Goal: Transaction & Acquisition: Purchase product/service

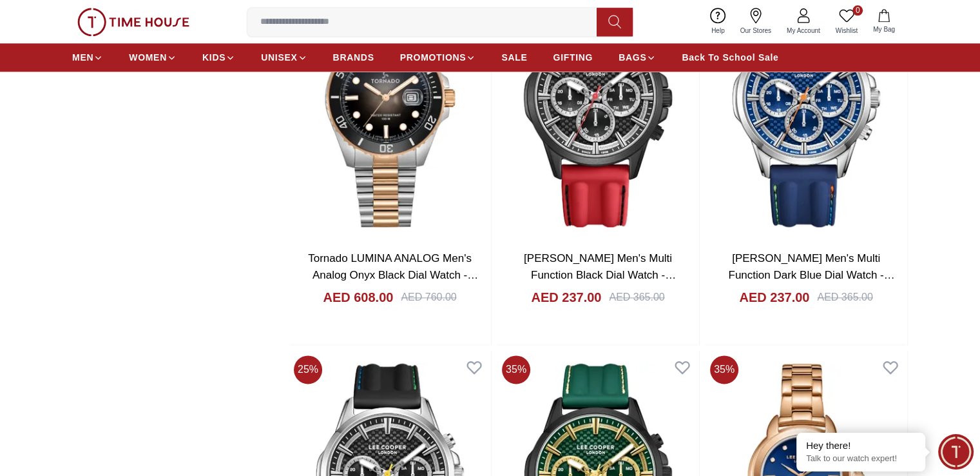
scroll to position [1676, 0]
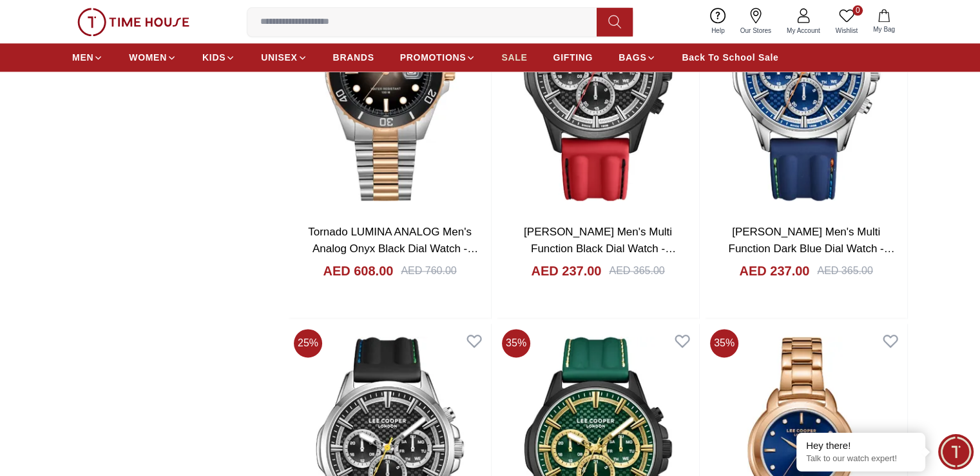
click at [521, 48] on link "SALE" at bounding box center [514, 57] width 26 height 23
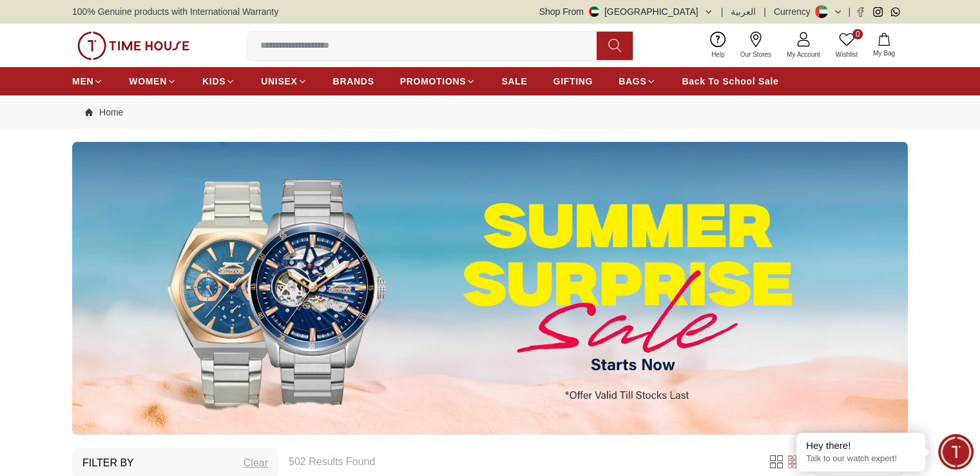
scroll to position [322, 0]
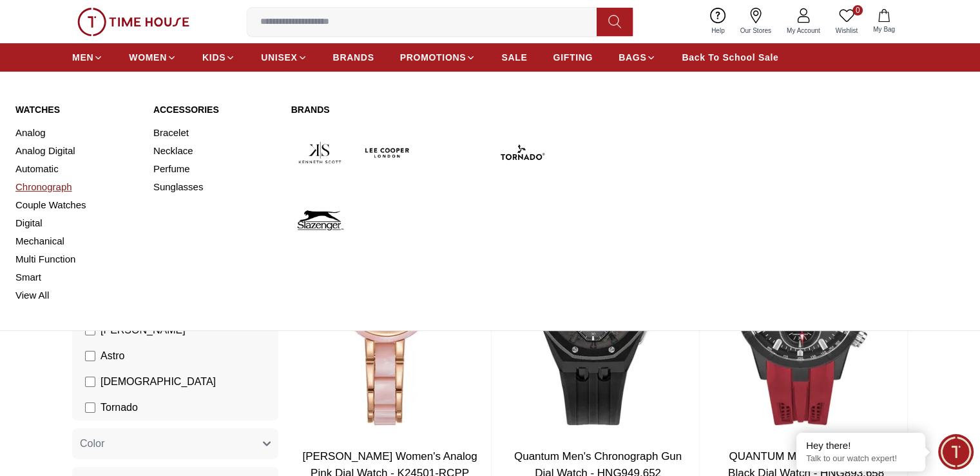
click at [59, 184] on link "Chronograph" at bounding box center [76, 187] width 122 height 18
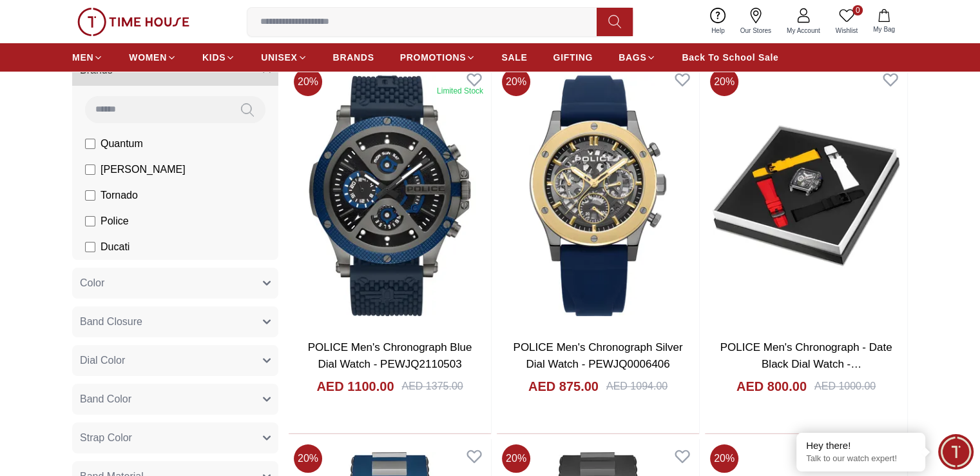
scroll to position [129, 0]
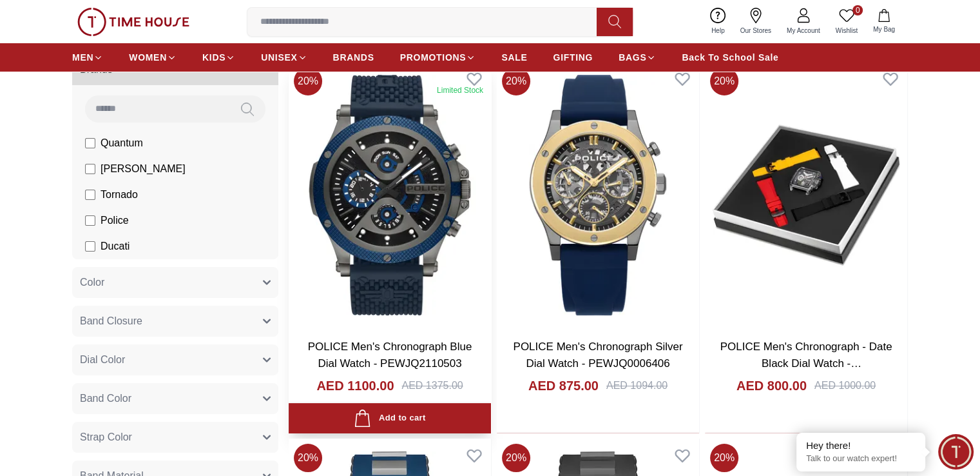
click at [380, 146] on img at bounding box center [390, 195] width 202 height 266
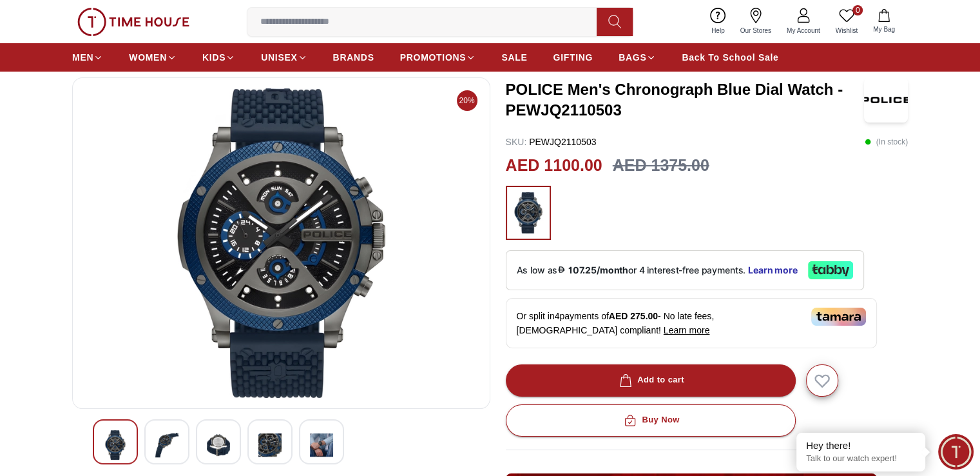
scroll to position [129, 0]
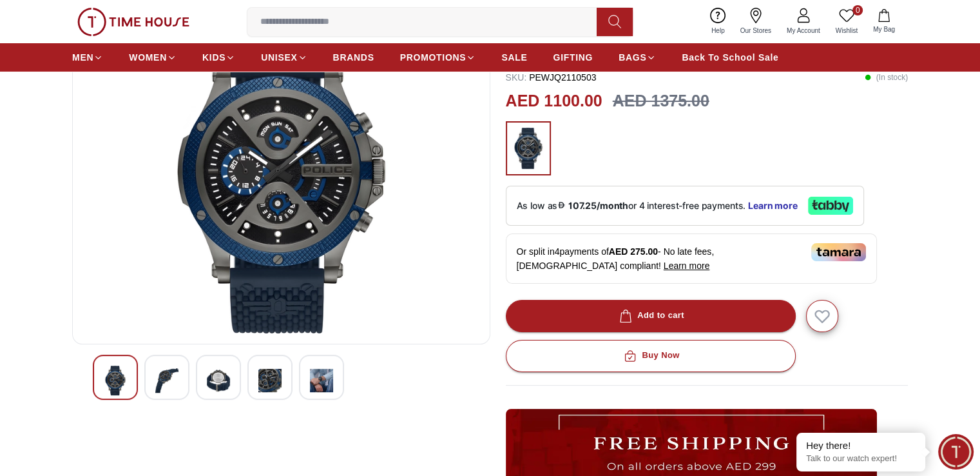
click at [160, 369] on img at bounding box center [166, 380] width 23 height 30
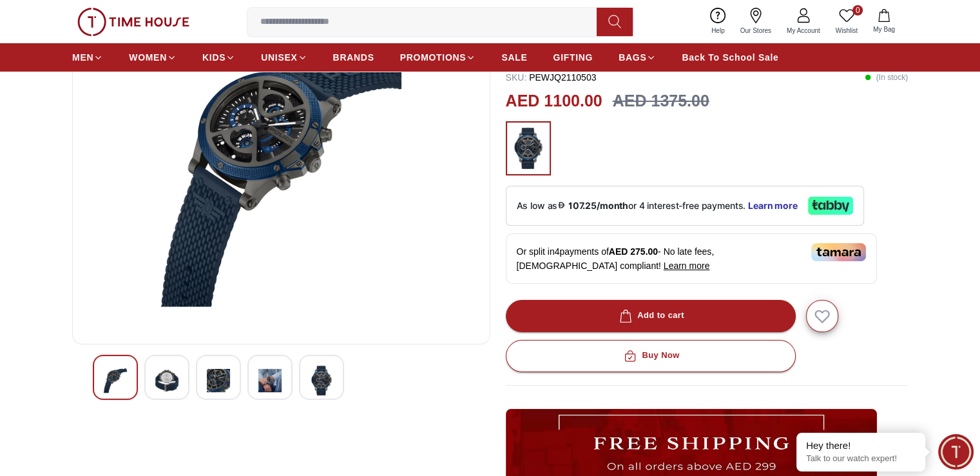
click at [212, 380] on img at bounding box center [218, 380] width 23 height 30
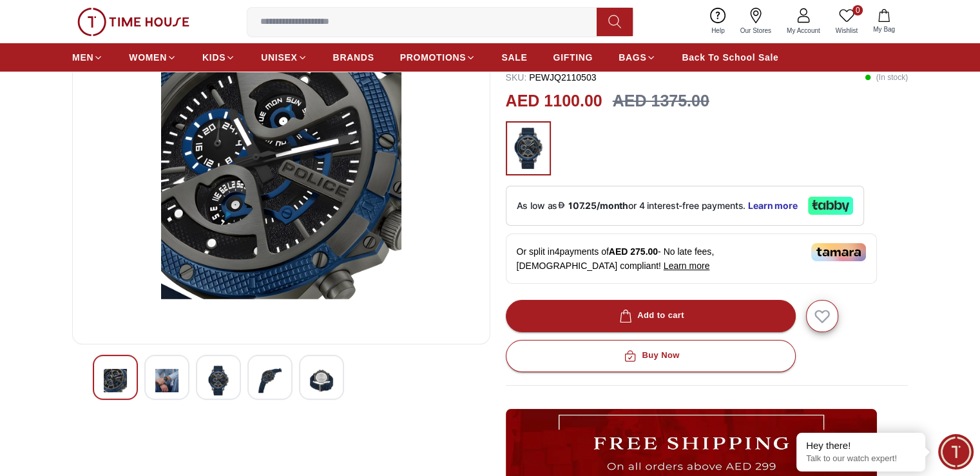
click at [270, 380] on img at bounding box center [269, 380] width 23 height 30
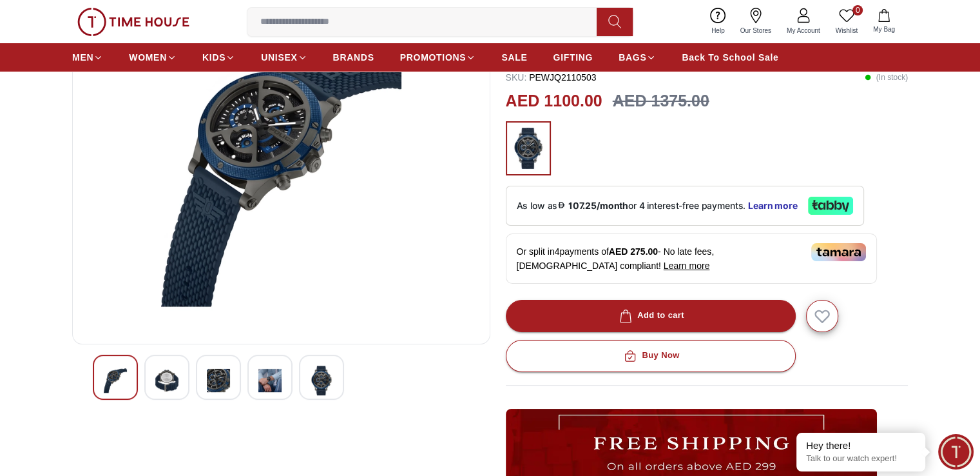
click at [310, 376] on img at bounding box center [321, 380] width 23 height 30
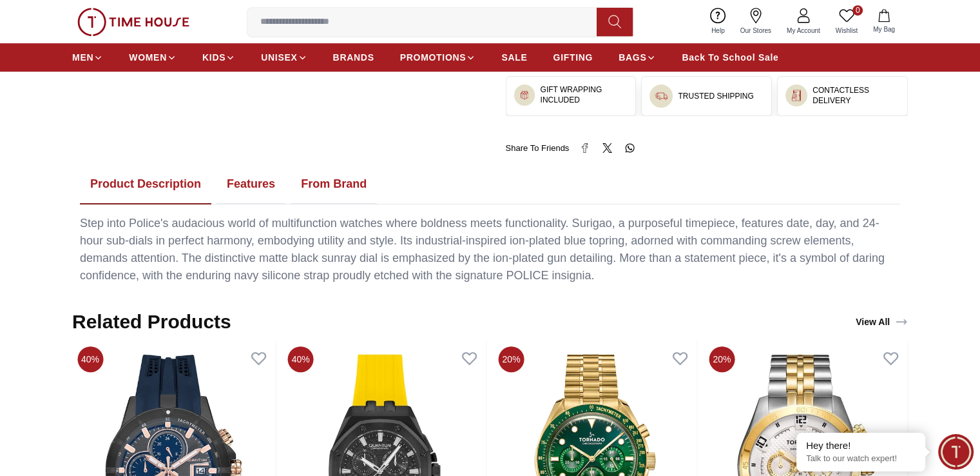
scroll to position [709, 0]
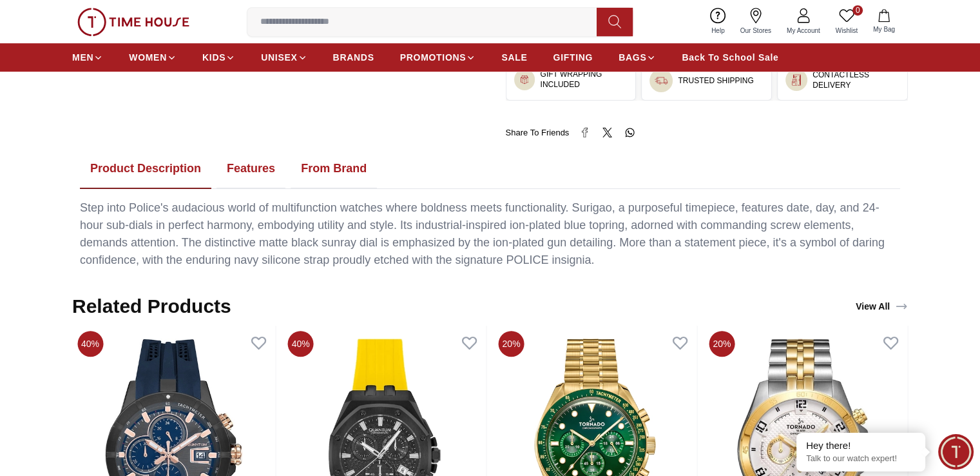
click at [333, 169] on button "From Brand" at bounding box center [334, 169] width 86 height 40
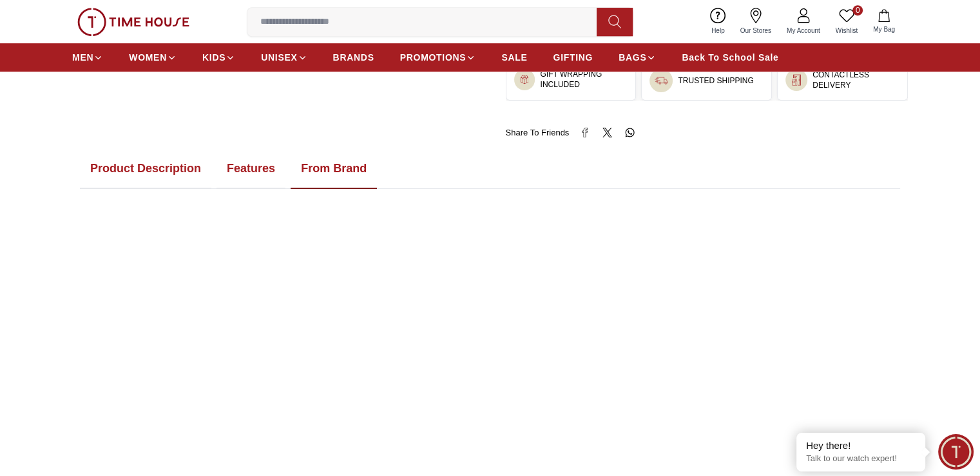
scroll to position [773, 0]
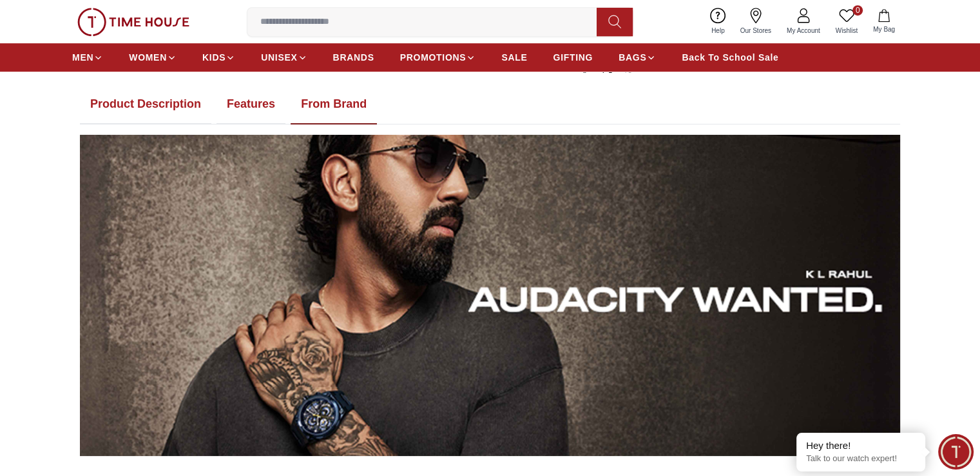
click at [263, 102] on button "Features" at bounding box center [251, 104] width 69 height 40
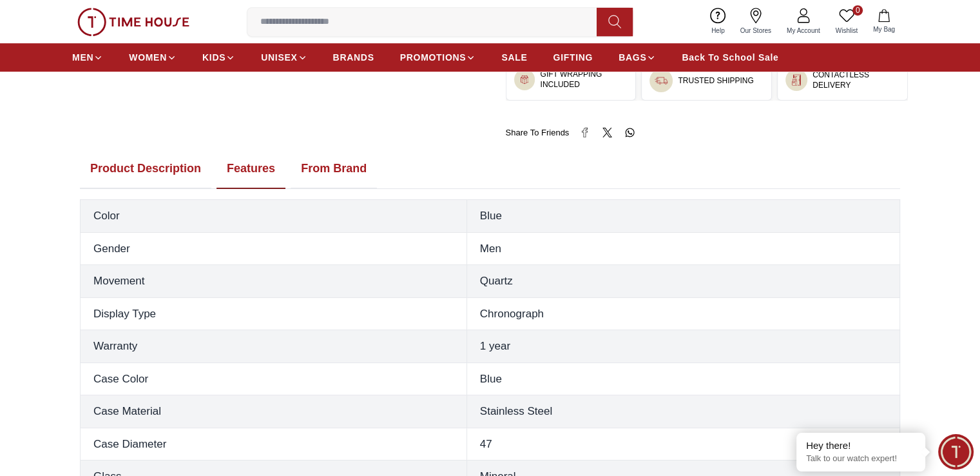
scroll to position [709, 0]
click at [129, 164] on button "Product Description" at bounding box center [145, 169] width 131 height 40
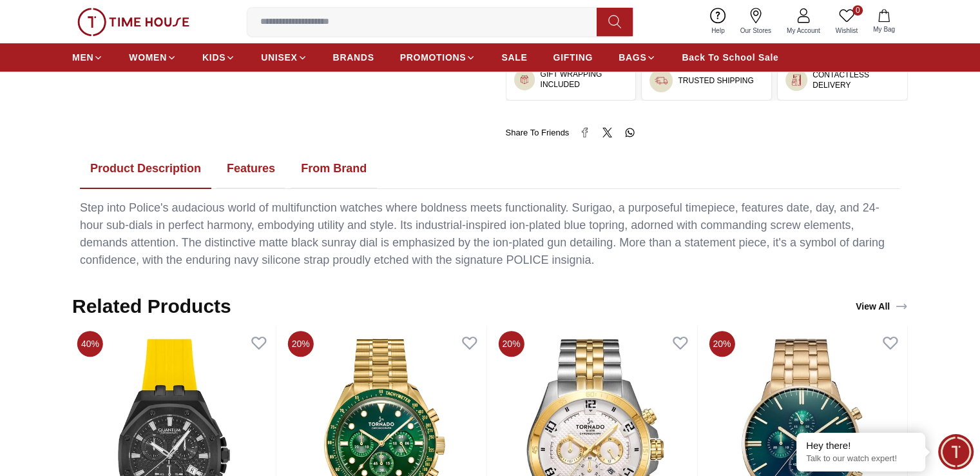
click at [344, 168] on button "From Brand" at bounding box center [334, 169] width 86 height 40
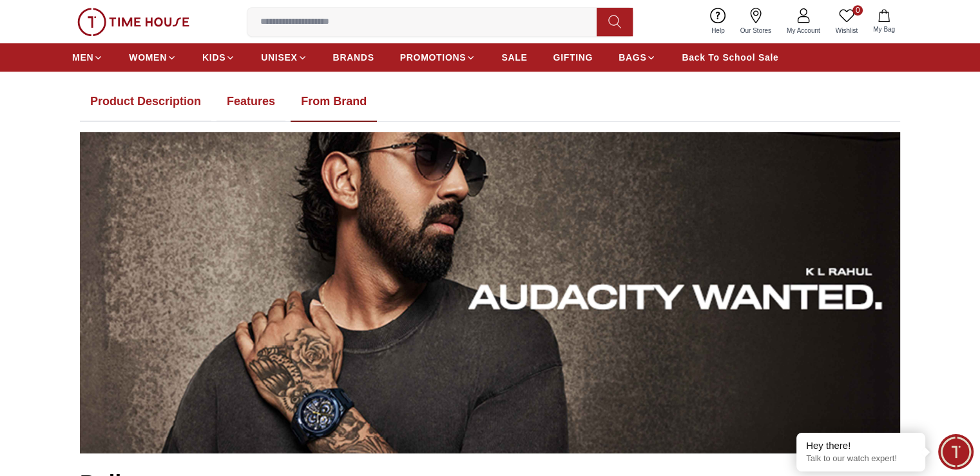
scroll to position [645, 0]
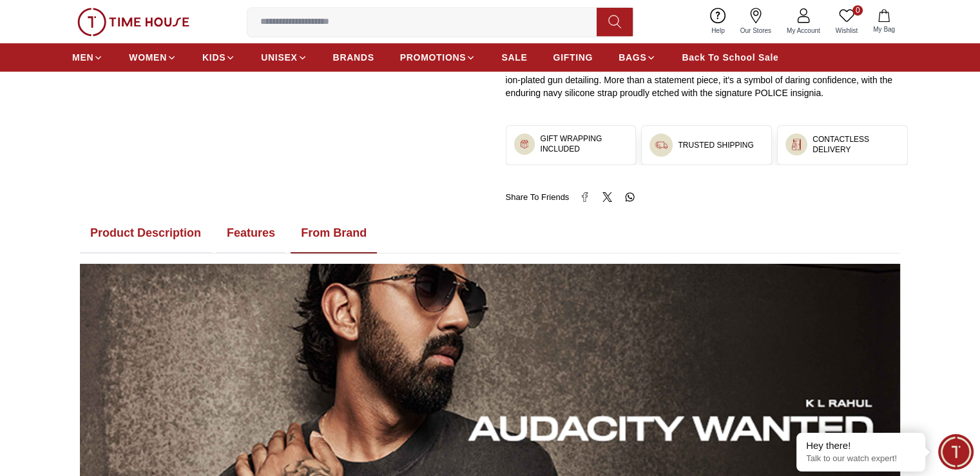
click at [263, 232] on button "Features" at bounding box center [251, 233] width 69 height 40
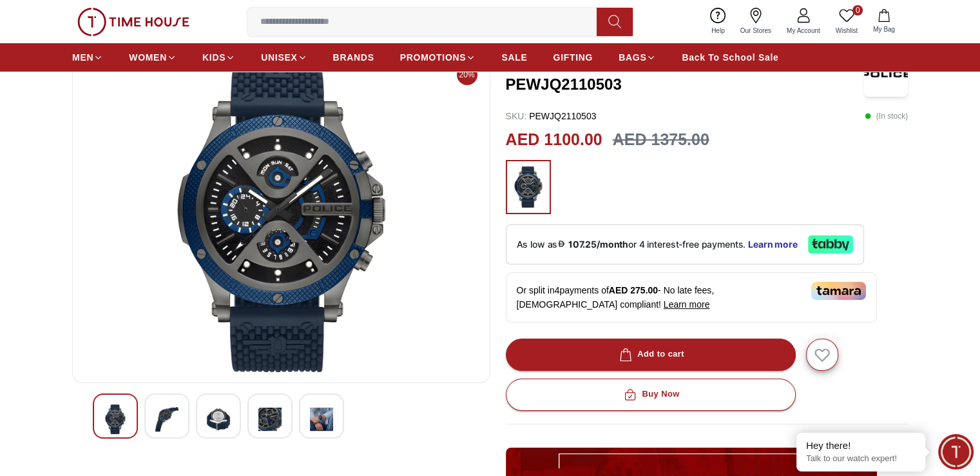
scroll to position [64, 0]
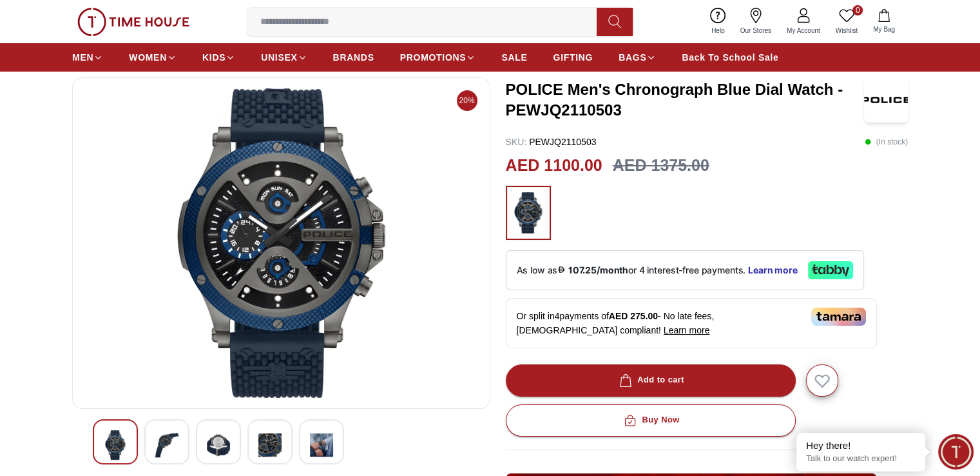
click at [155, 437] on img at bounding box center [166, 445] width 23 height 30
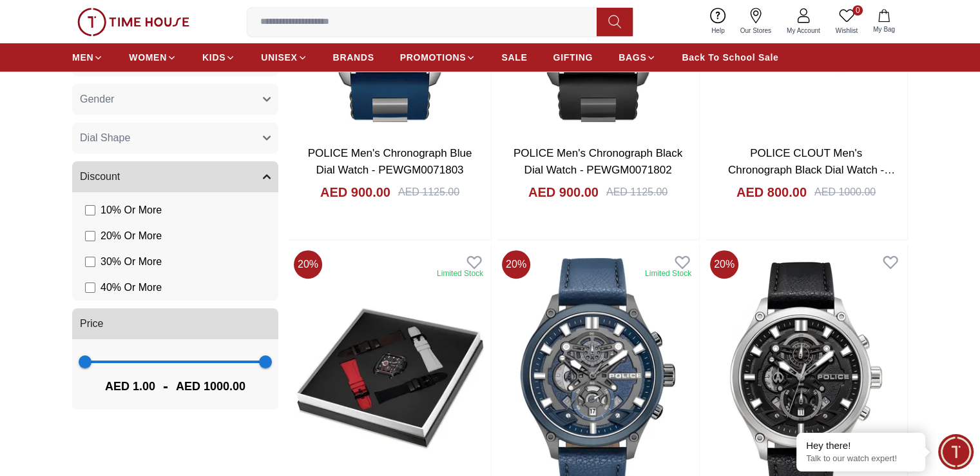
scroll to position [709, 0]
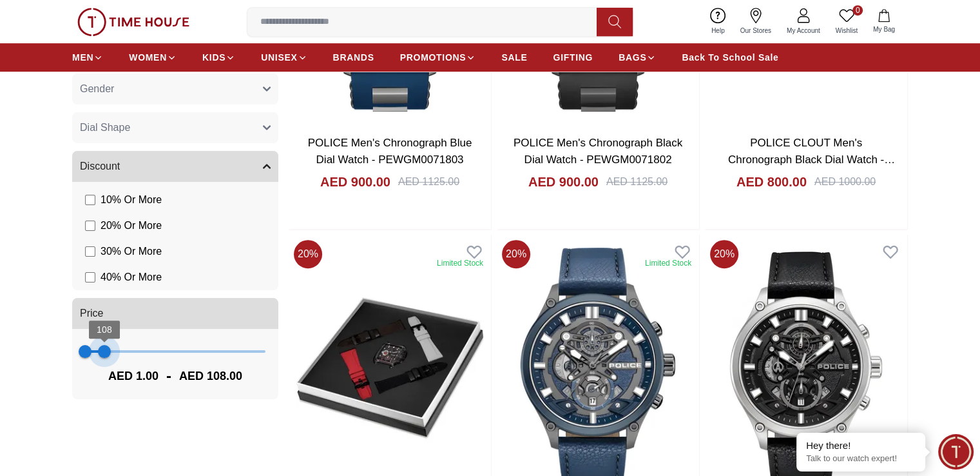
type input "***"
drag, startPoint x: 266, startPoint y: 353, endPoint x: 105, endPoint y: 353, distance: 161.1
click at [105, 353] on span "112" at bounding box center [105, 351] width 13 height 13
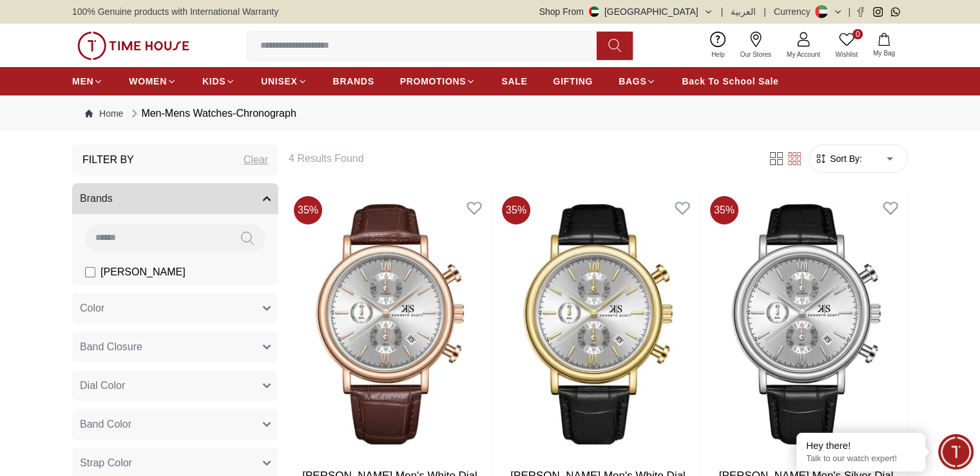
scroll to position [64, 0]
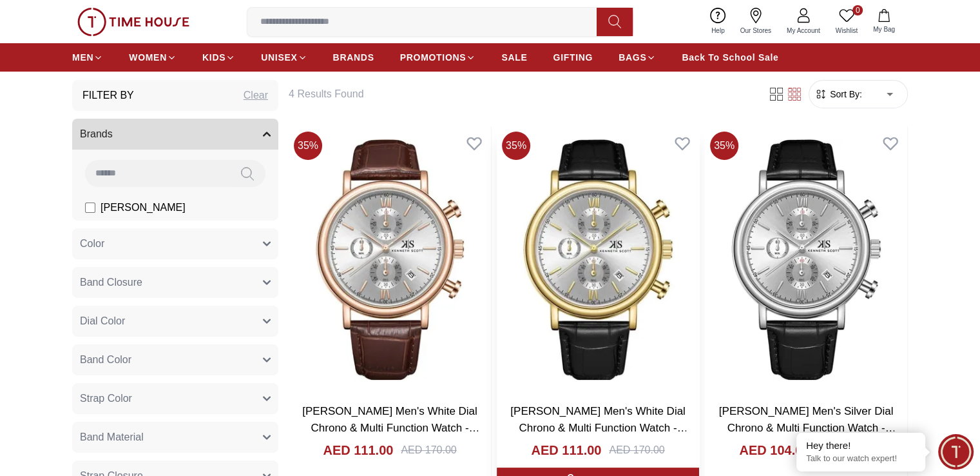
click at [518, 222] on img at bounding box center [598, 259] width 202 height 266
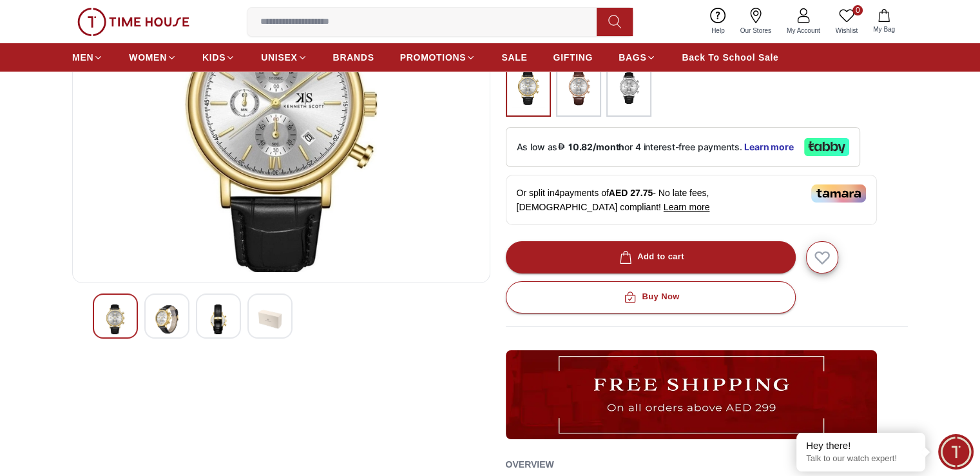
scroll to position [193, 0]
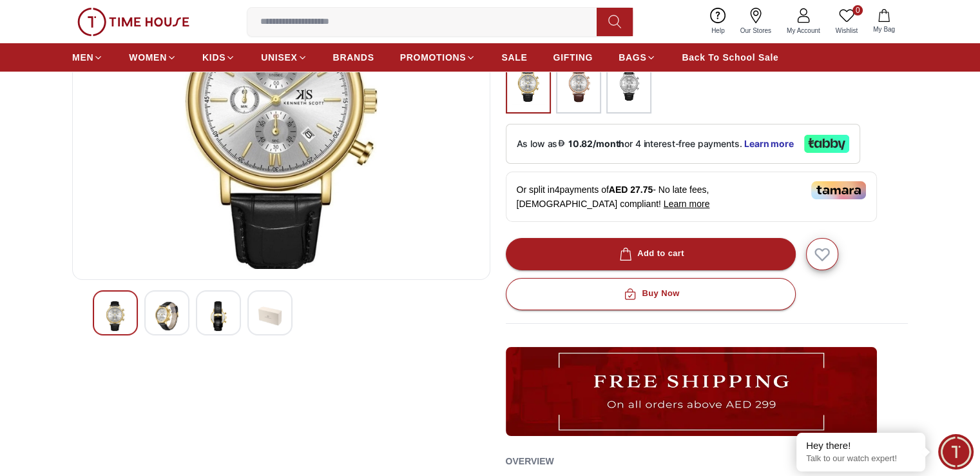
click at [214, 305] on img at bounding box center [218, 316] width 23 height 30
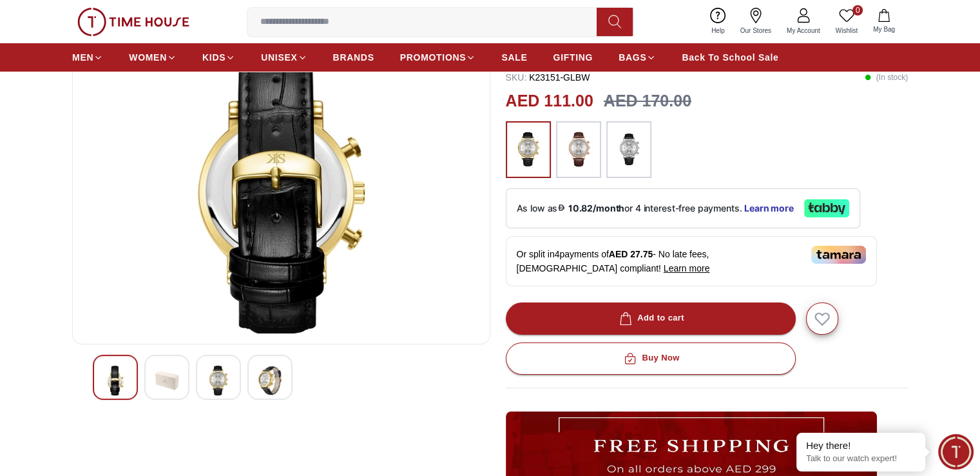
scroll to position [129, 0]
click at [164, 380] on img at bounding box center [166, 380] width 23 height 30
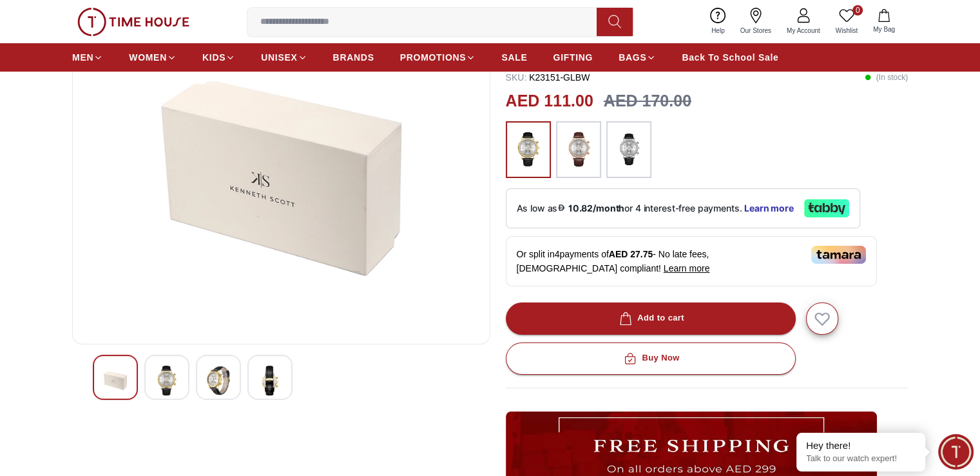
click at [128, 381] on div at bounding box center [115, 377] width 45 height 45
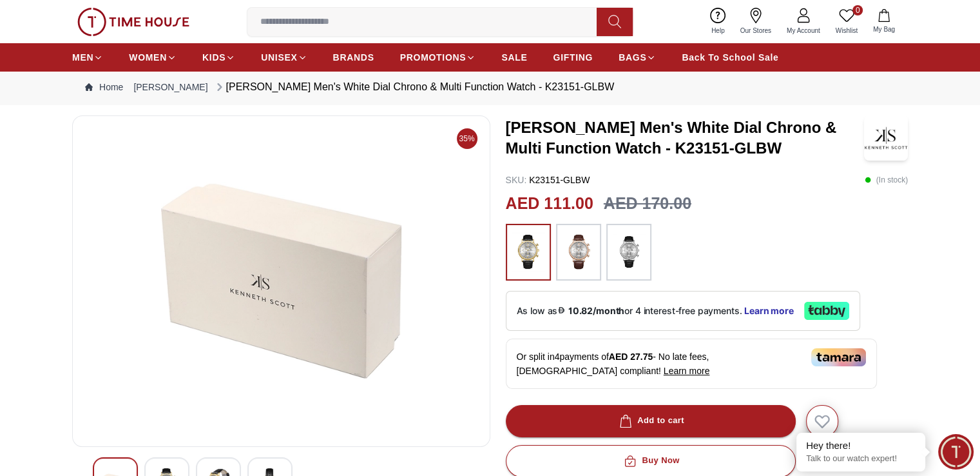
scroll to position [0, 0]
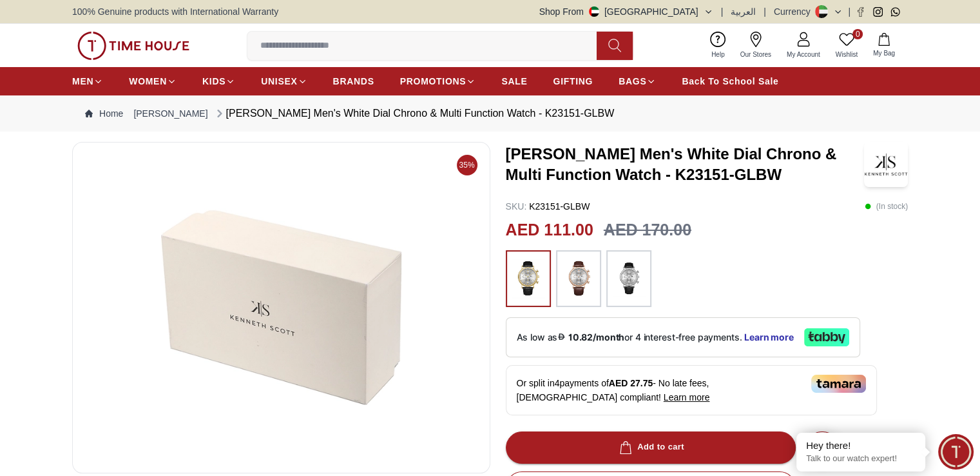
click at [582, 286] on img at bounding box center [579, 279] width 32 height 44
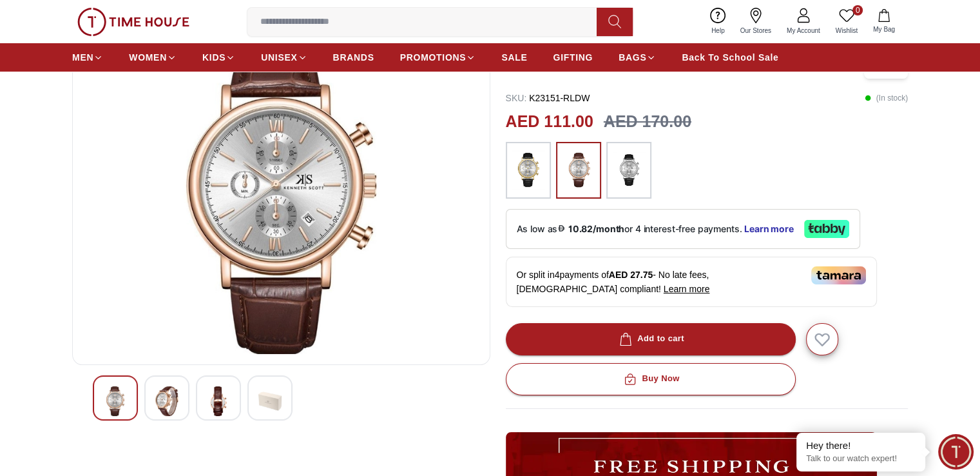
scroll to position [129, 0]
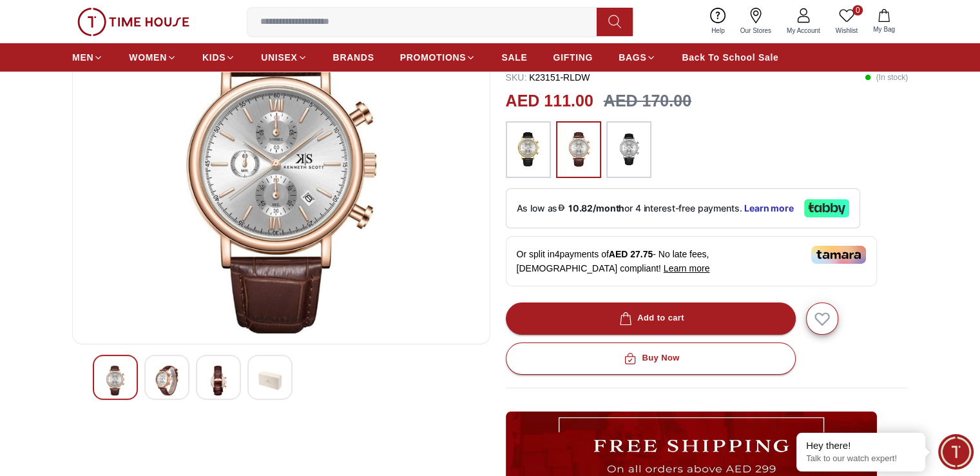
click at [222, 381] on img at bounding box center [218, 380] width 23 height 30
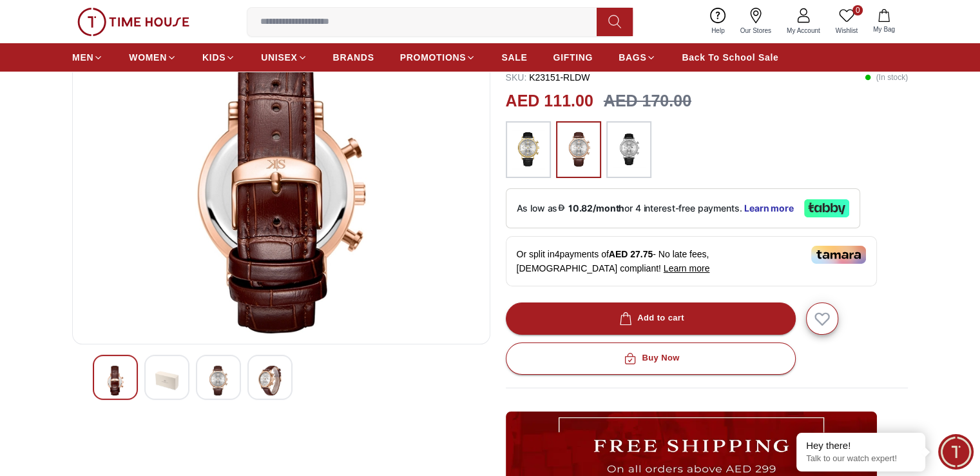
click at [268, 382] on img at bounding box center [269, 380] width 23 height 30
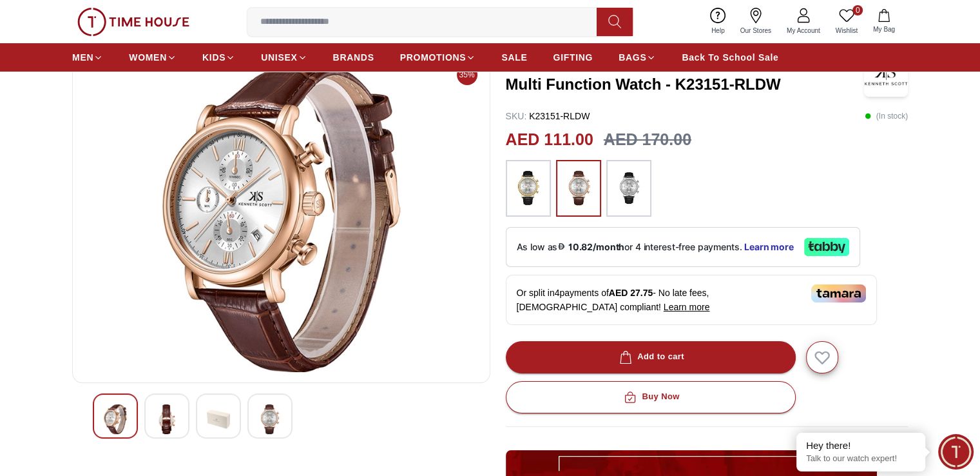
scroll to position [64, 0]
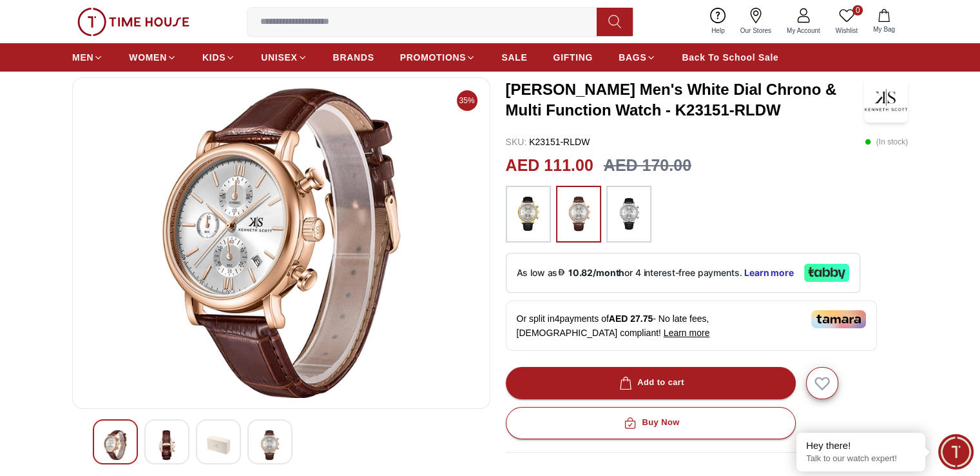
click at [166, 437] on img at bounding box center [166, 445] width 23 height 30
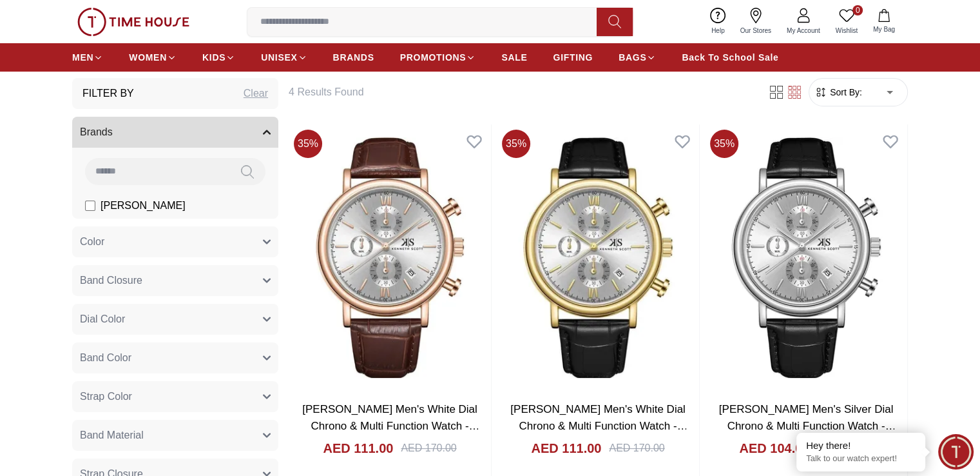
scroll to position [64, 0]
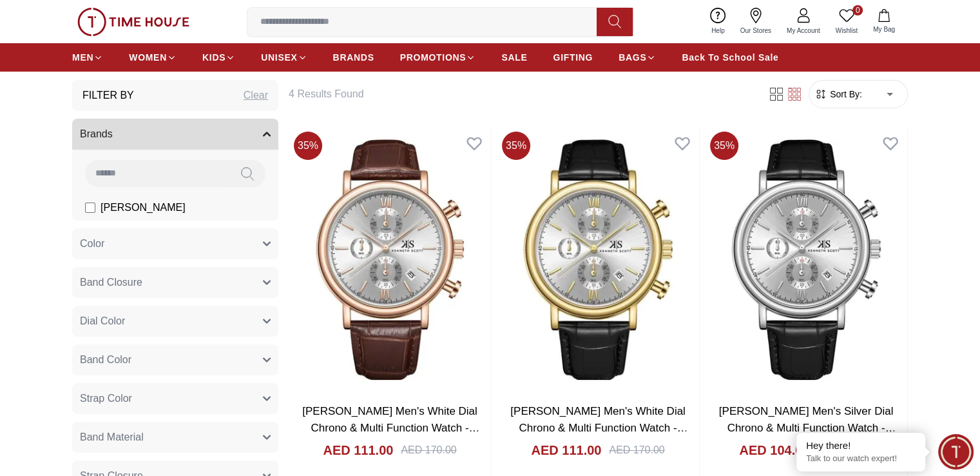
click at [264, 133] on icon "button" at bounding box center [267, 134] width 6 height 3
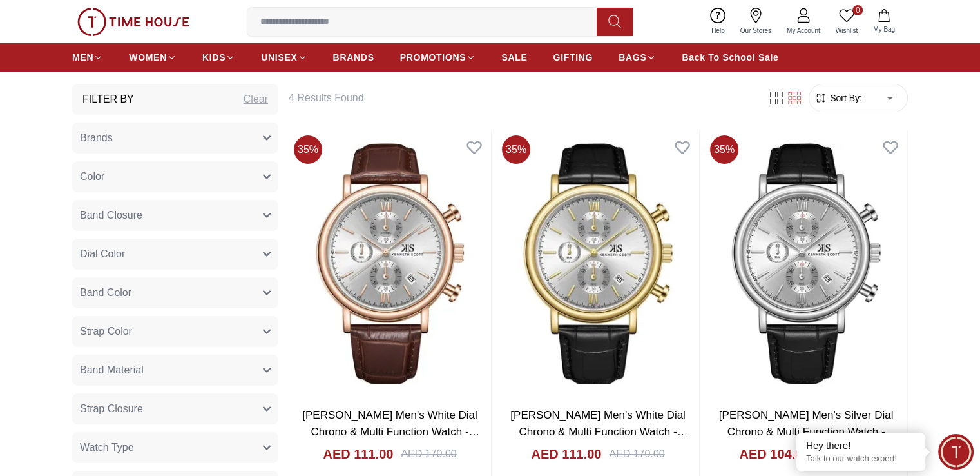
scroll to position [0, 0]
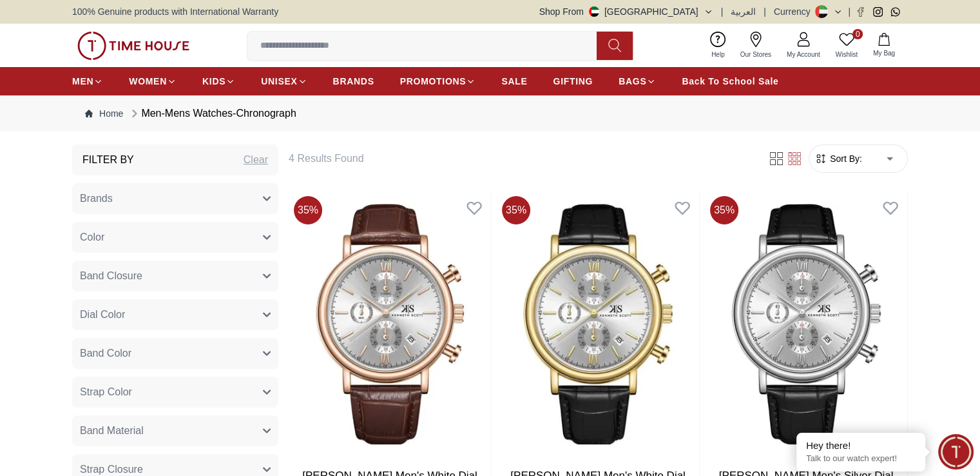
click at [251, 161] on div "Clear" at bounding box center [256, 159] width 24 height 15
type input "****"
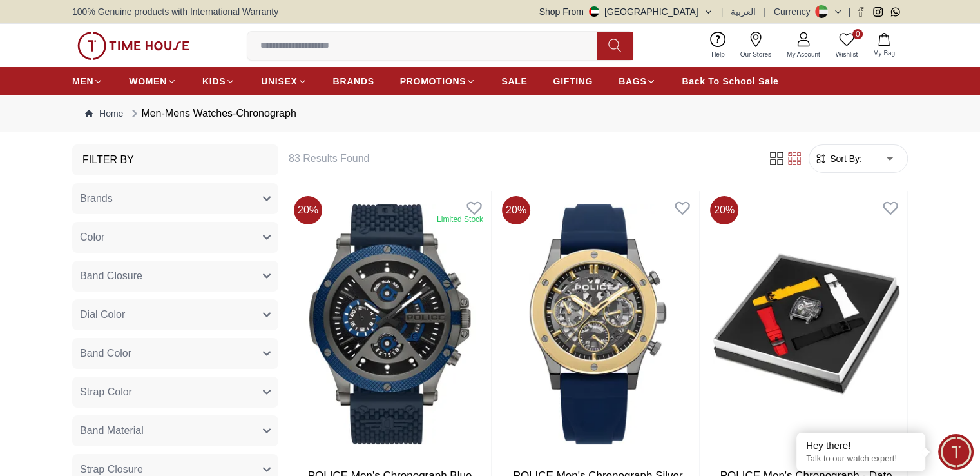
click at [270, 197] on icon "button" at bounding box center [267, 198] width 6 height 3
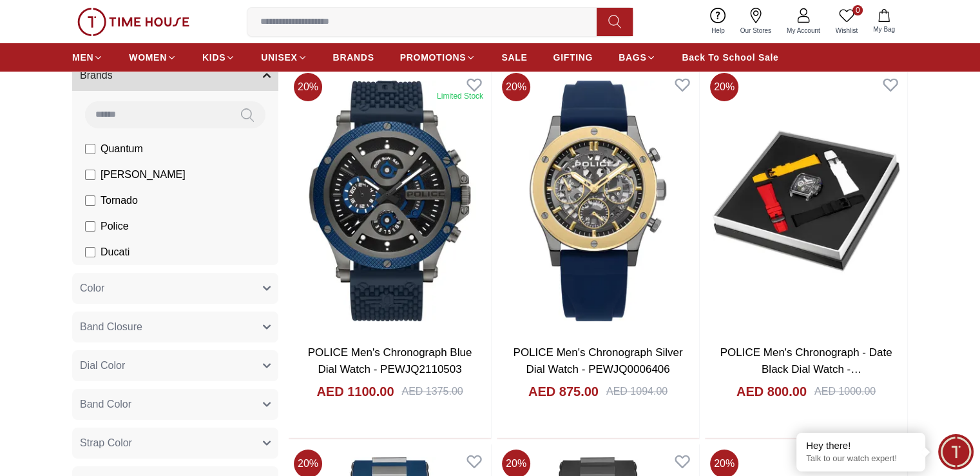
scroll to position [129, 0]
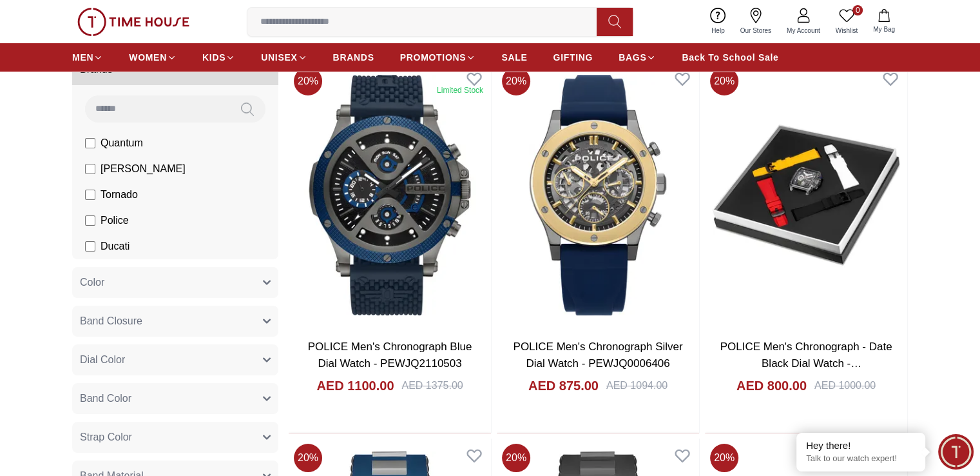
click at [268, 279] on icon "button" at bounding box center [267, 282] width 8 height 8
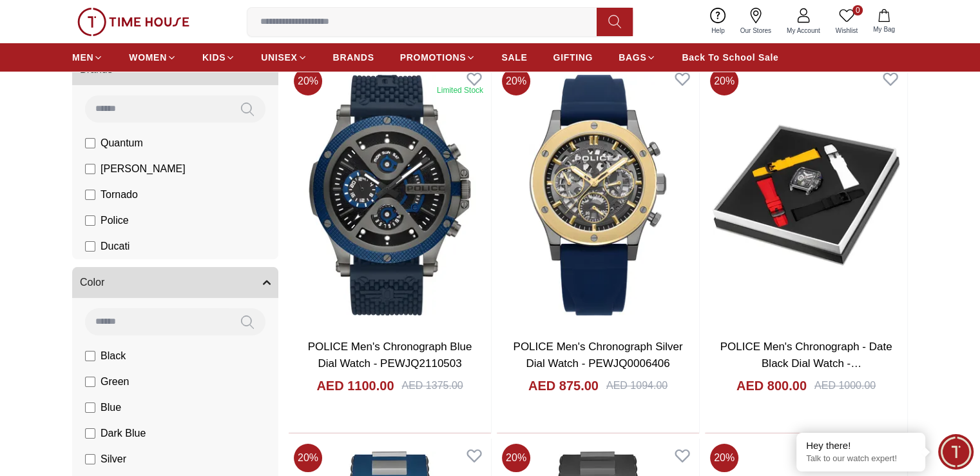
click at [268, 279] on icon "button" at bounding box center [267, 282] width 8 height 8
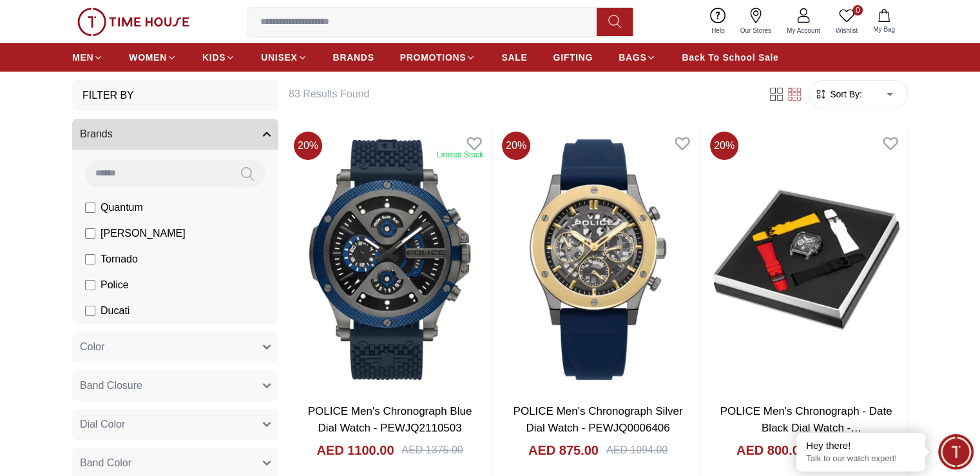
scroll to position [64, 0]
click at [84, 311] on li "Ducati" at bounding box center [177, 311] width 201 height 26
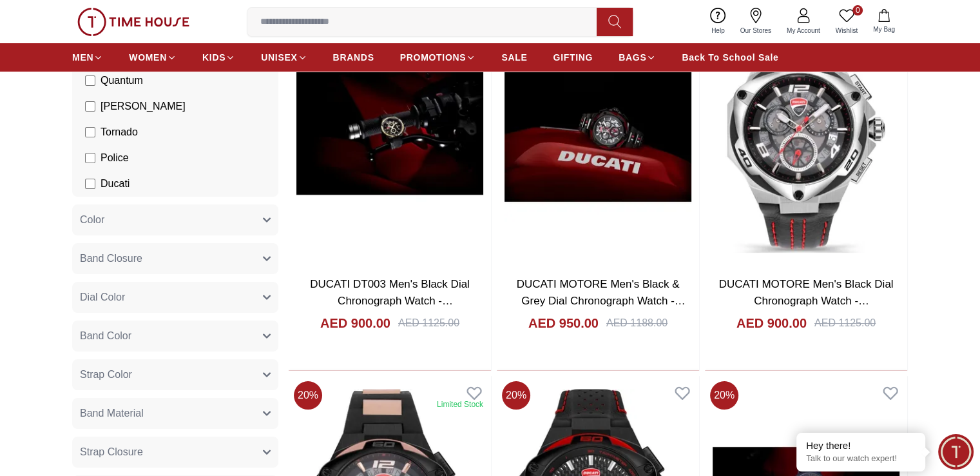
scroll to position [129, 0]
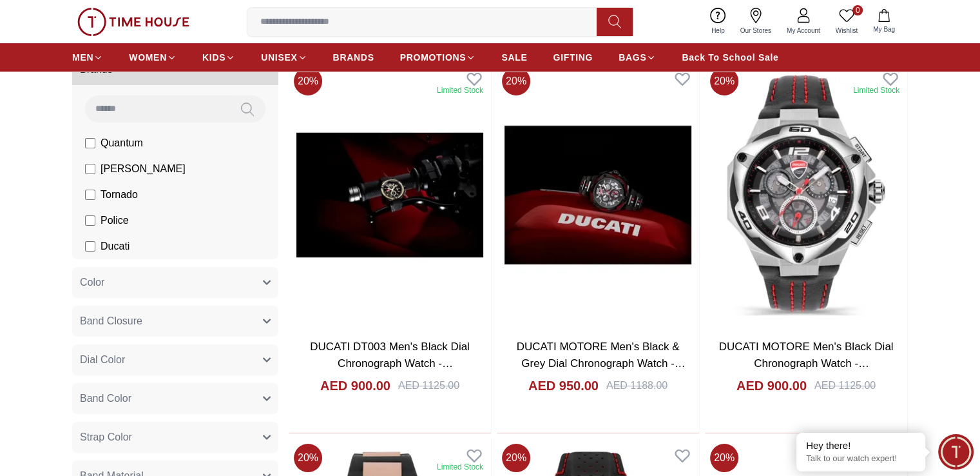
click at [96, 196] on label "Tornado" at bounding box center [111, 194] width 53 height 15
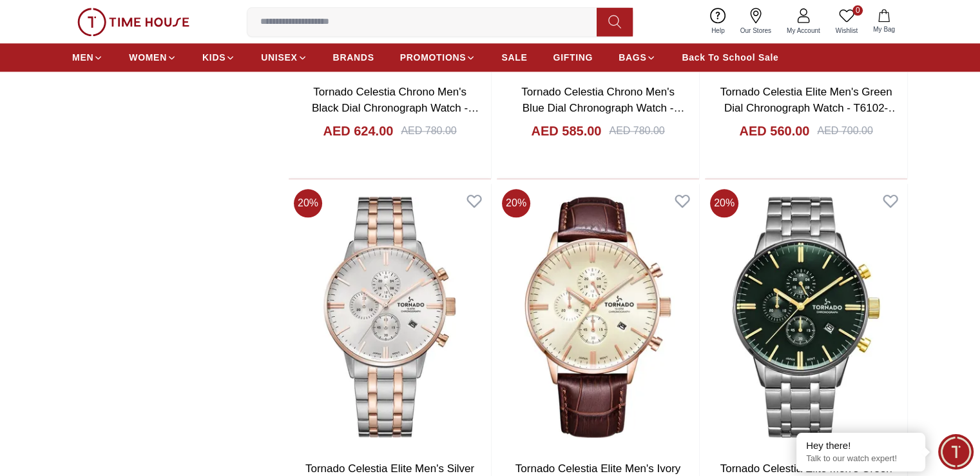
scroll to position [1547, 0]
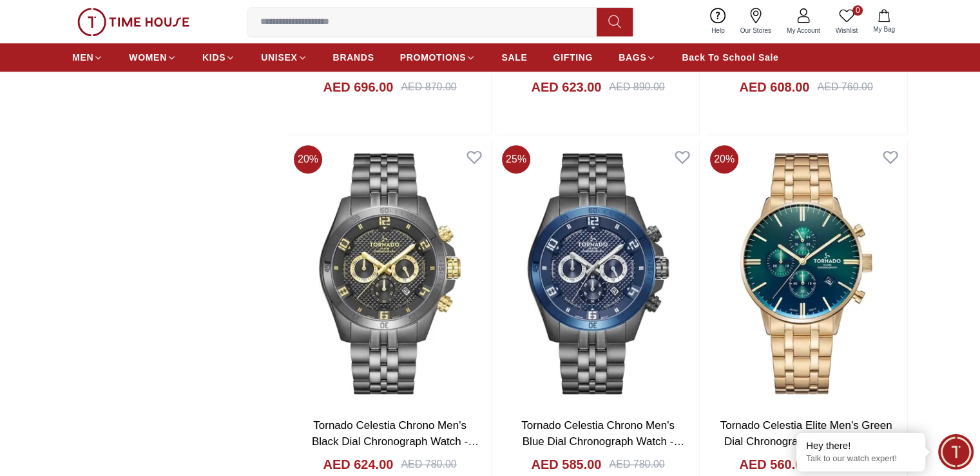
scroll to position [967, 0]
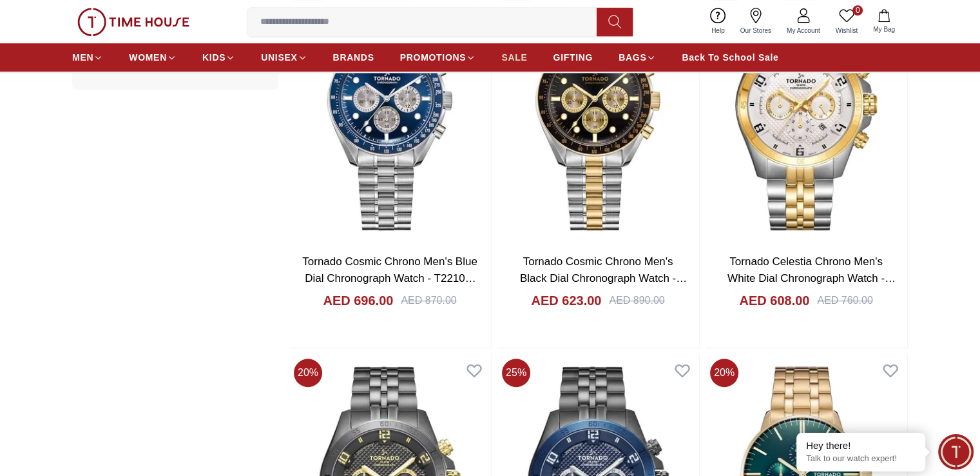
click at [524, 58] on span "SALE" at bounding box center [514, 57] width 26 height 13
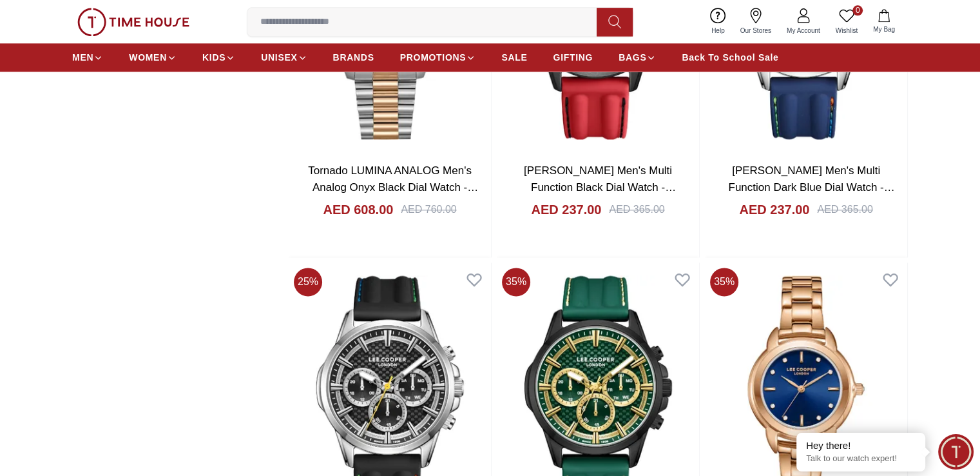
scroll to position [1740, 0]
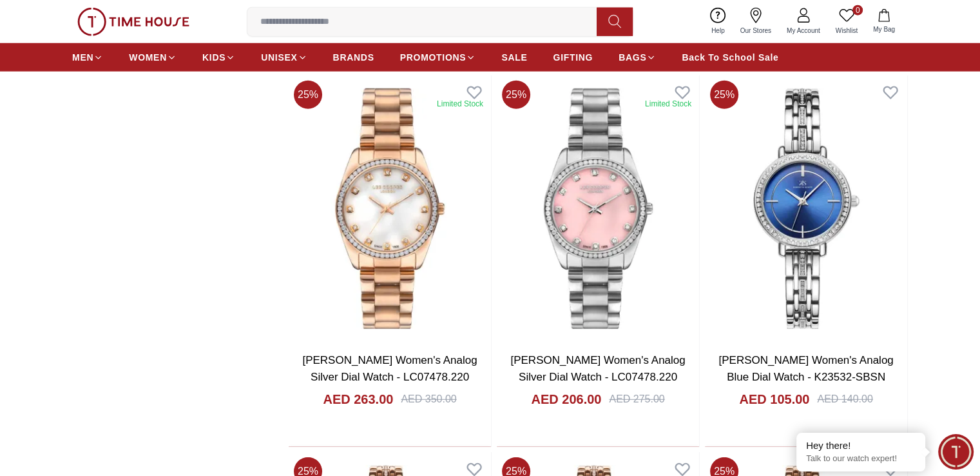
scroll to position [3545, 0]
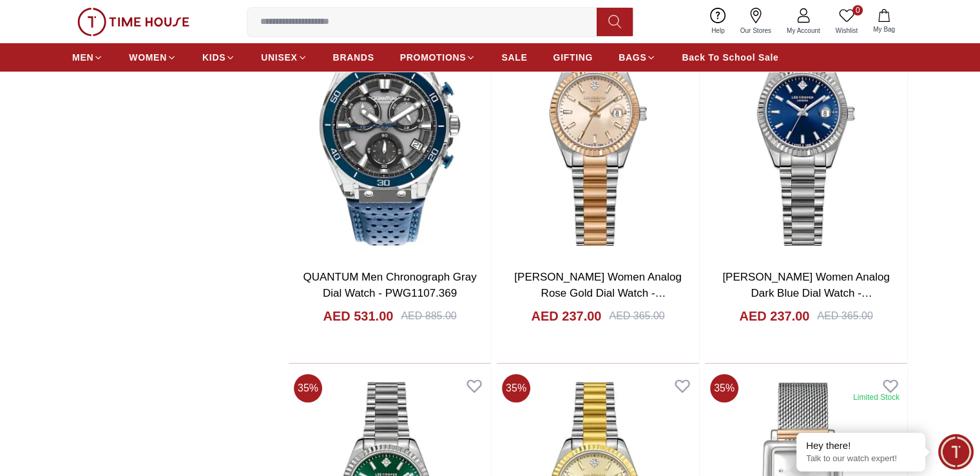
scroll to position [5028, 0]
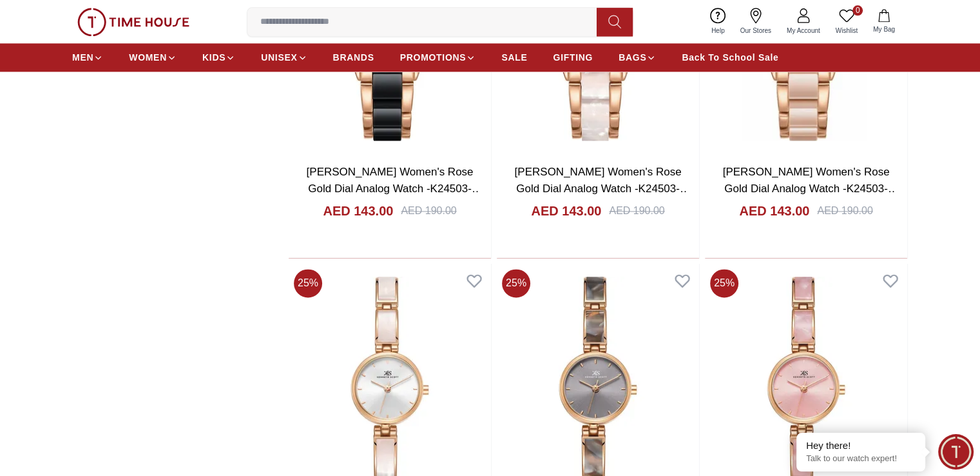
scroll to position [6639, 0]
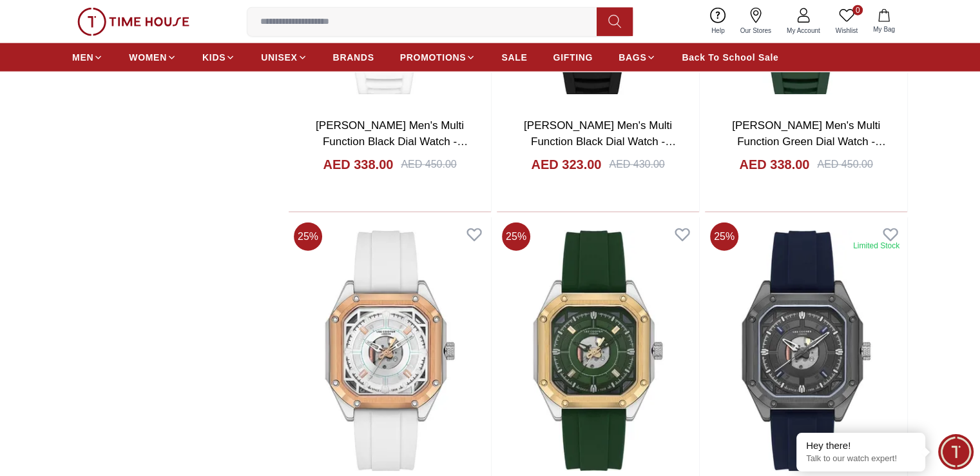
scroll to position [8186, 0]
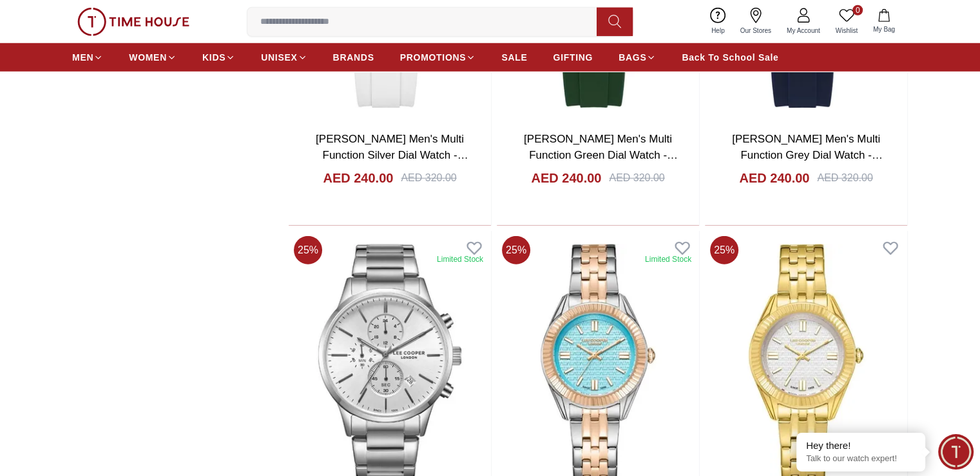
scroll to position [8637, 0]
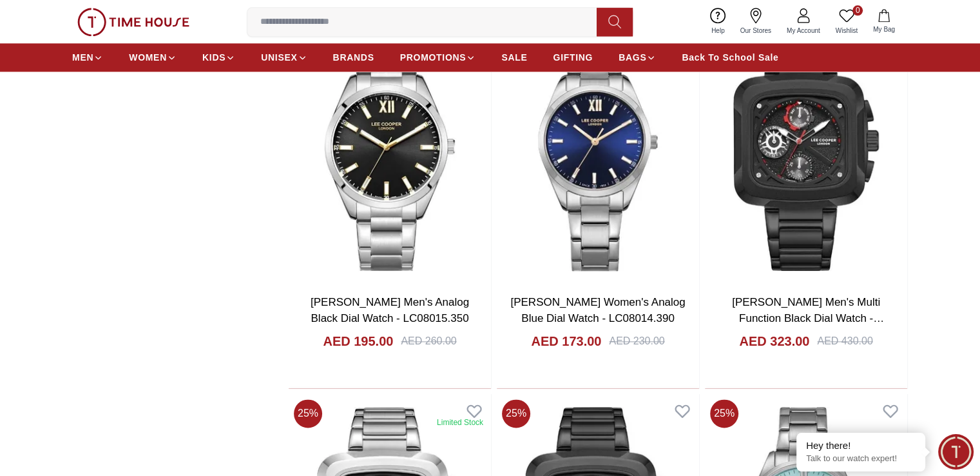
scroll to position [11409, 0]
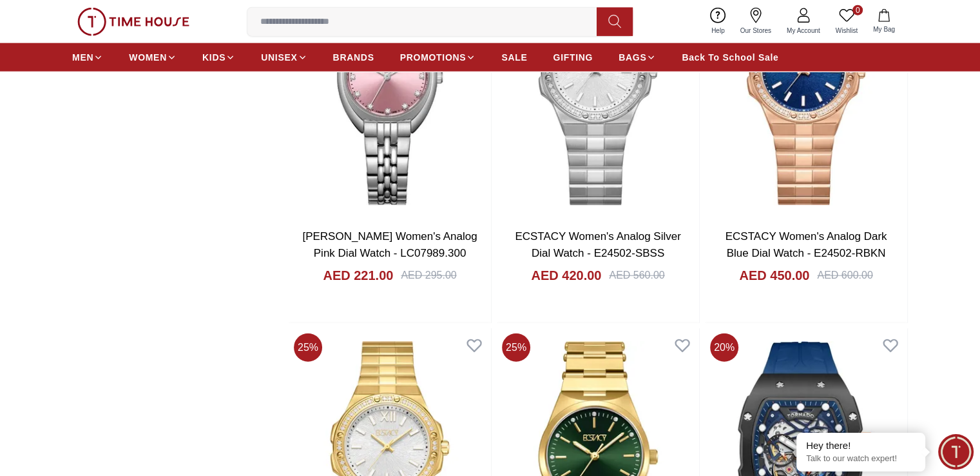
scroll to position [13085, 0]
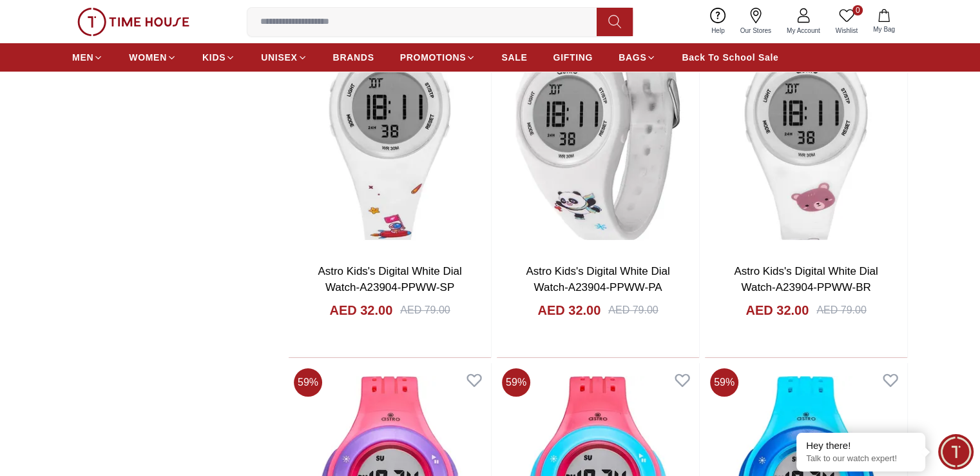
scroll to position [14825, 0]
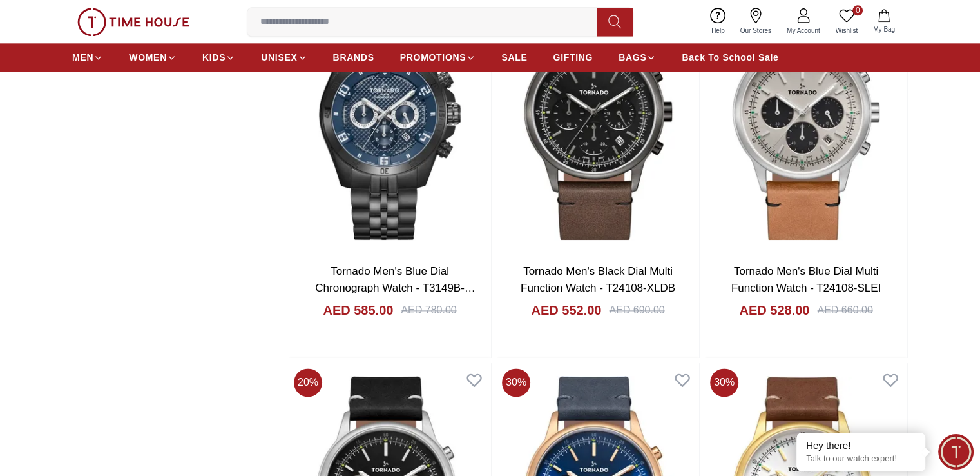
scroll to position [16372, 0]
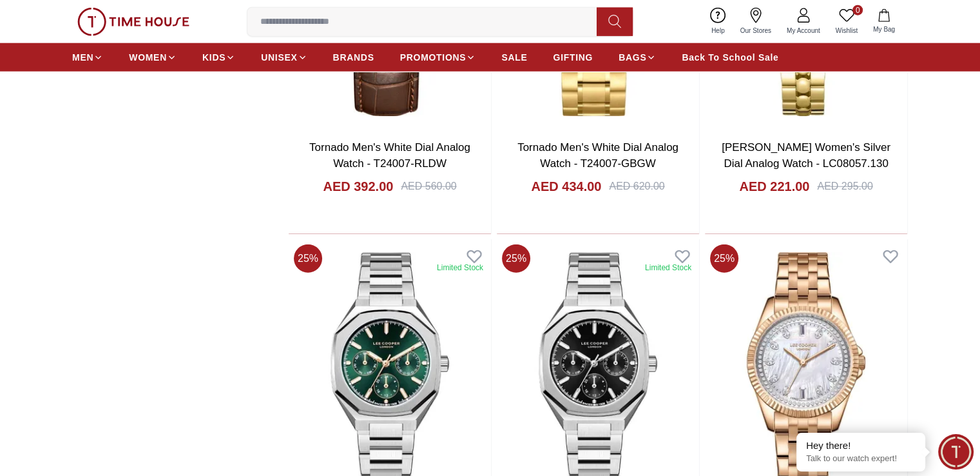
scroll to position [18048, 0]
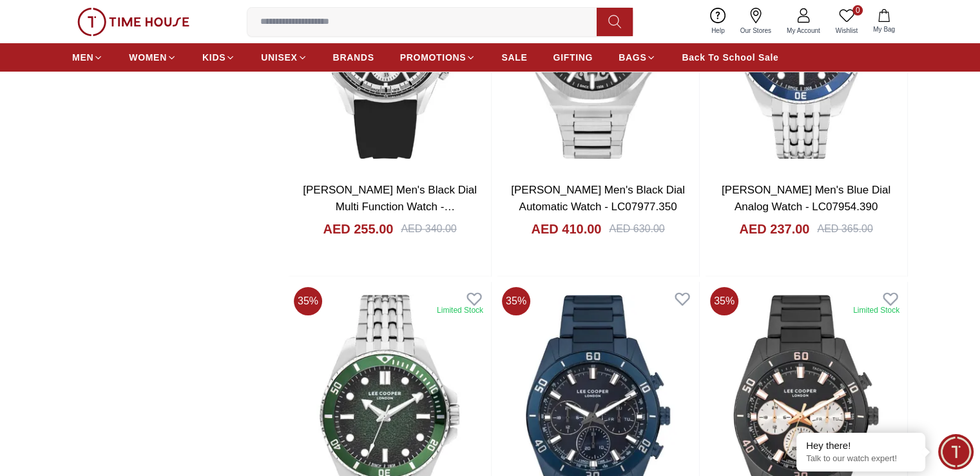
scroll to position [19789, 0]
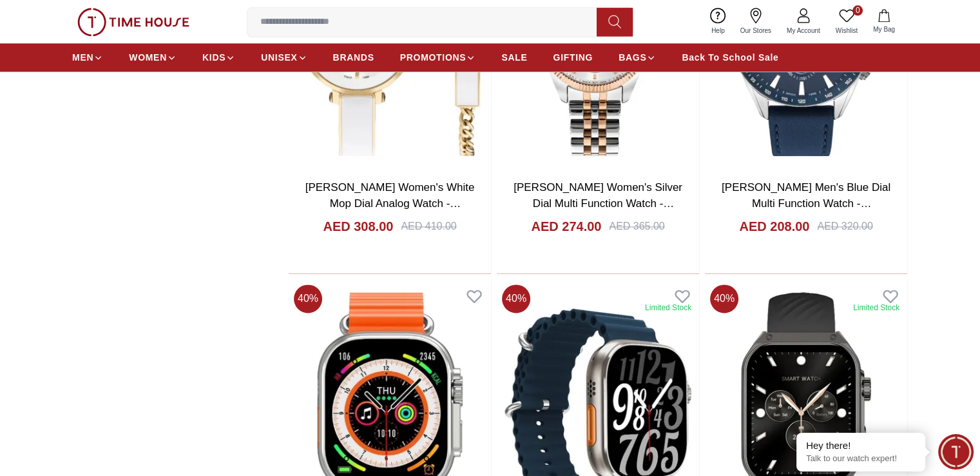
scroll to position [21336, 0]
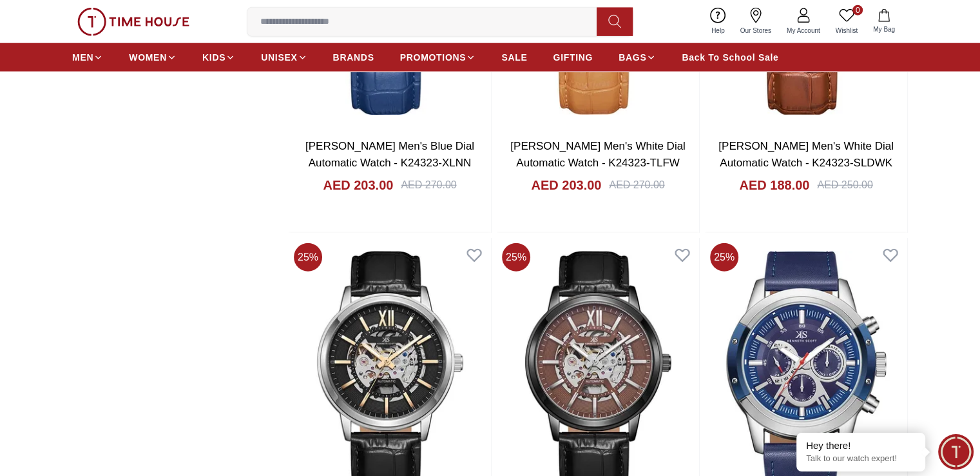
scroll to position [23012, 0]
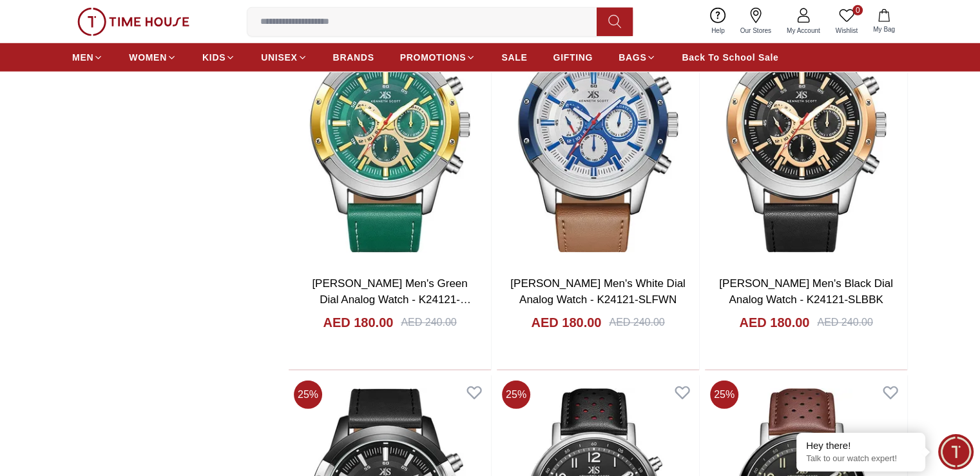
scroll to position [23300, 0]
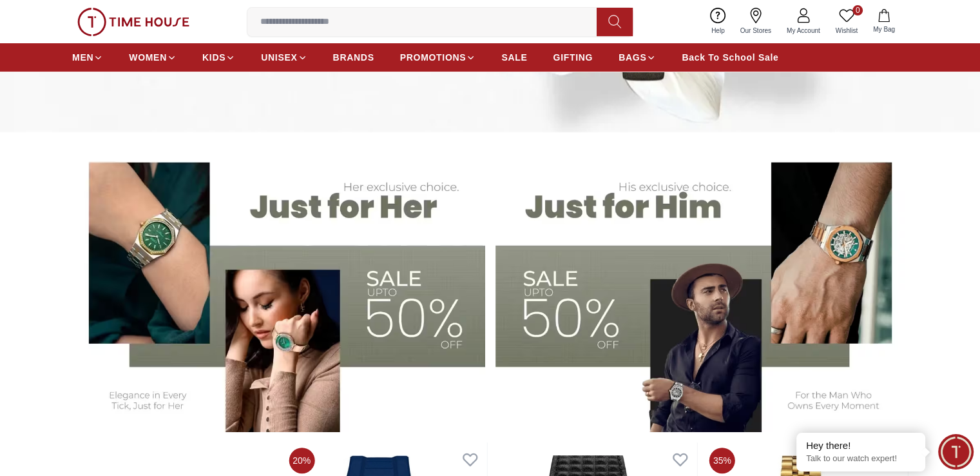
scroll to position [322, 0]
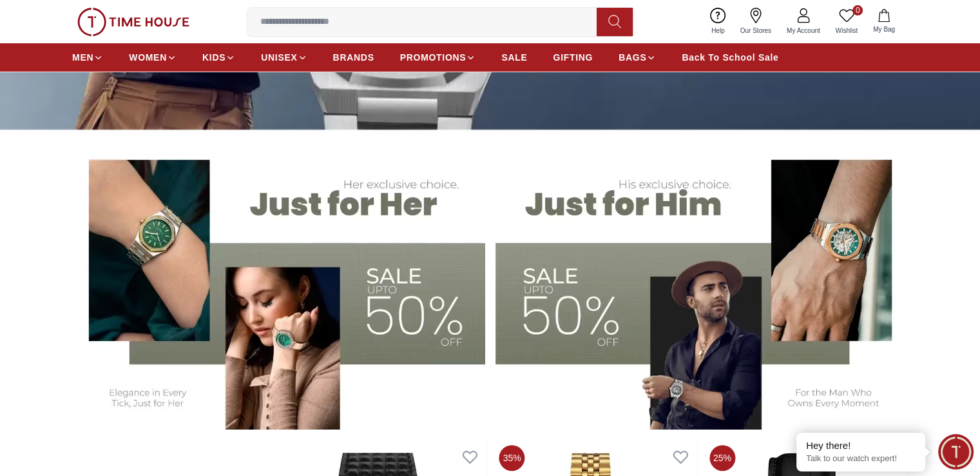
click at [574, 296] on img at bounding box center [702, 285] width 413 height 287
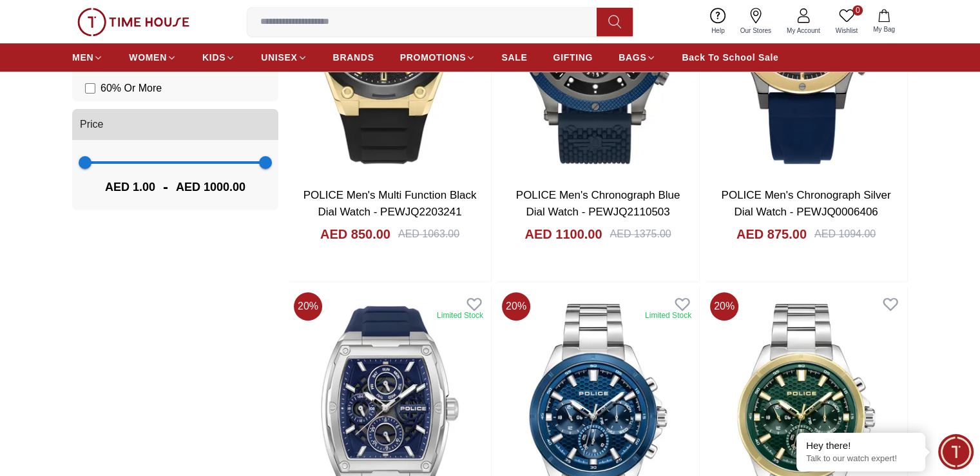
scroll to position [1031, 0]
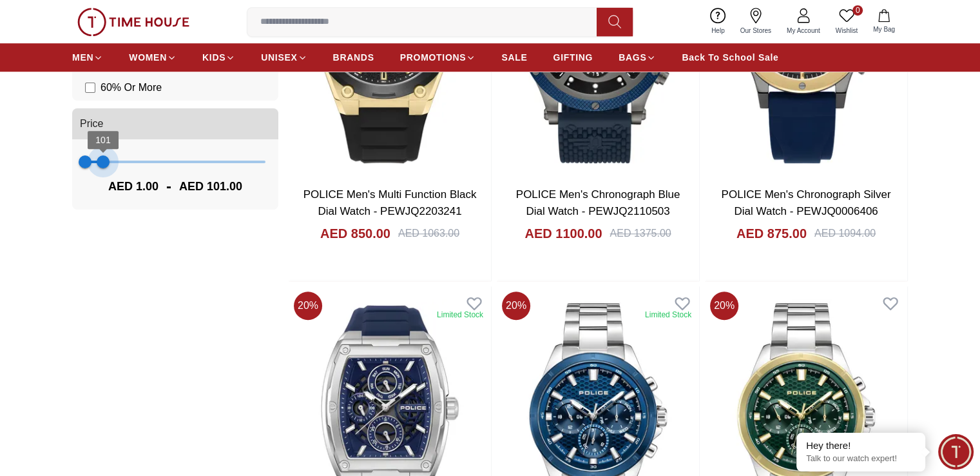
drag, startPoint x: 263, startPoint y: 165, endPoint x: 103, endPoint y: 164, distance: 159.9
click at [103, 164] on span "101" at bounding box center [103, 161] width 13 height 13
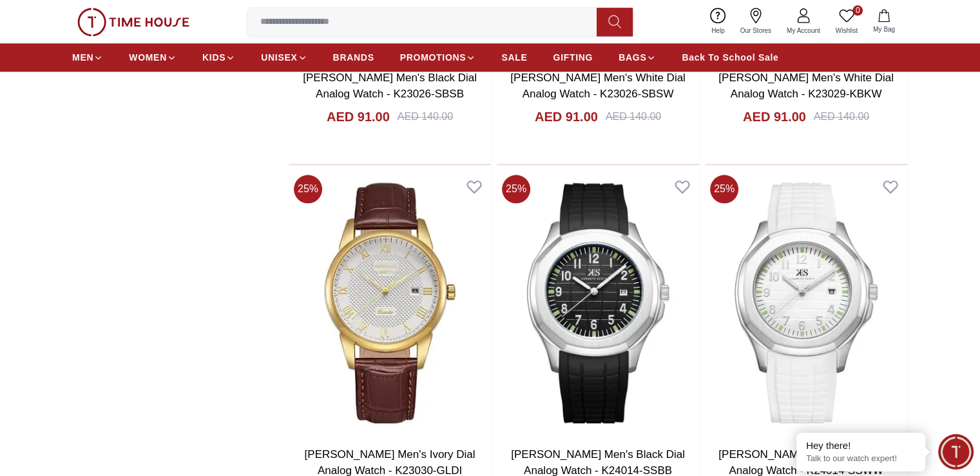
scroll to position [1527, 0]
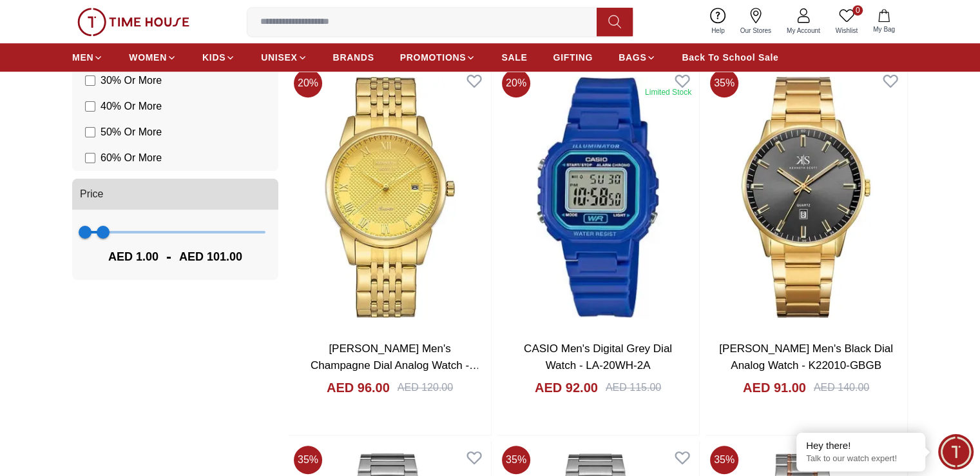
scroll to position [902, 0]
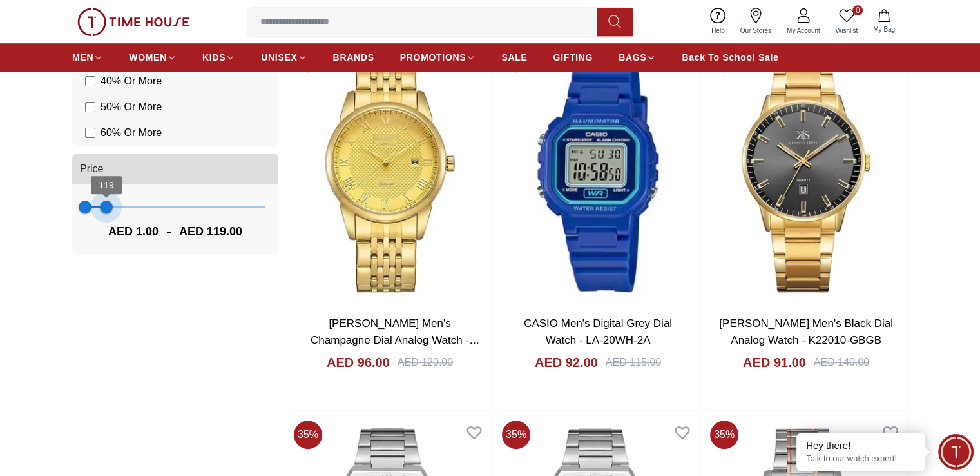
type input "***"
click at [105, 209] on span "112" at bounding box center [105, 206] width 13 height 13
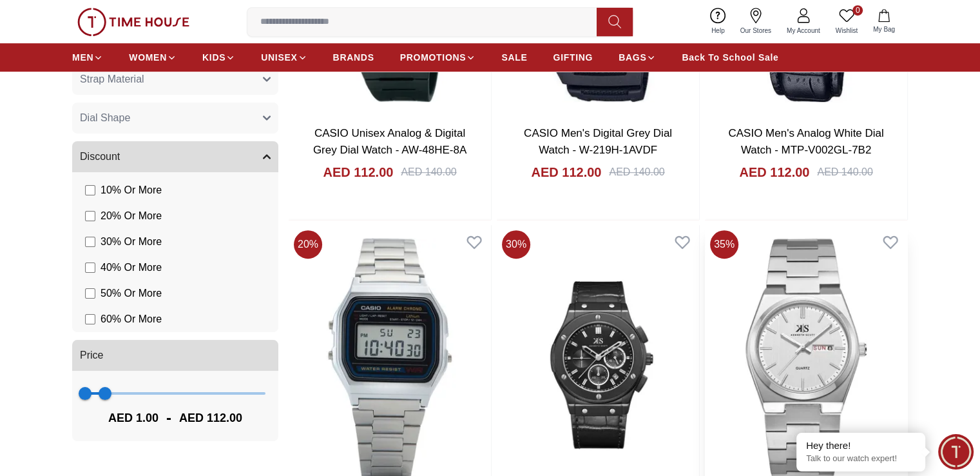
scroll to position [709, 0]
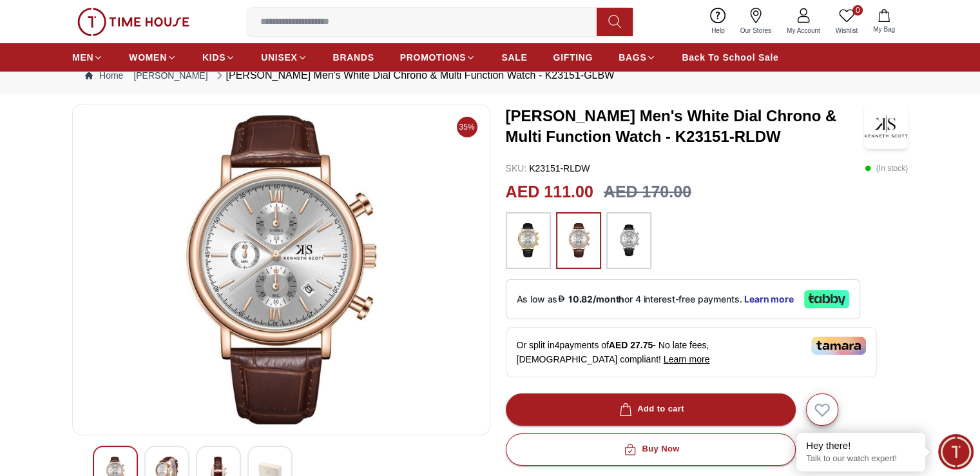
scroll to position [193, 0]
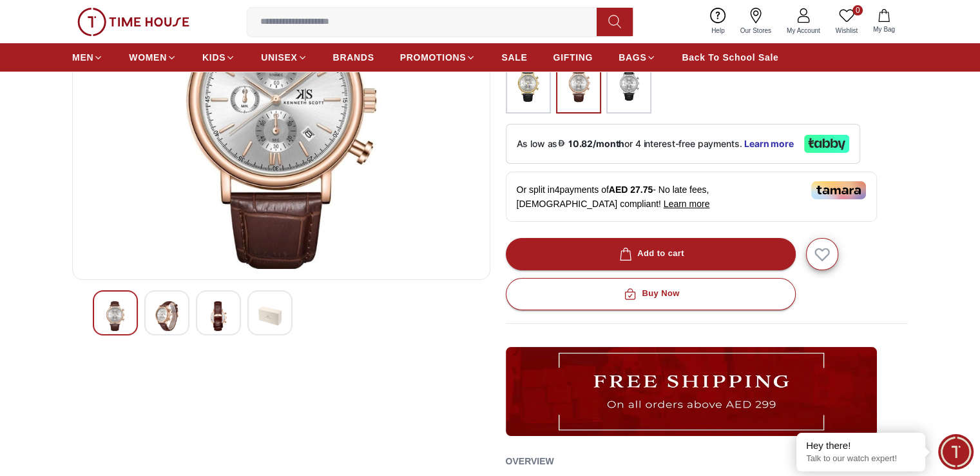
click at [205, 316] on div at bounding box center [218, 312] width 45 height 45
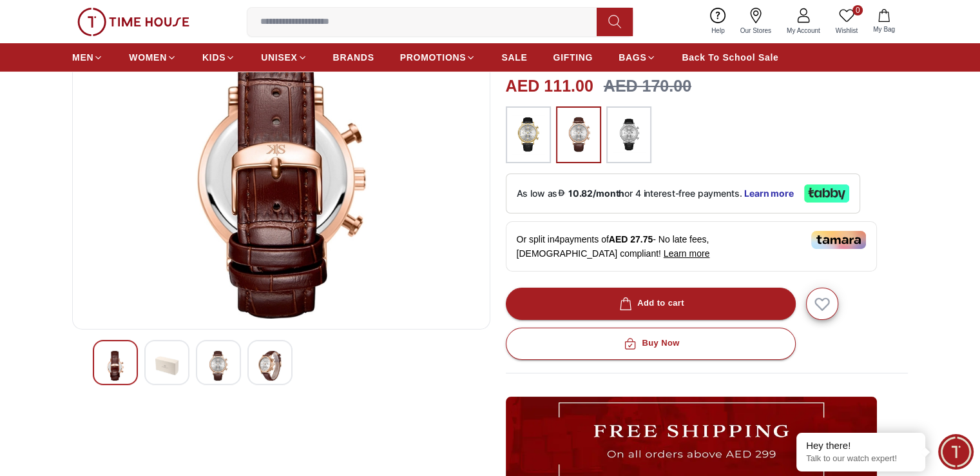
scroll to position [64, 0]
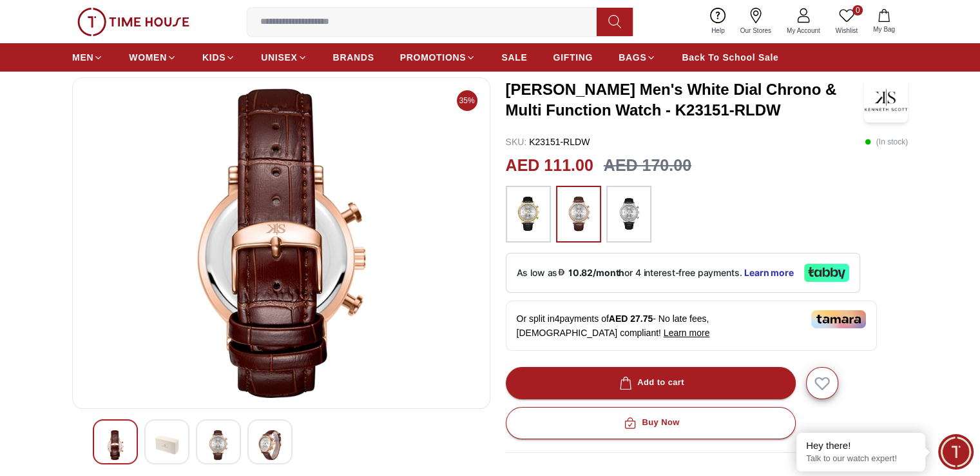
click at [219, 442] on img at bounding box center [218, 445] width 23 height 30
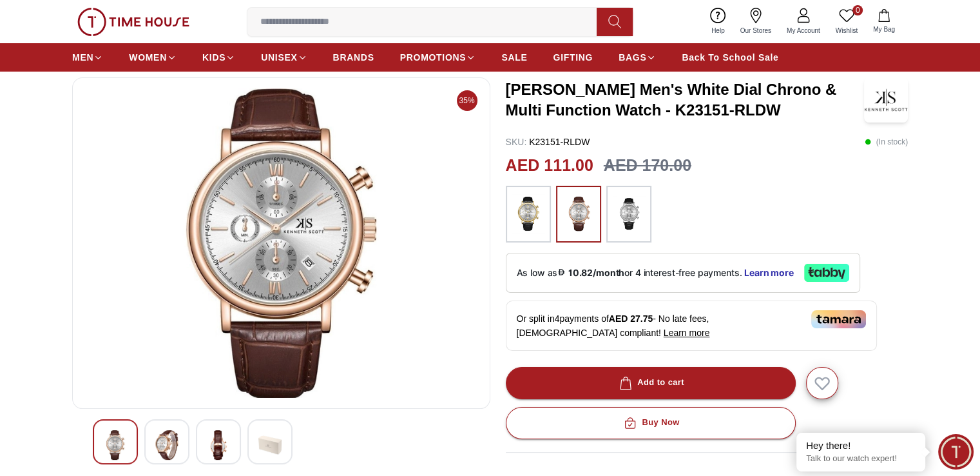
click at [160, 442] on img at bounding box center [166, 445] width 23 height 30
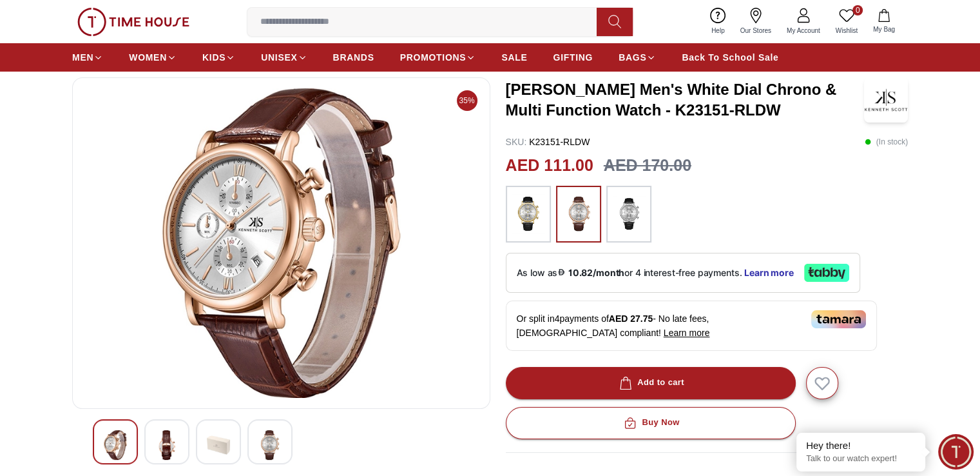
click at [119, 460] on img at bounding box center [115, 445] width 23 height 30
click at [183, 442] on div at bounding box center [166, 441] width 45 height 45
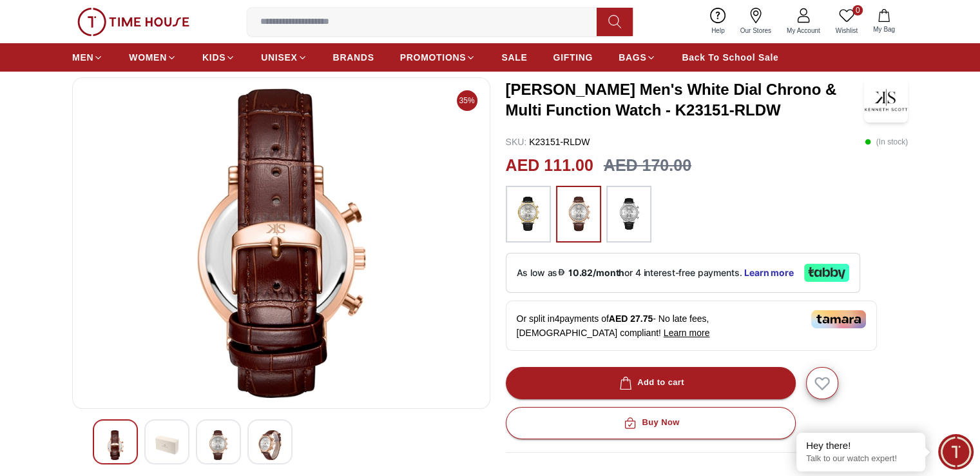
click at [628, 214] on img at bounding box center [629, 214] width 32 height 44
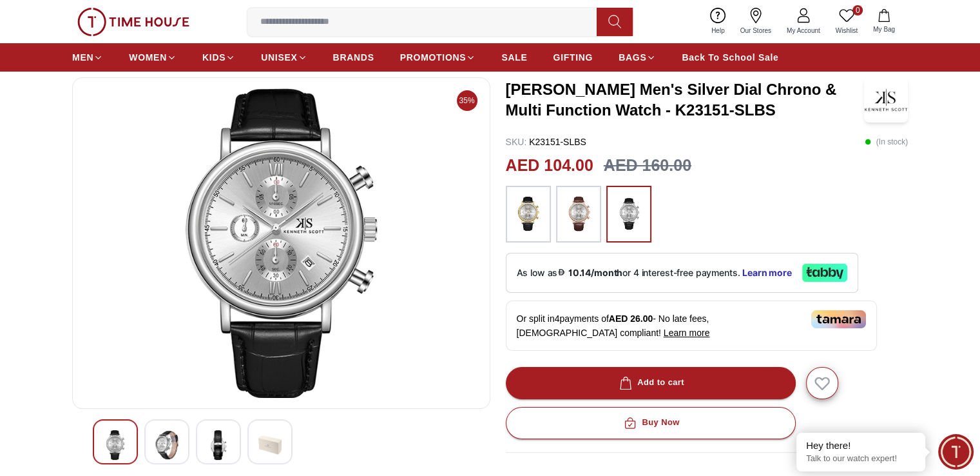
click at [569, 208] on img at bounding box center [579, 214] width 32 height 44
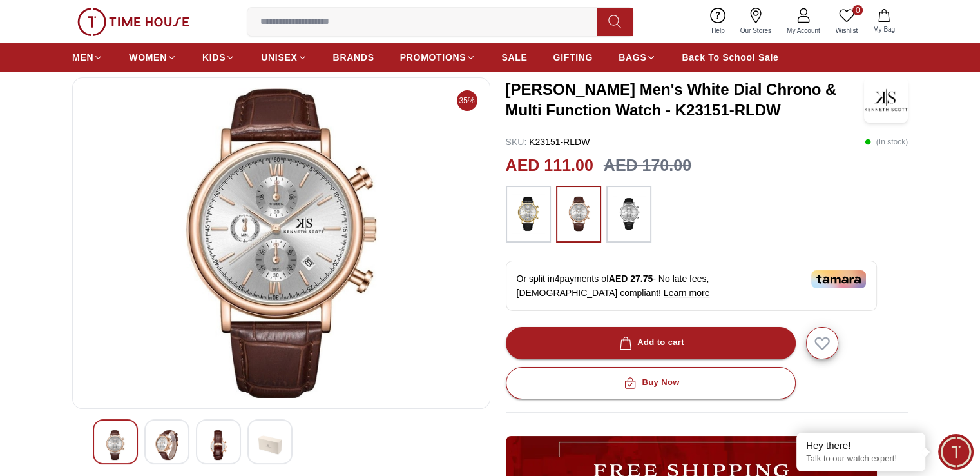
click at [536, 209] on img at bounding box center [528, 214] width 32 height 44
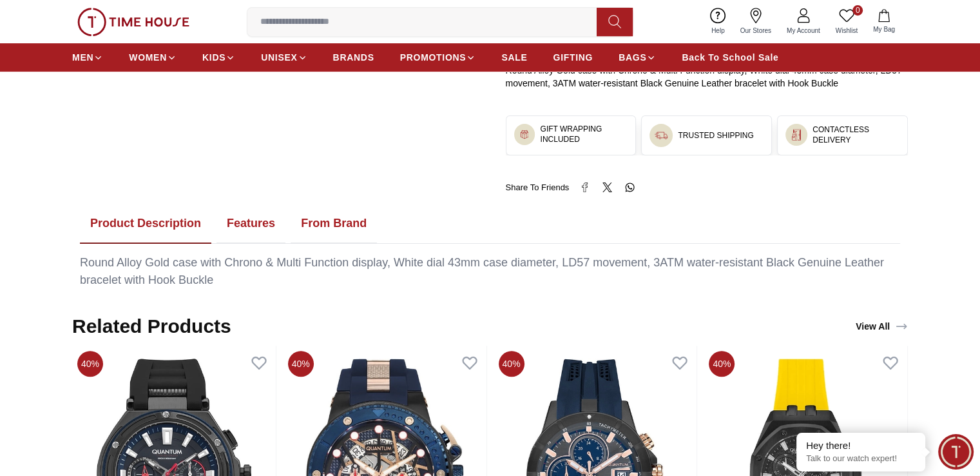
scroll to position [709, 0]
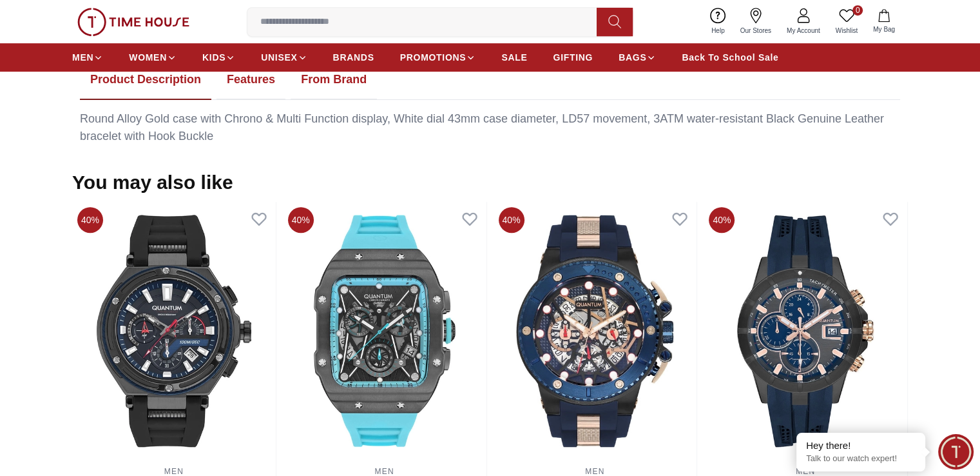
scroll to position [64, 0]
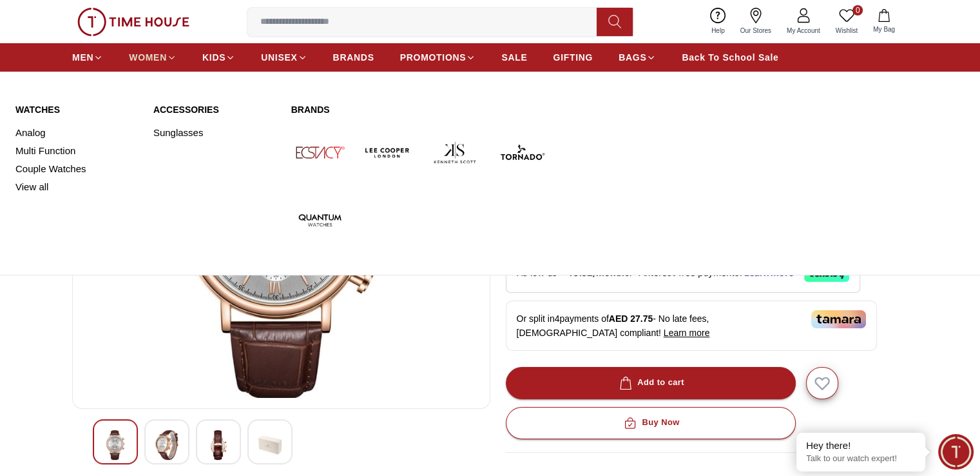
click at [155, 55] on span "WOMEN" at bounding box center [148, 57] width 38 height 13
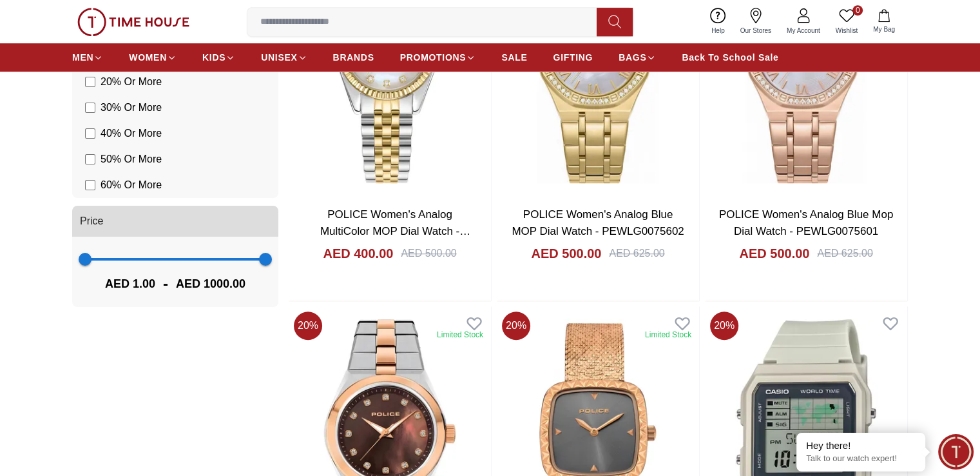
scroll to position [1031, 0]
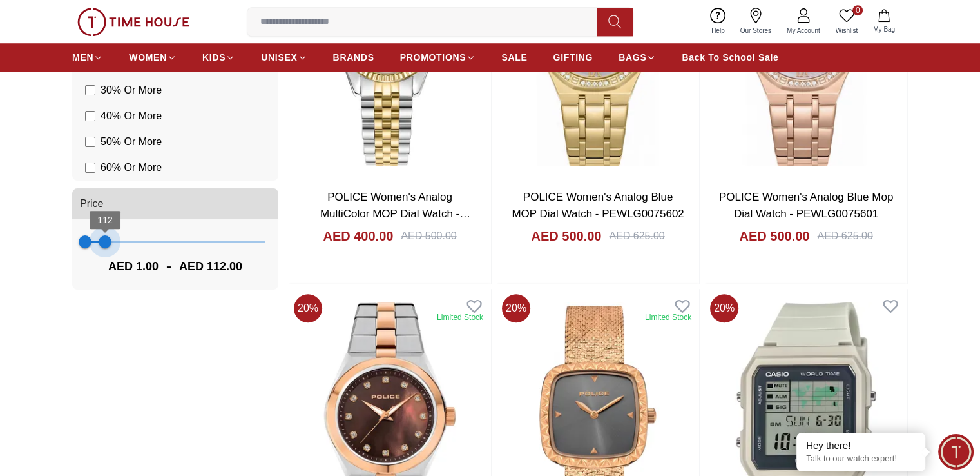
type input "***"
drag, startPoint x: 268, startPoint y: 246, endPoint x: 103, endPoint y: 249, distance: 164.4
click at [103, 248] on span "101" at bounding box center [103, 241] width 13 height 13
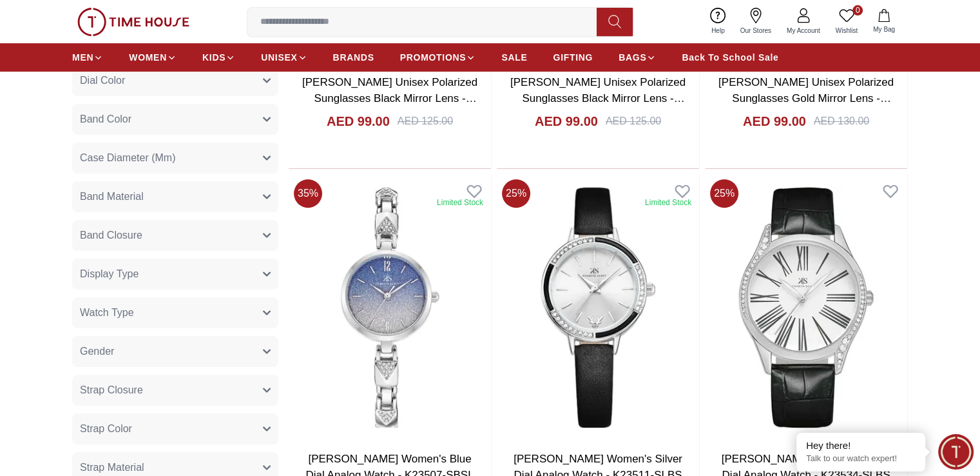
scroll to position [431, 0]
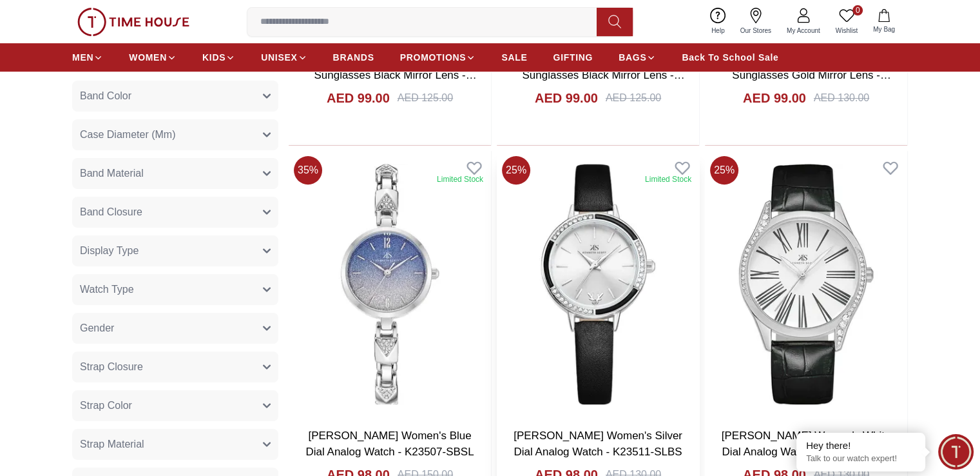
click at [497, 207] on img at bounding box center [598, 284] width 202 height 266
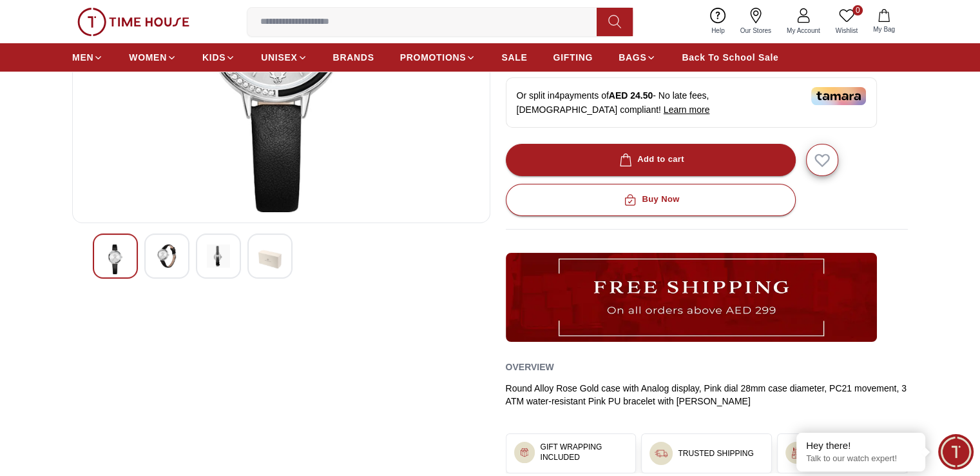
scroll to position [258, 0]
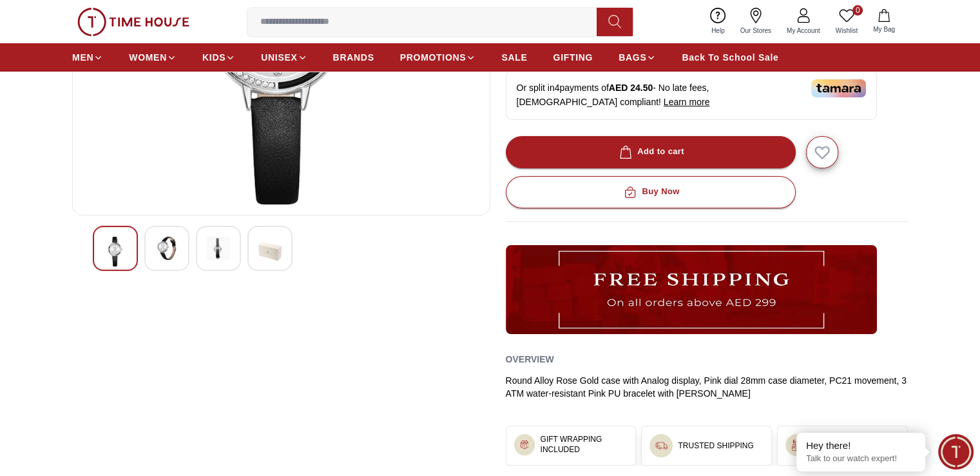
click at [171, 258] on img at bounding box center [166, 248] width 23 height 23
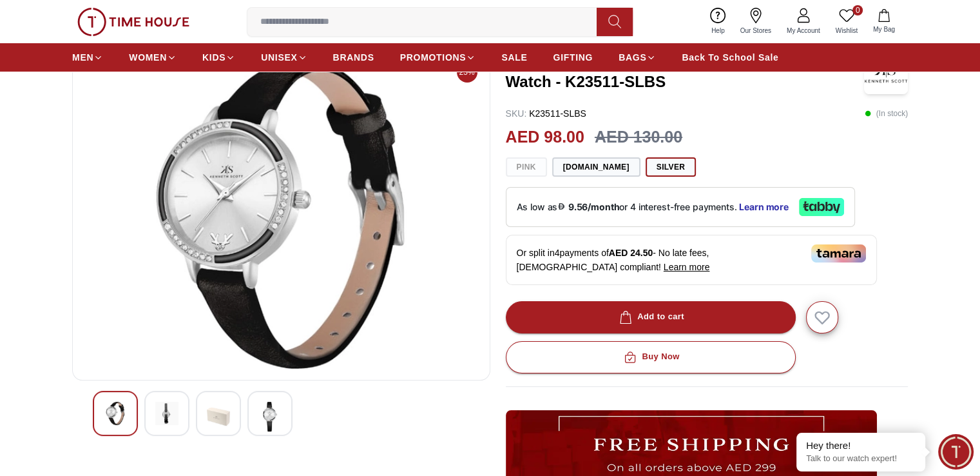
scroll to position [64, 0]
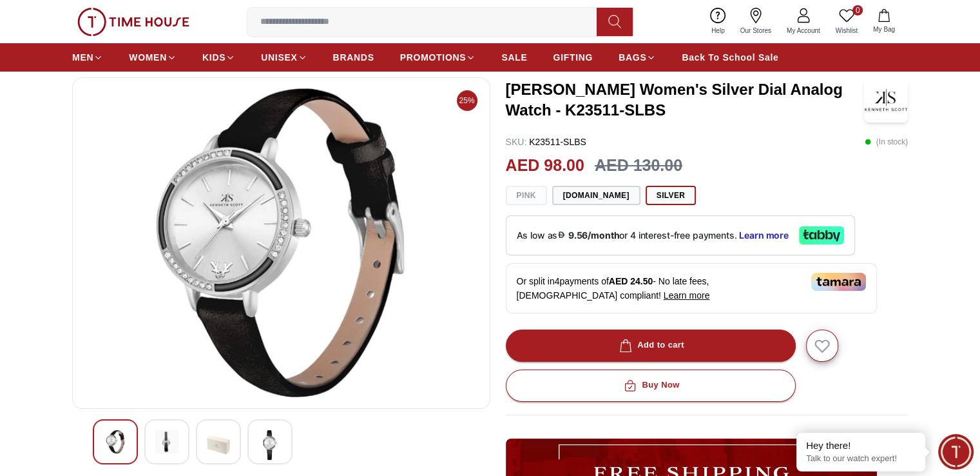
click at [273, 441] on img at bounding box center [269, 445] width 23 height 30
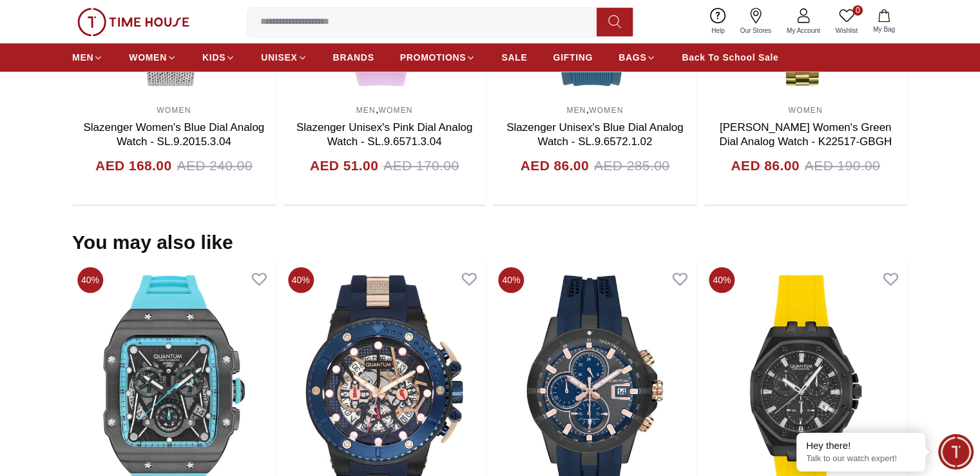
scroll to position [838, 0]
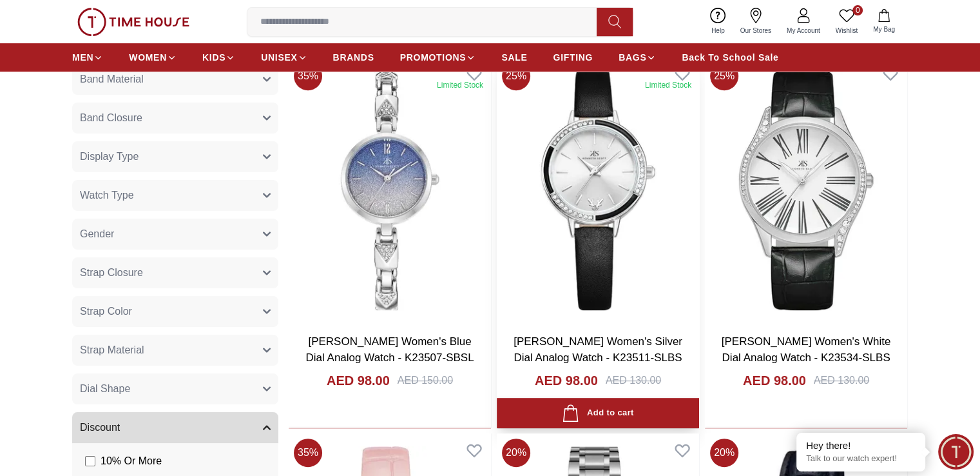
scroll to position [461, 0]
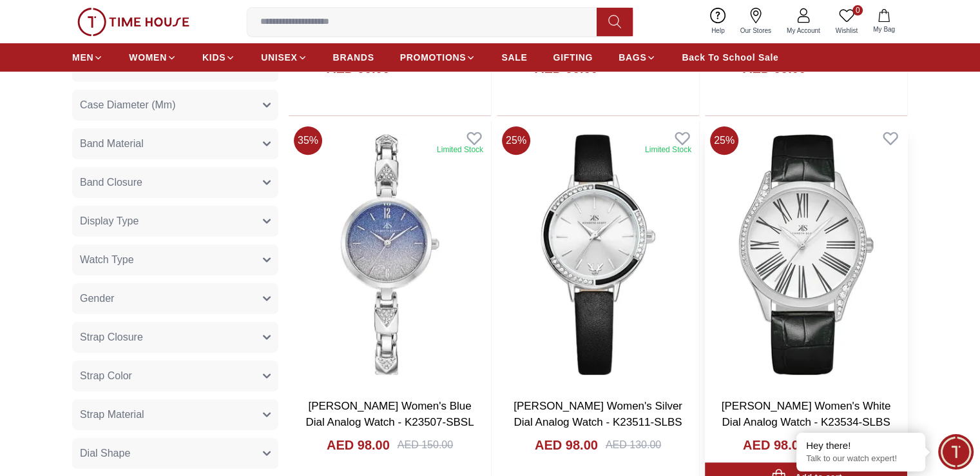
click at [705, 142] on img at bounding box center [806, 254] width 202 height 266
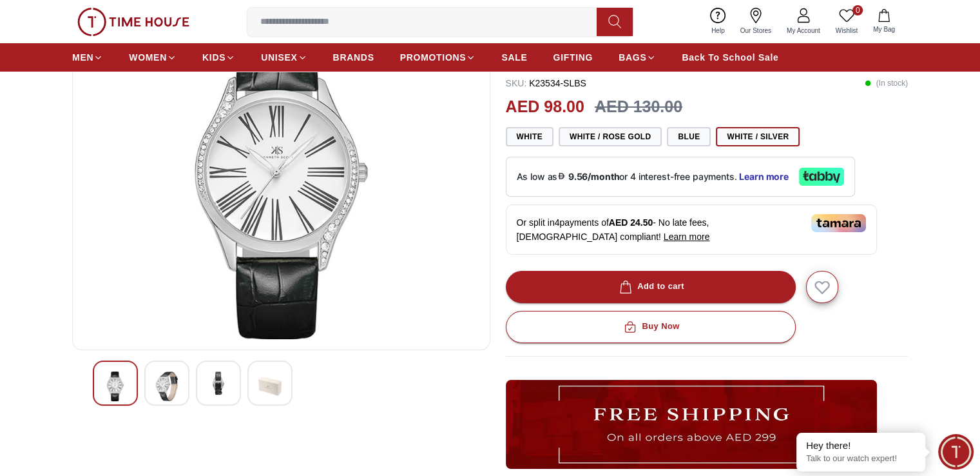
scroll to position [193, 0]
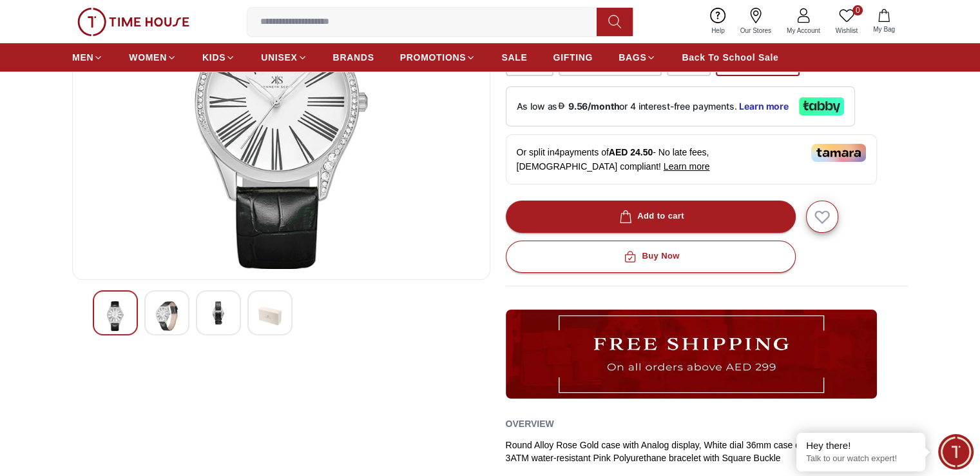
click at [160, 312] on img at bounding box center [166, 316] width 23 height 30
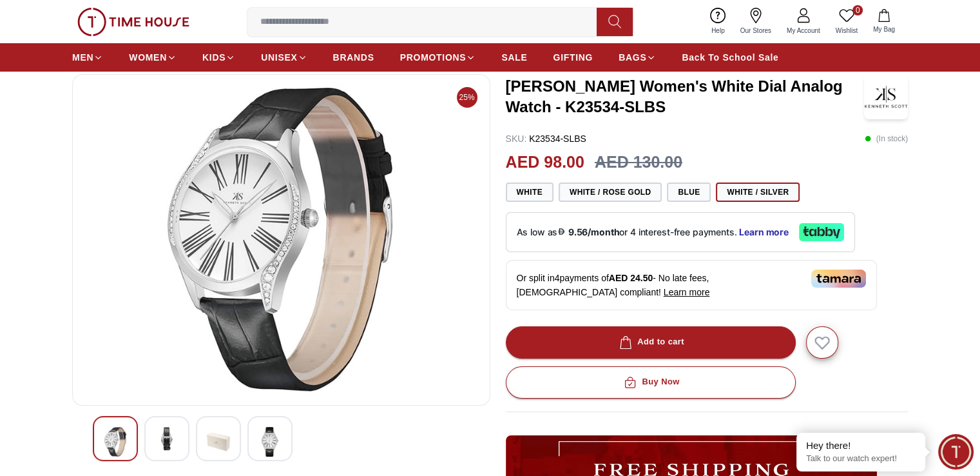
scroll to position [64, 0]
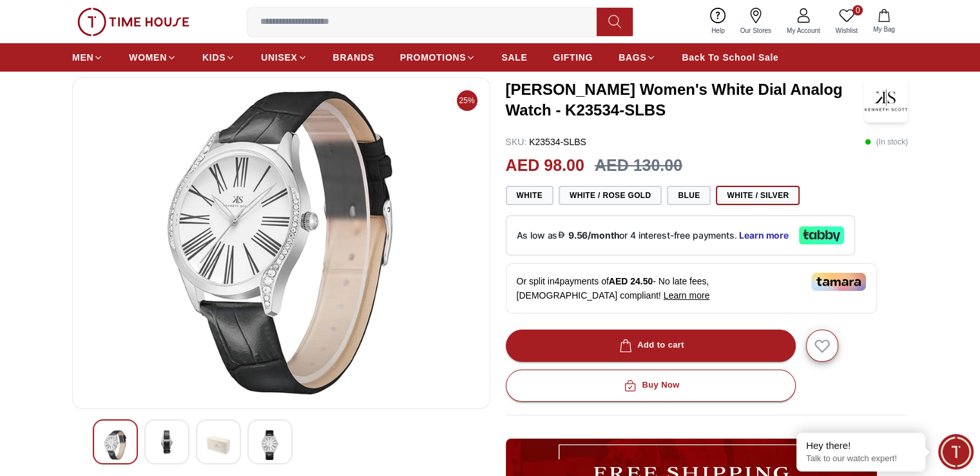
click at [266, 443] on img at bounding box center [269, 445] width 23 height 30
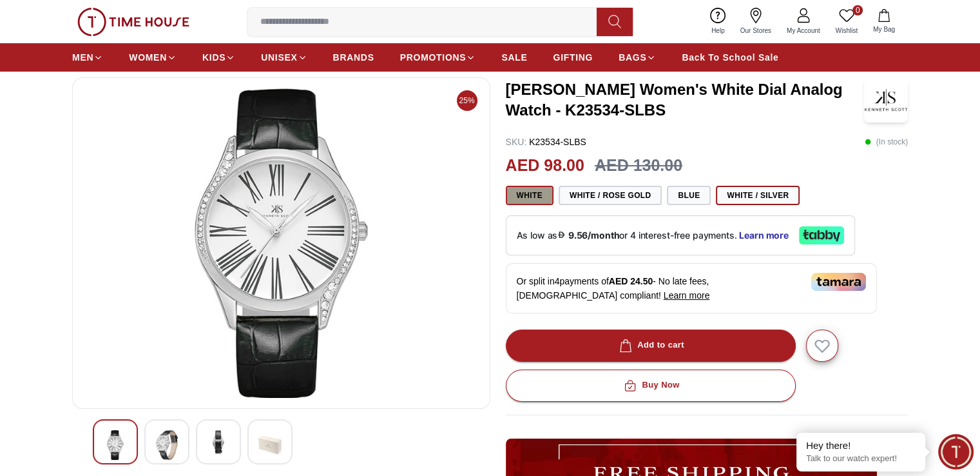
click at [536, 193] on button "White" at bounding box center [530, 195] width 48 height 19
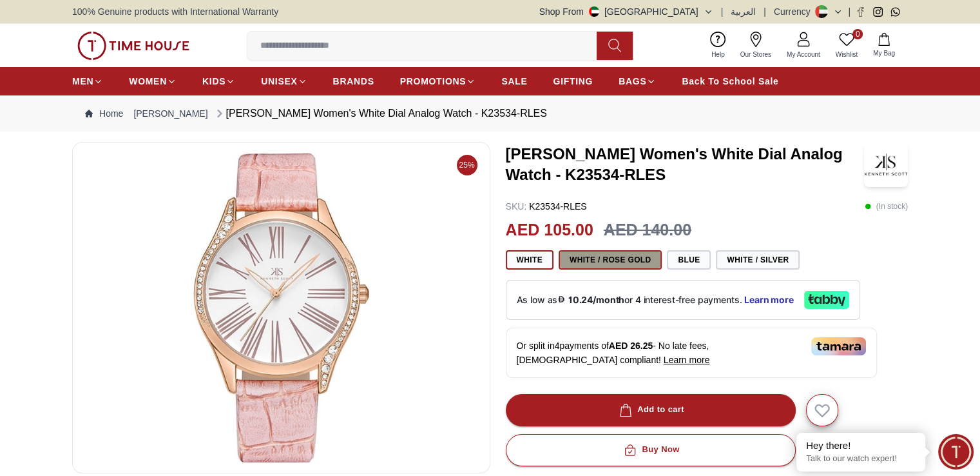
click at [628, 259] on button "White / Rose Gold" at bounding box center [611, 259] width 104 height 19
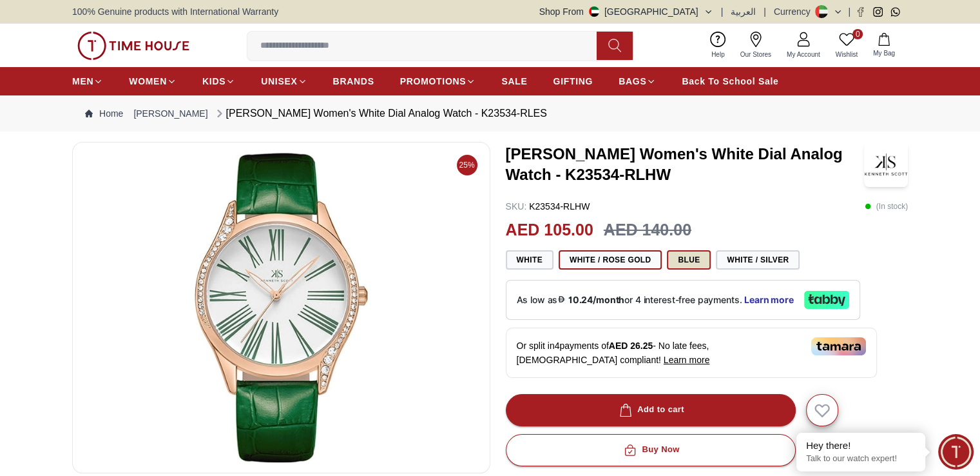
click at [686, 264] on button "Blue" at bounding box center [689, 259] width 44 height 19
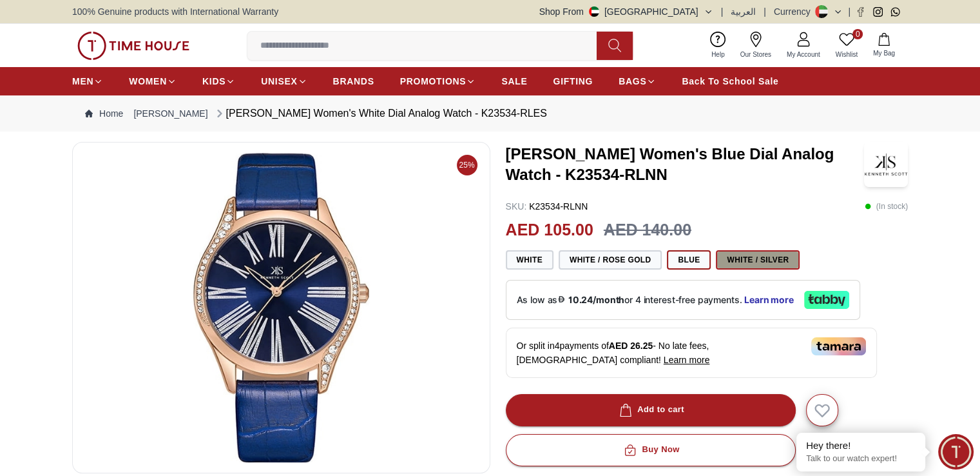
click at [752, 257] on button "White / Silver" at bounding box center [758, 259] width 84 height 19
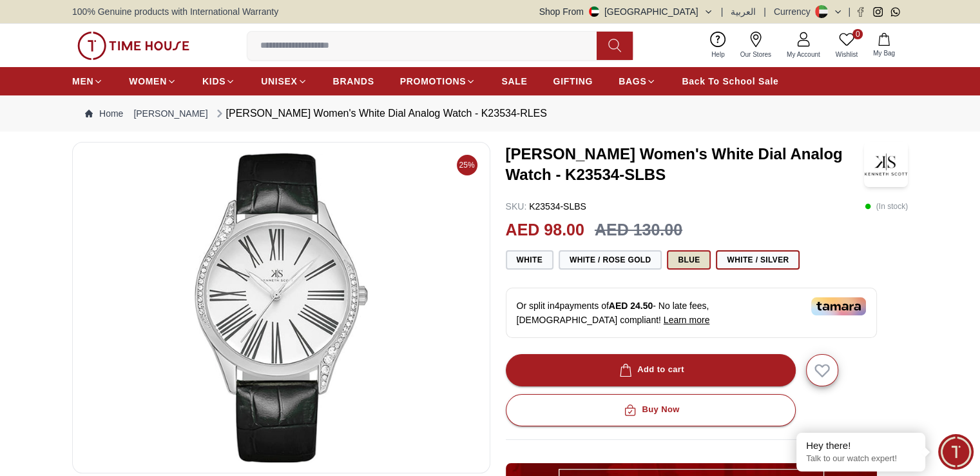
click at [678, 258] on button "Blue" at bounding box center [689, 259] width 44 height 19
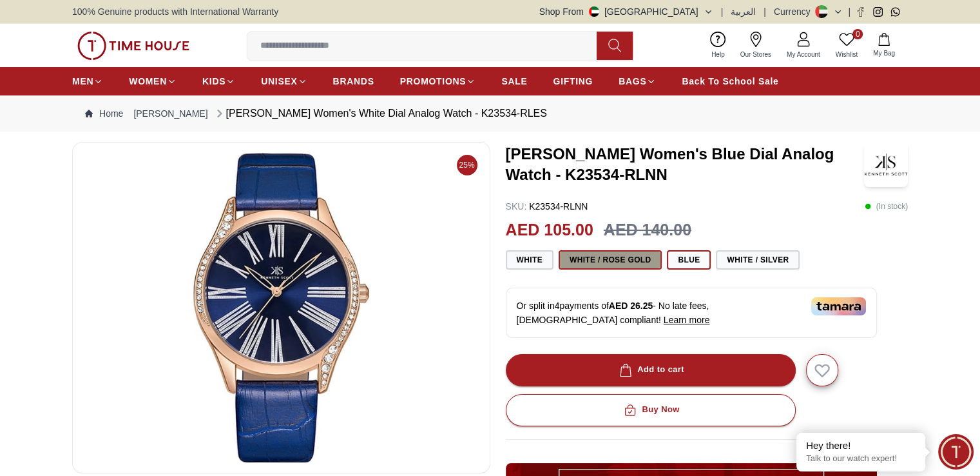
click at [603, 258] on button "White / Rose Gold" at bounding box center [611, 259] width 104 height 19
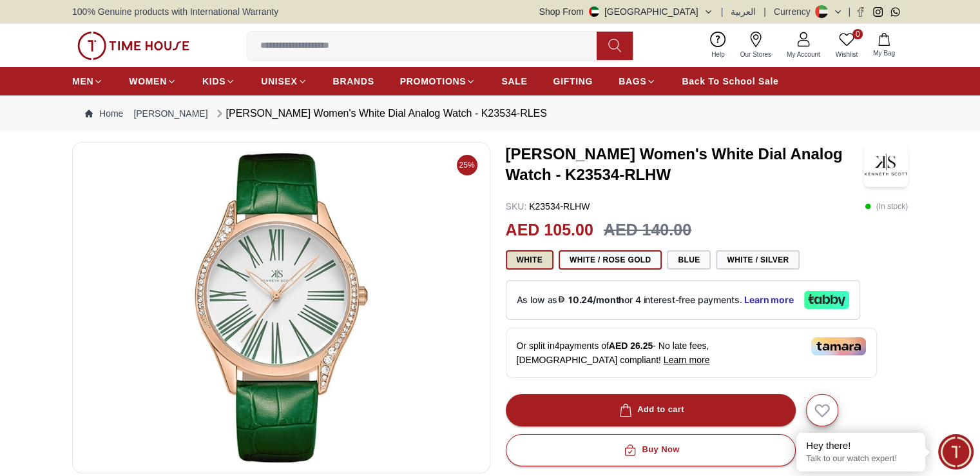
click at [546, 260] on button "White" at bounding box center [530, 259] width 48 height 19
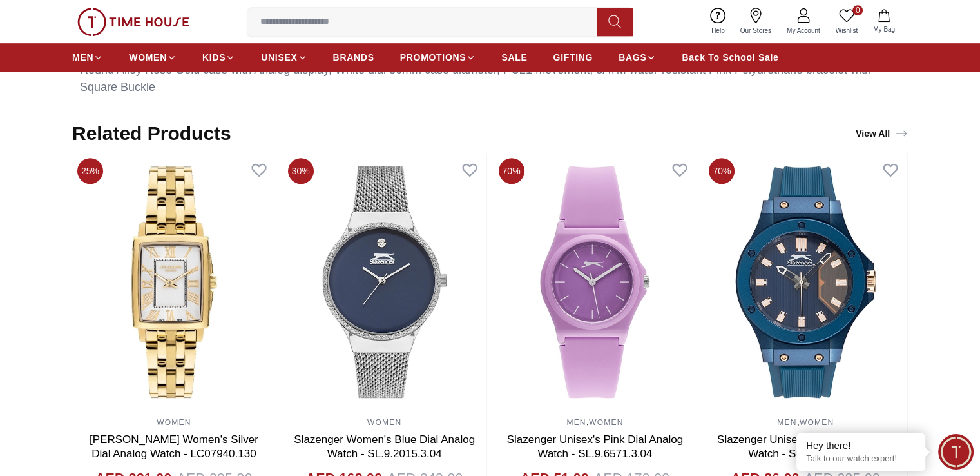
scroll to position [773, 0]
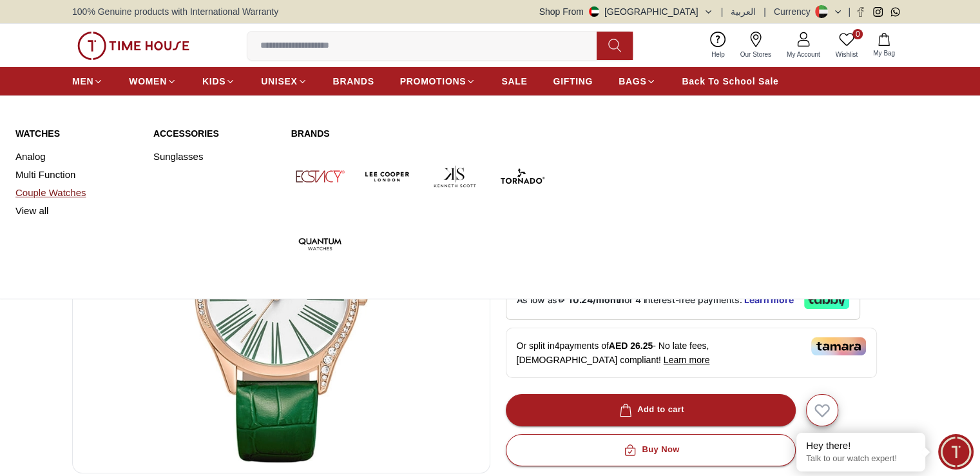
click at [44, 193] on link "Couple Watches" at bounding box center [76, 193] width 122 height 18
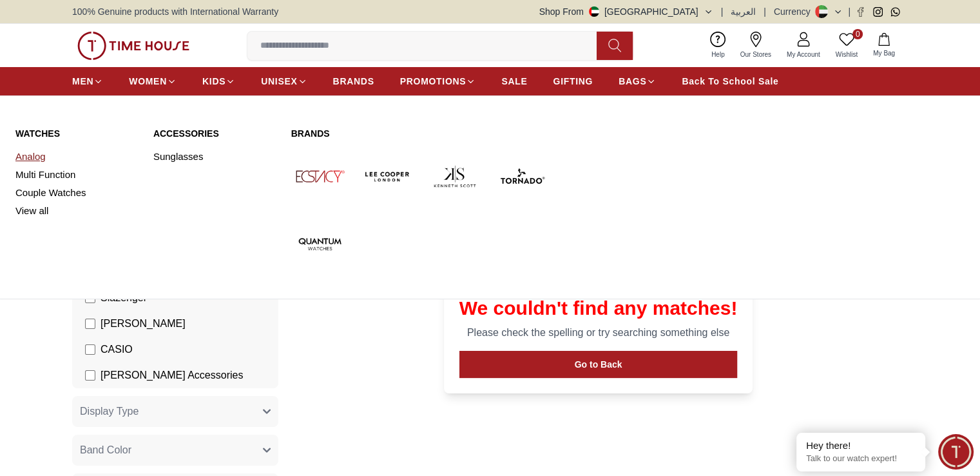
click at [32, 158] on link "Analog" at bounding box center [76, 157] width 122 height 18
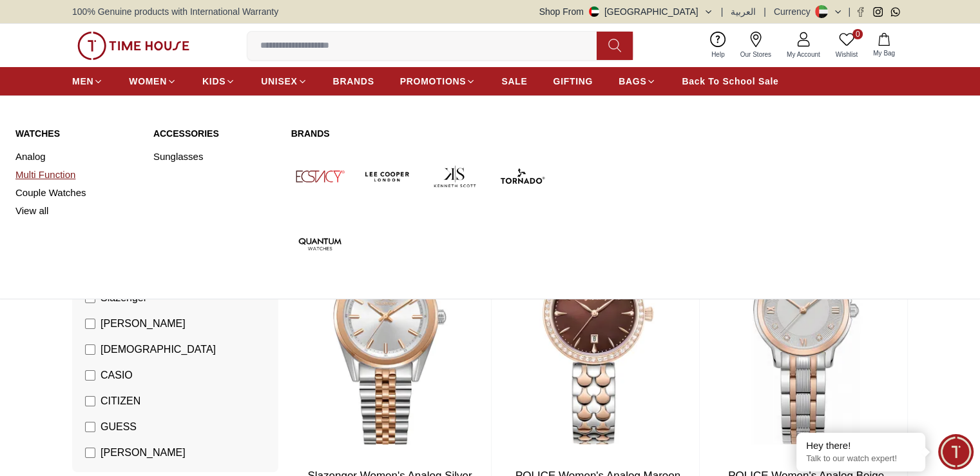
click at [47, 172] on link "Multi Function" at bounding box center [76, 175] width 122 height 18
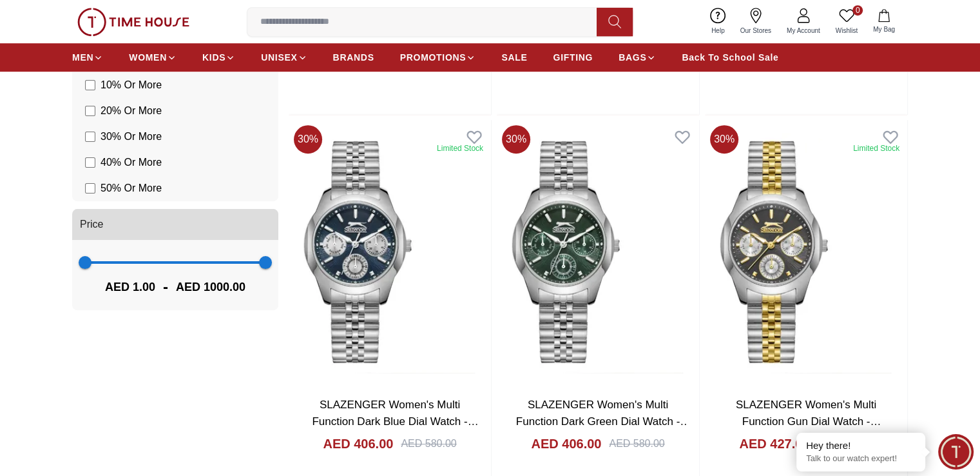
scroll to position [967, 0]
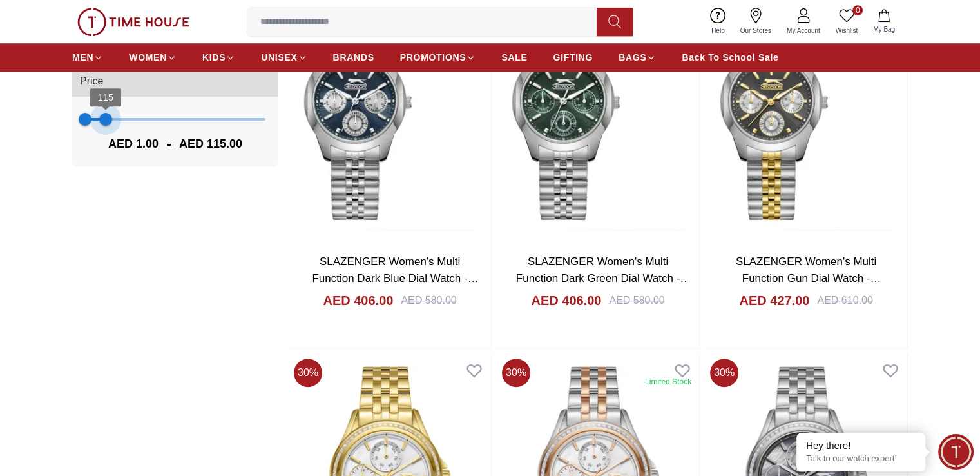
type input "***"
drag, startPoint x: 264, startPoint y: 119, endPoint x: 103, endPoint y: 127, distance: 161.4
click at [103, 126] on span "101" at bounding box center [103, 119] width 13 height 13
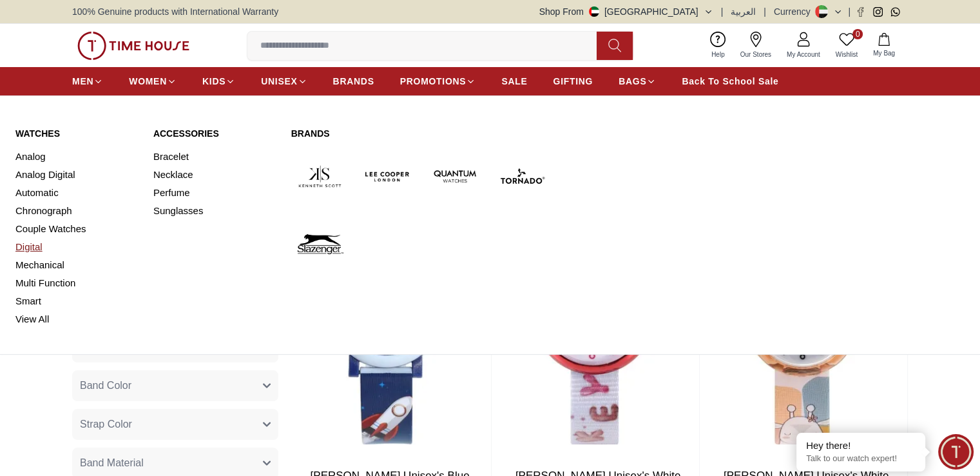
click at [32, 249] on link "Digital" at bounding box center [76, 247] width 122 height 18
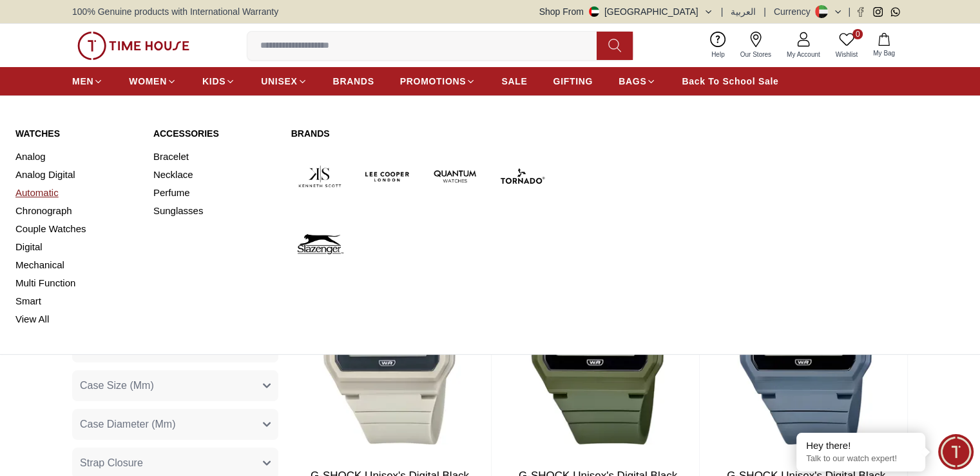
click at [36, 192] on link "Automatic" at bounding box center [76, 193] width 122 height 18
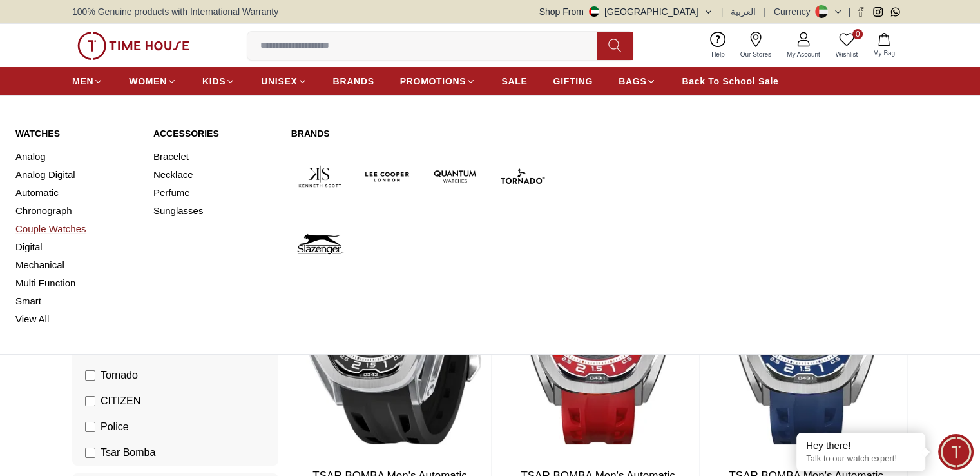
click at [59, 228] on link "Couple Watches" at bounding box center [76, 229] width 122 height 18
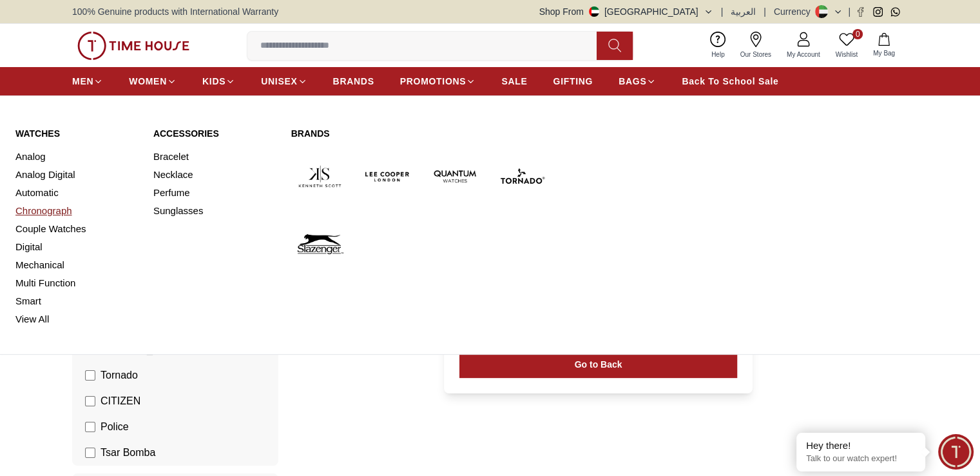
click at [59, 211] on link "Chronograph" at bounding box center [76, 211] width 122 height 18
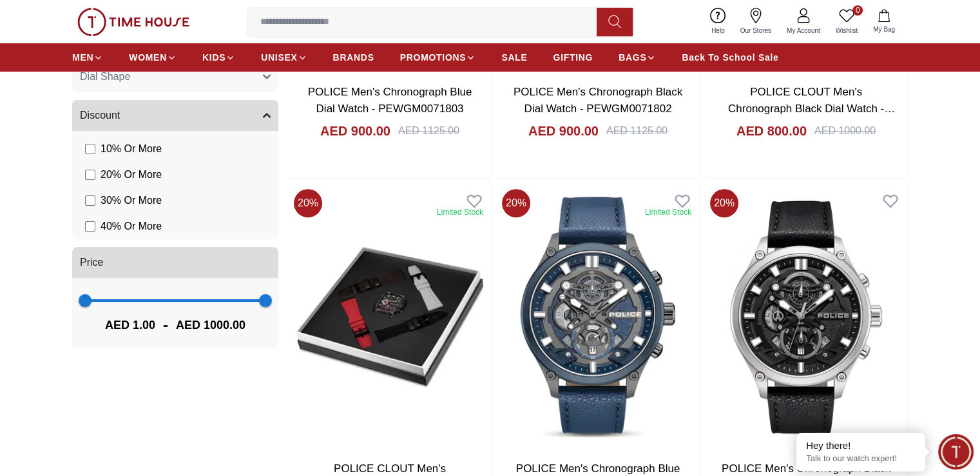
scroll to position [773, 0]
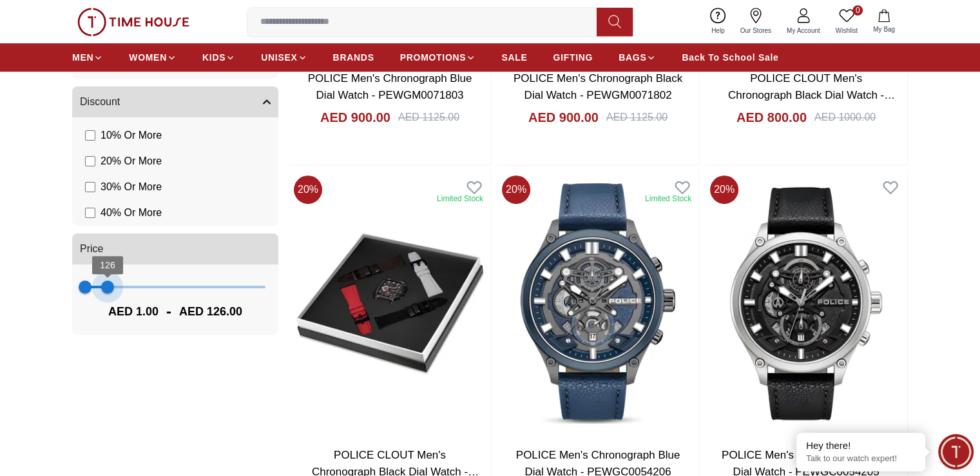
type input "***"
drag, startPoint x: 262, startPoint y: 287, endPoint x: 106, endPoint y: 292, distance: 155.4
click at [106, 292] on span "119" at bounding box center [106, 286] width 13 height 13
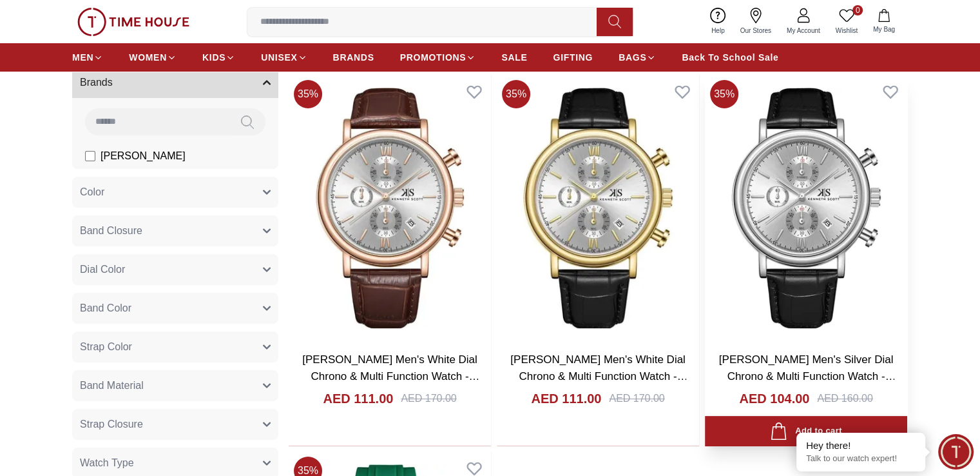
scroll to position [90, 0]
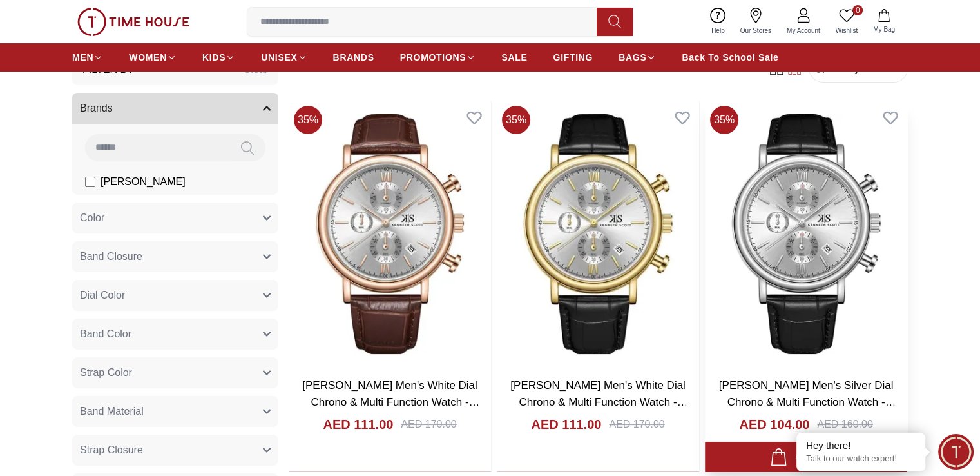
click at [705, 194] on img at bounding box center [806, 234] width 202 height 266
click at [363, 63] on span "BRANDS" at bounding box center [353, 57] width 41 height 13
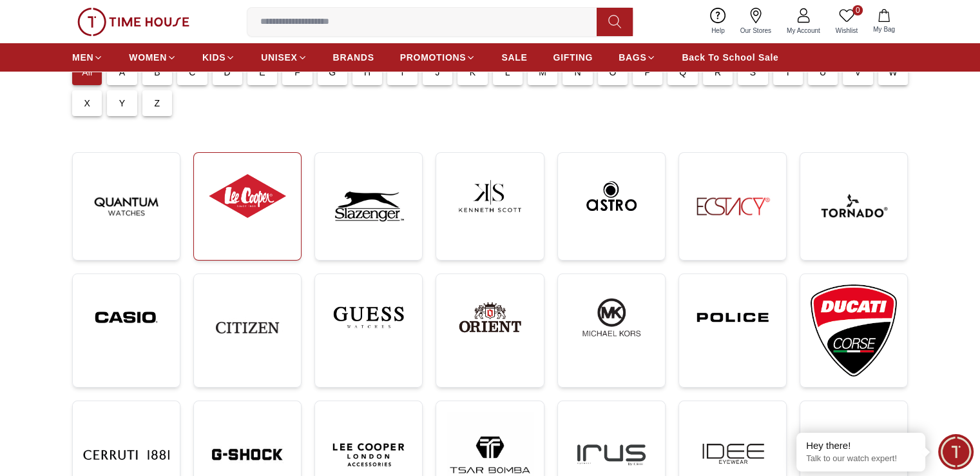
scroll to position [90, 0]
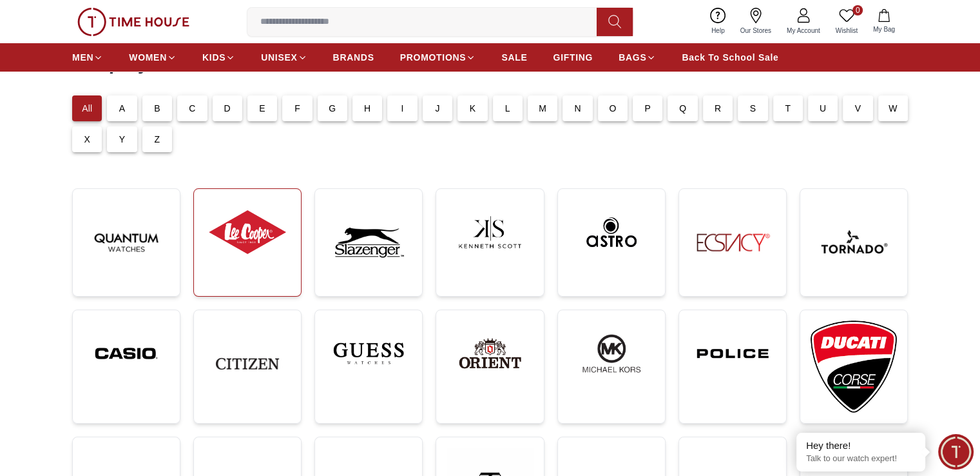
click at [267, 242] on img at bounding box center [247, 232] width 86 height 66
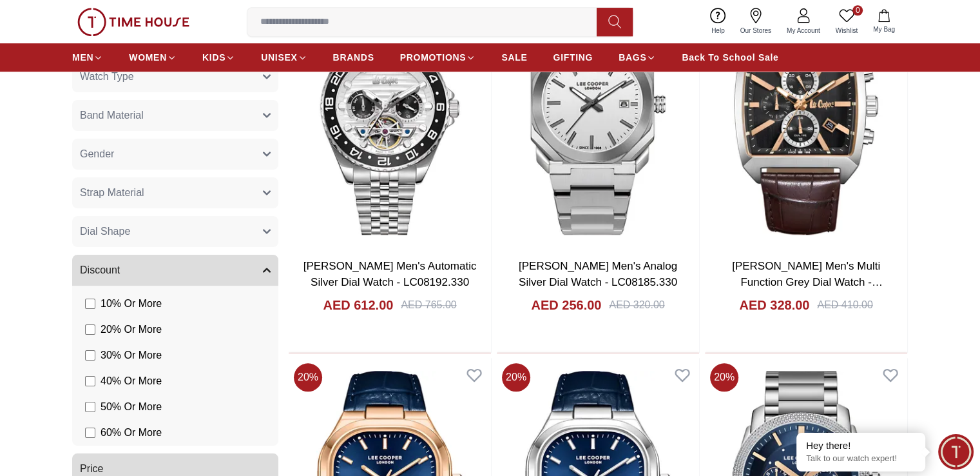
scroll to position [1250, 0]
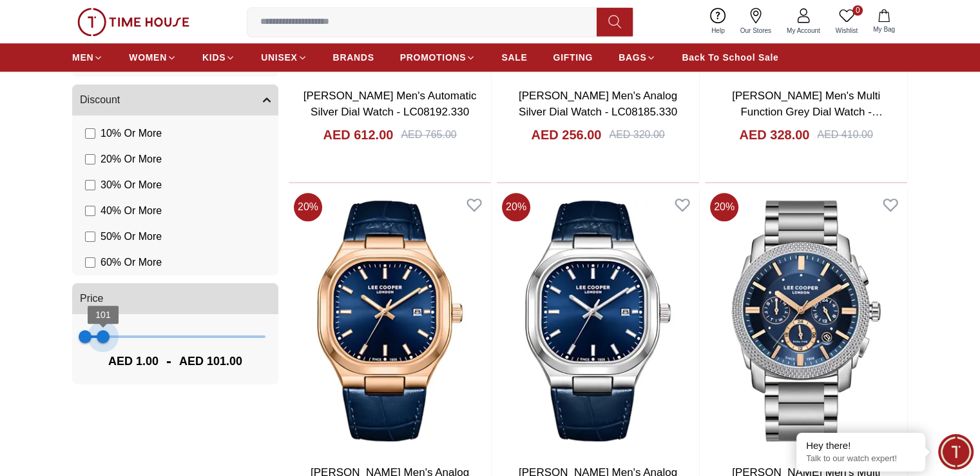
drag, startPoint x: 265, startPoint y: 337, endPoint x: 103, endPoint y: 354, distance: 162.7
click at [103, 354] on div "1 101 AED 1.00 - AED 101.00" at bounding box center [175, 349] width 206 height 70
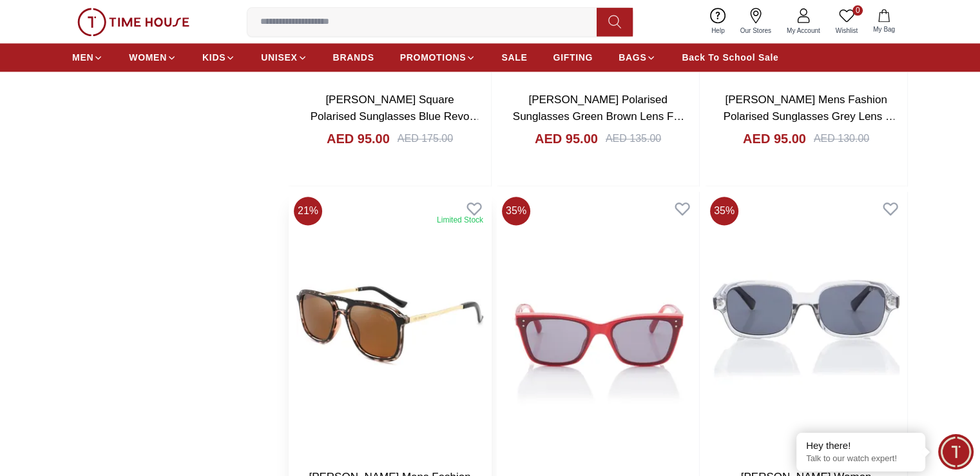
scroll to position [2024, 0]
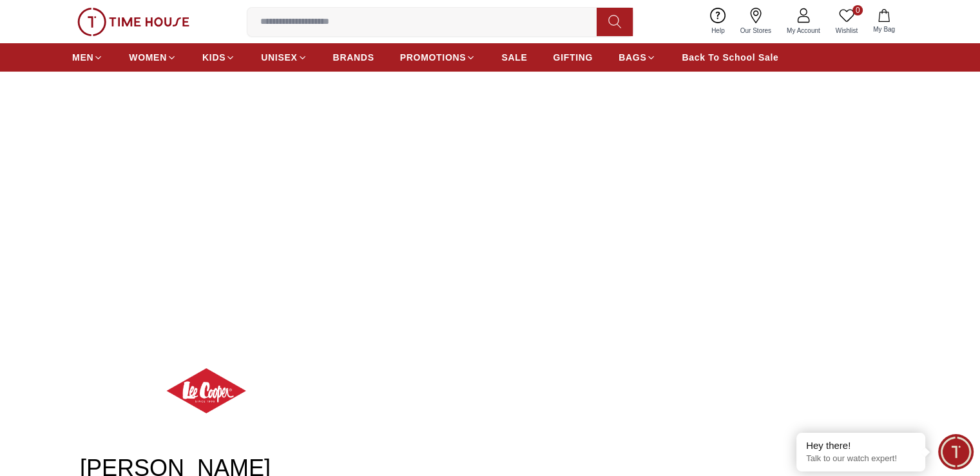
scroll to position [90, 0]
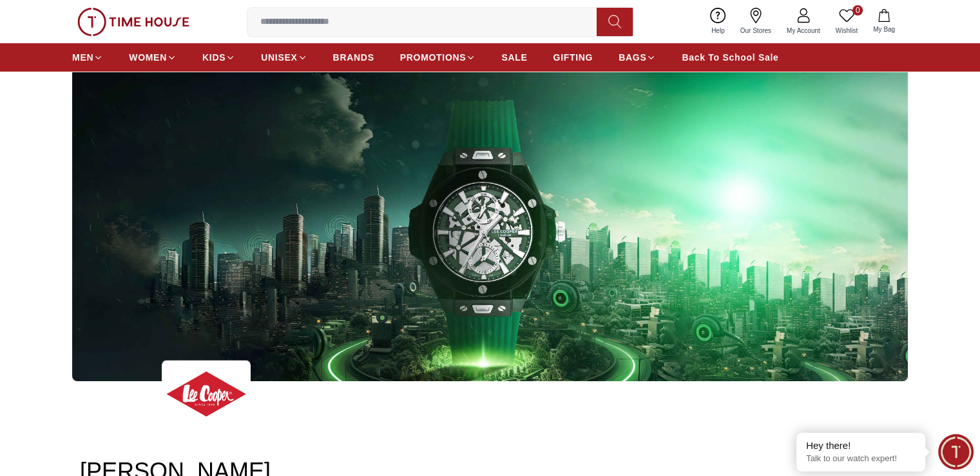
click at [505, 240] on img at bounding box center [490, 217] width 836 height 327
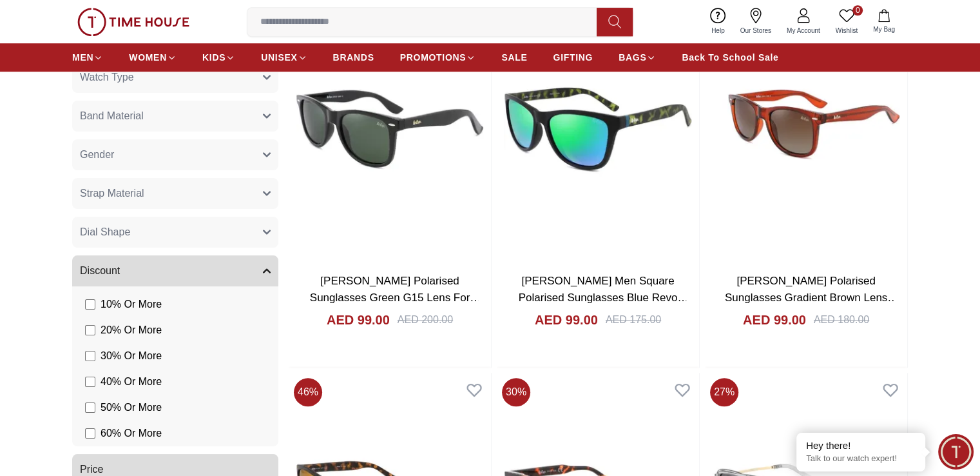
scroll to position [1250, 0]
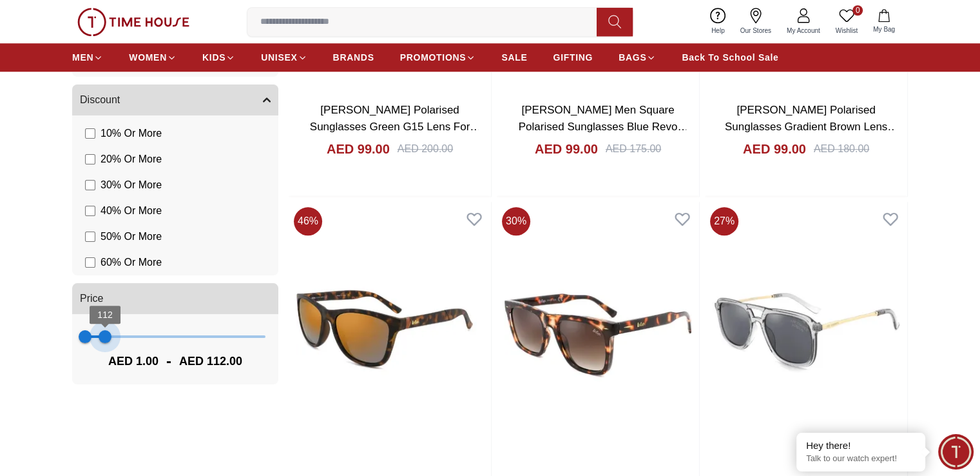
click at [105, 338] on span "112" at bounding box center [105, 336] width 13 height 13
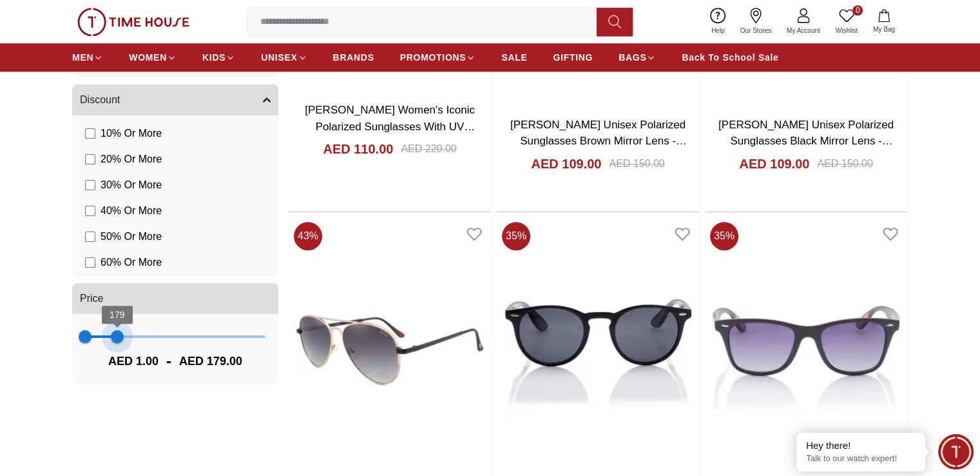
type input "***"
drag, startPoint x: 105, startPoint y: 338, endPoint x: 118, endPoint y: 337, distance: 12.9
click at [118, 337] on span "183" at bounding box center [118, 336] width 13 height 13
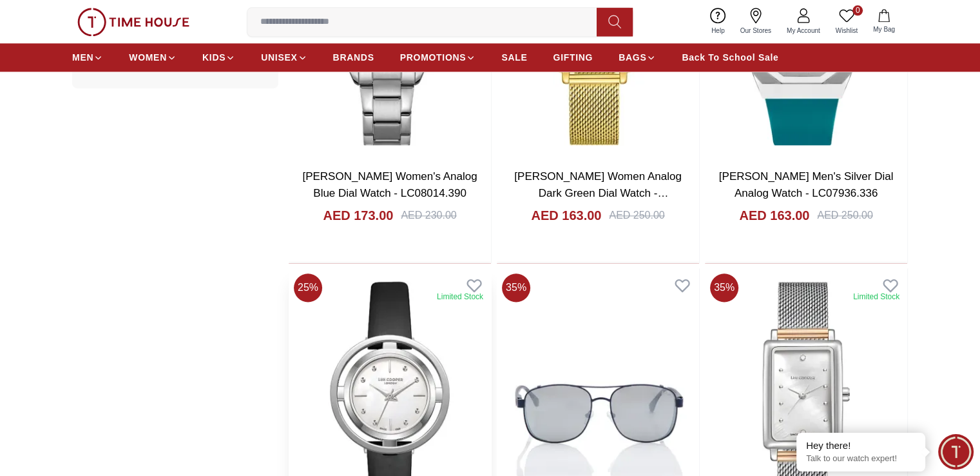
scroll to position [1573, 0]
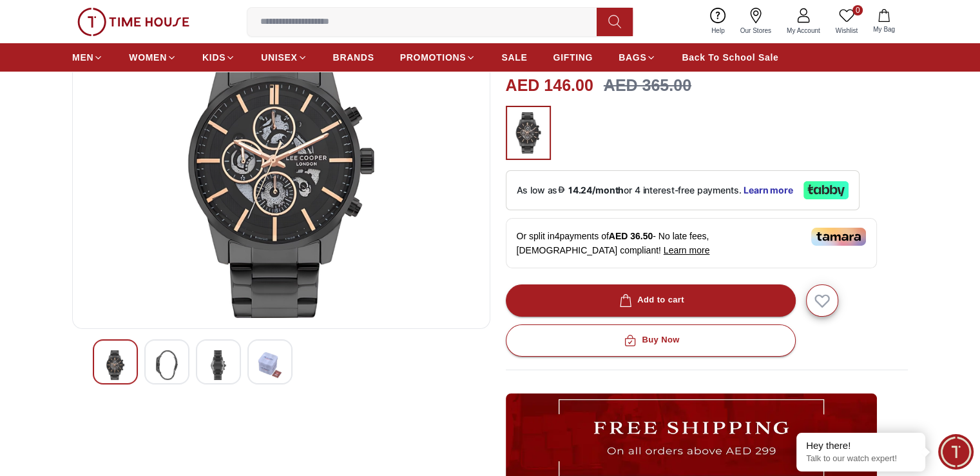
scroll to position [193, 0]
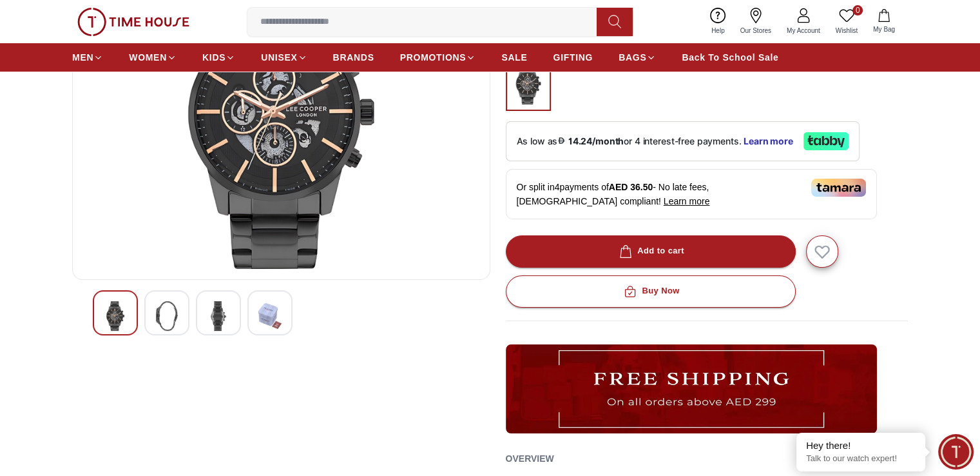
click at [218, 320] on img at bounding box center [218, 316] width 23 height 30
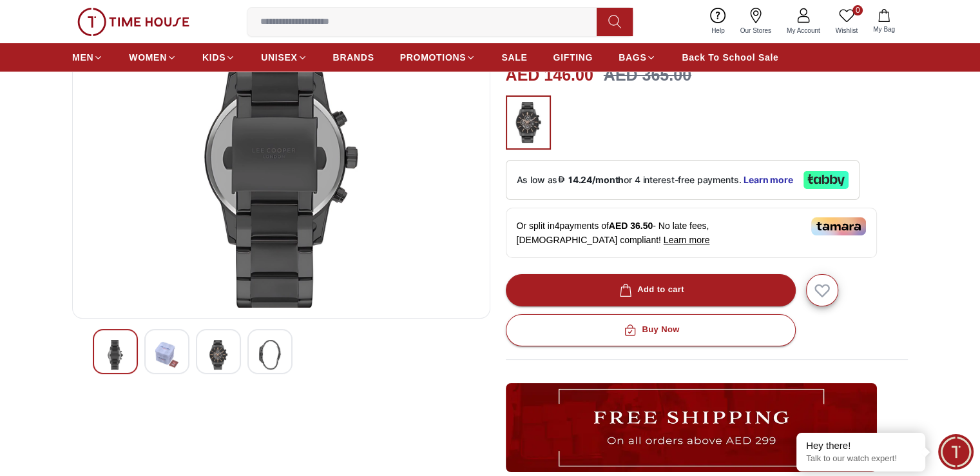
scroll to position [129, 0]
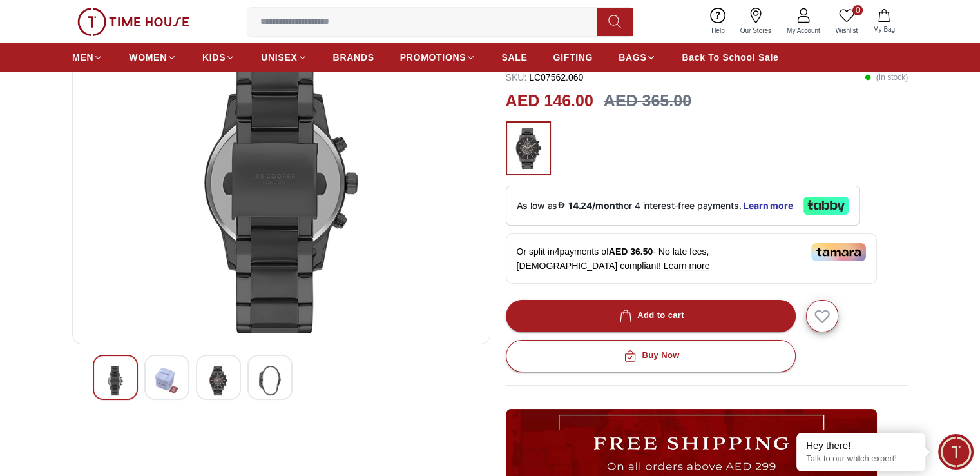
click at [170, 377] on img at bounding box center [166, 380] width 23 height 30
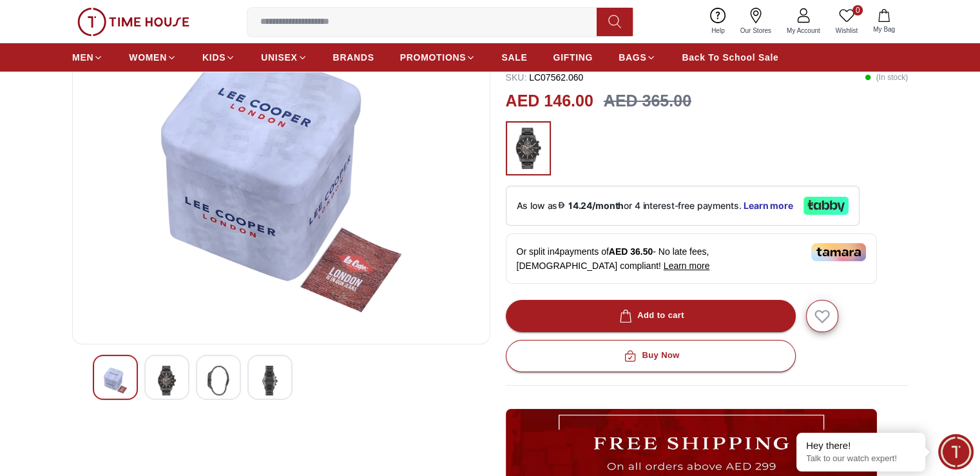
click at [284, 381] on div at bounding box center [270, 377] width 45 height 45
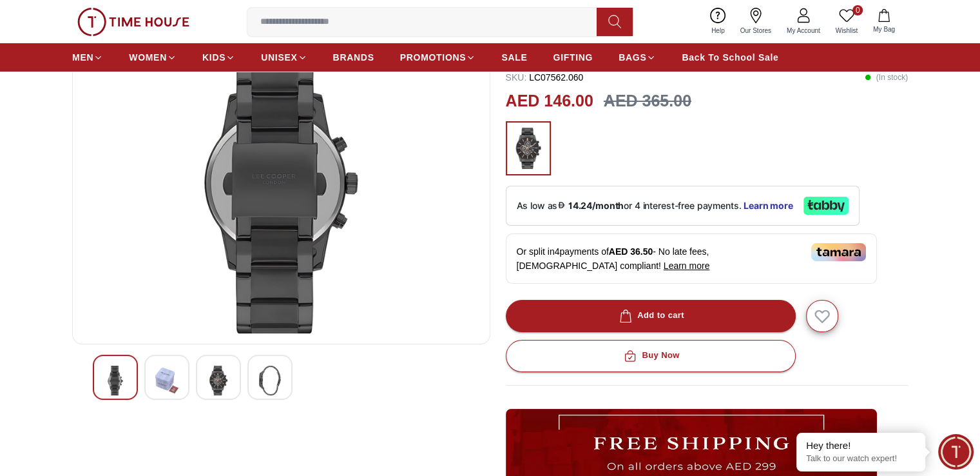
click at [214, 380] on img at bounding box center [218, 380] width 23 height 30
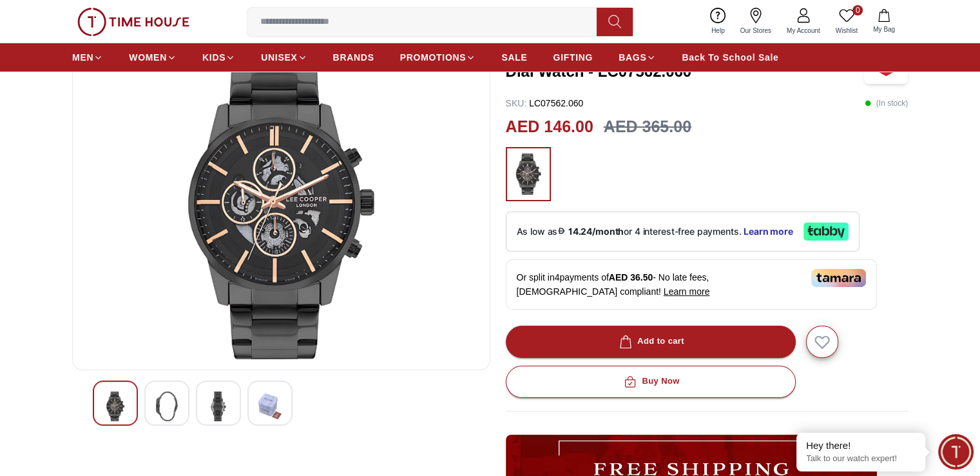
scroll to position [64, 0]
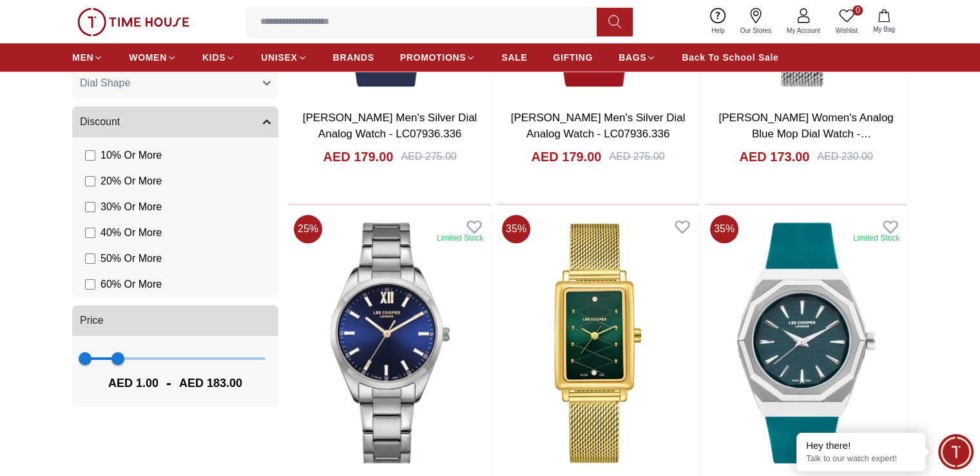
scroll to position [1315, 0]
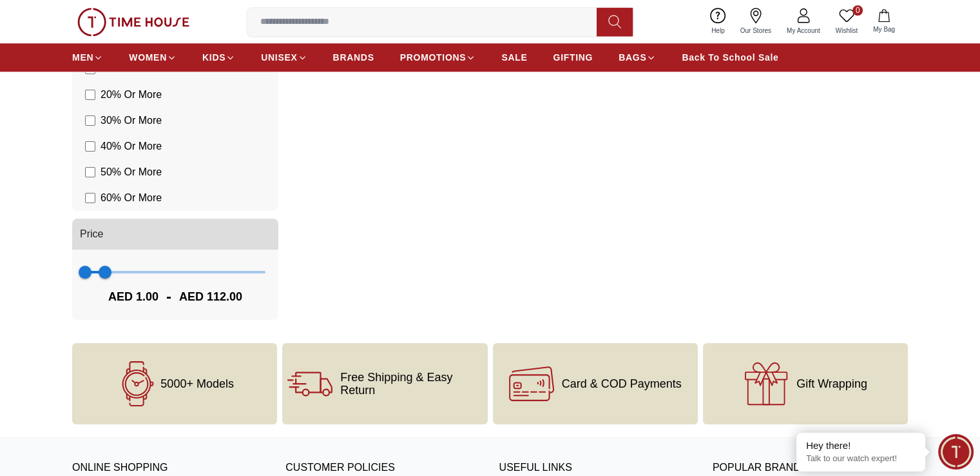
scroll to position [1250, 0]
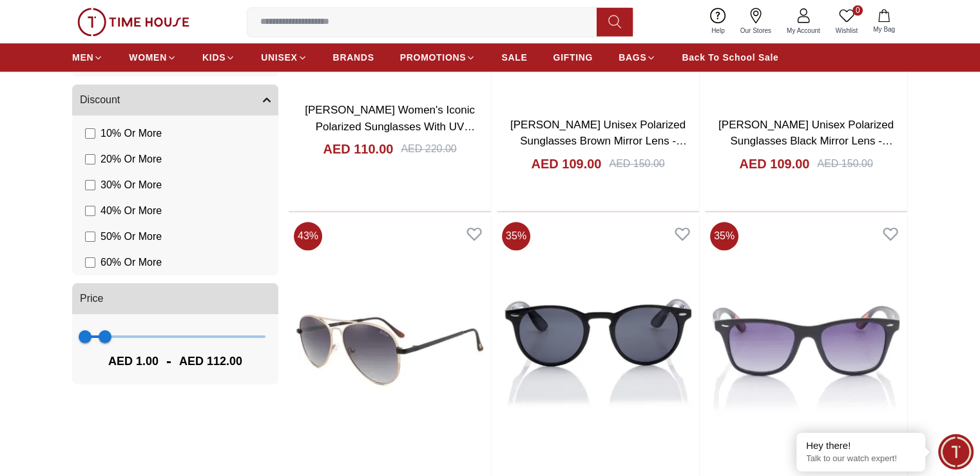
type input "***"
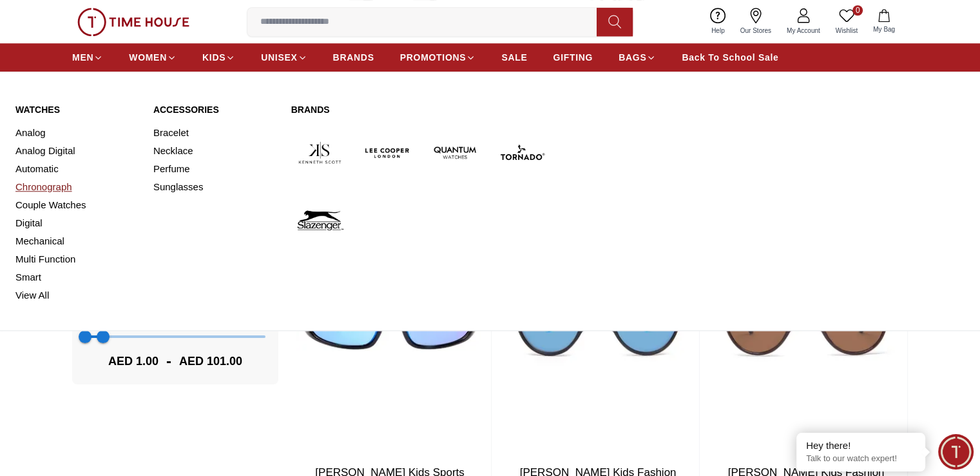
click at [55, 189] on link "Chronograph" at bounding box center [76, 187] width 122 height 18
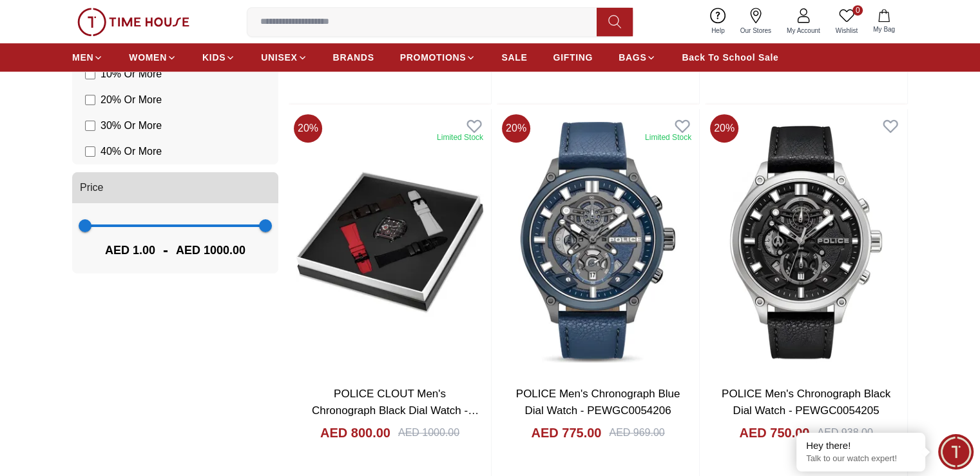
scroll to position [838, 0]
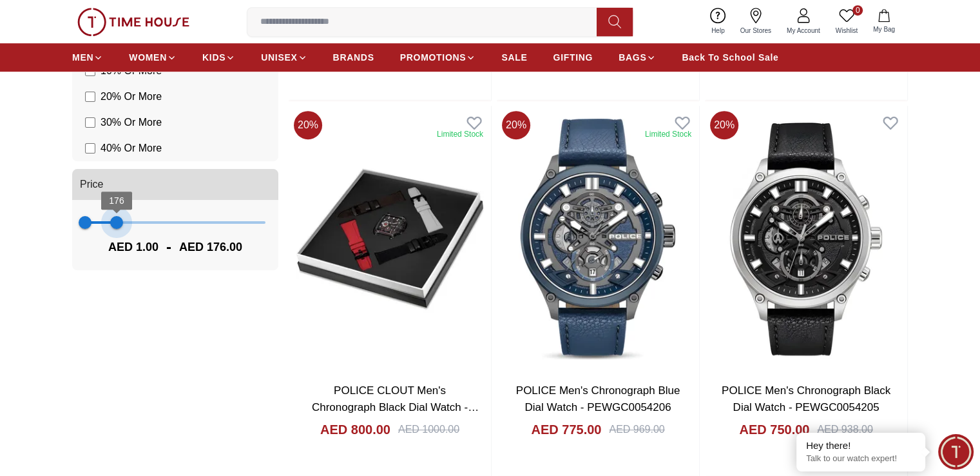
type input "***"
drag, startPoint x: 263, startPoint y: 222, endPoint x: 113, endPoint y: 226, distance: 149.6
click at [113, 226] on span "158" at bounding box center [113, 222] width 13 height 13
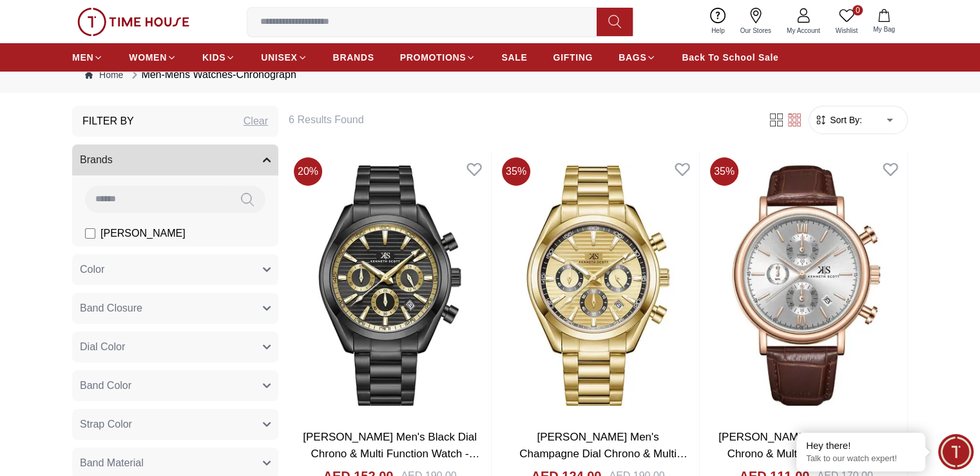
scroll to position [64, 0]
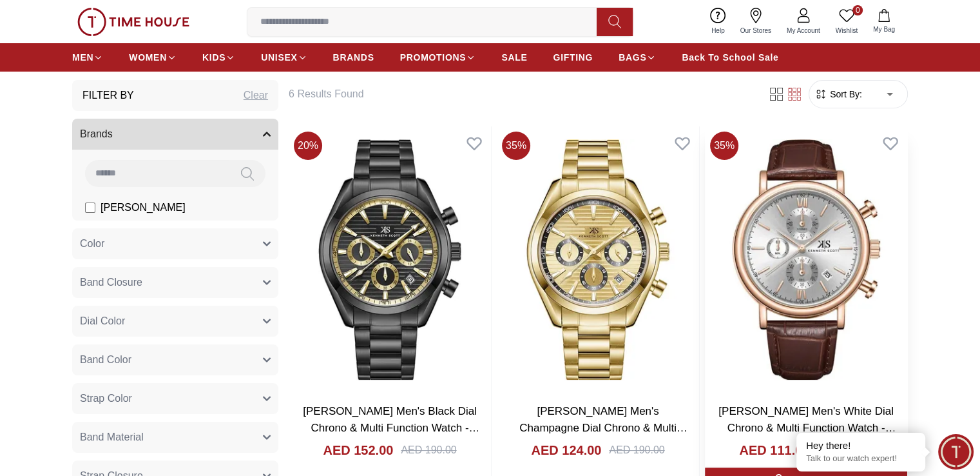
click at [705, 220] on img at bounding box center [806, 259] width 202 height 266
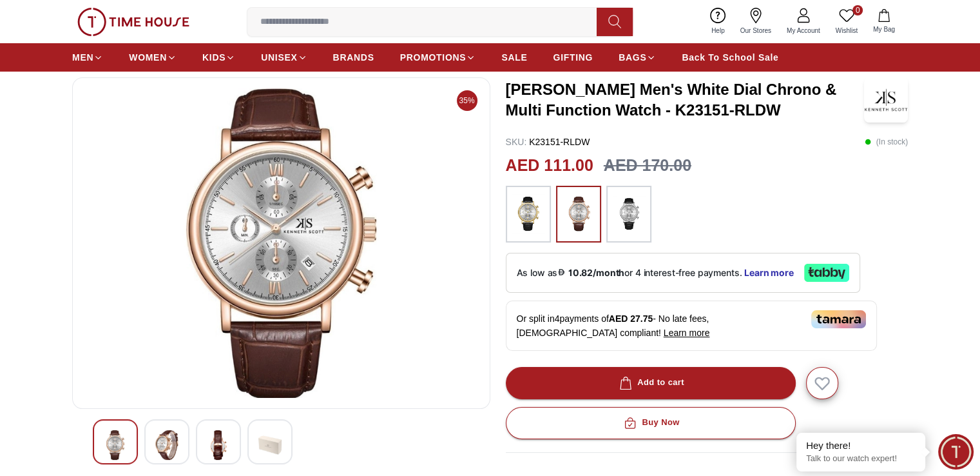
click at [215, 444] on img at bounding box center [218, 445] width 23 height 30
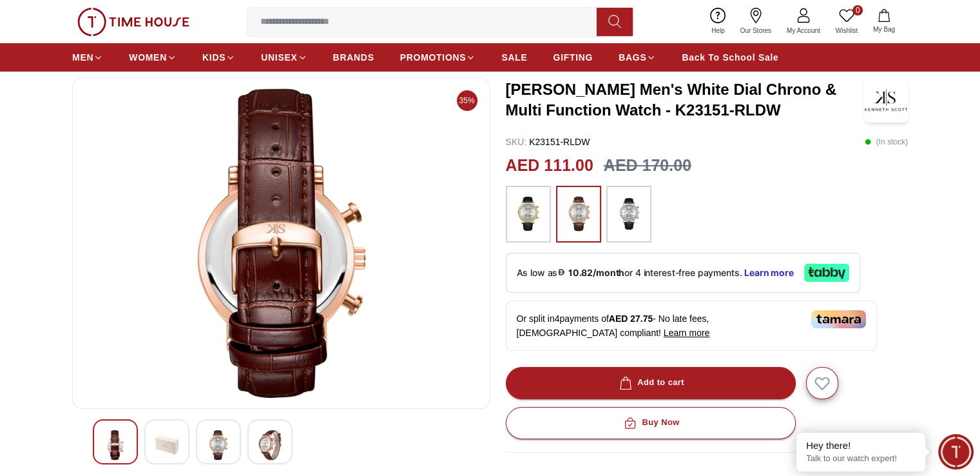
click at [169, 442] on img at bounding box center [166, 445] width 23 height 30
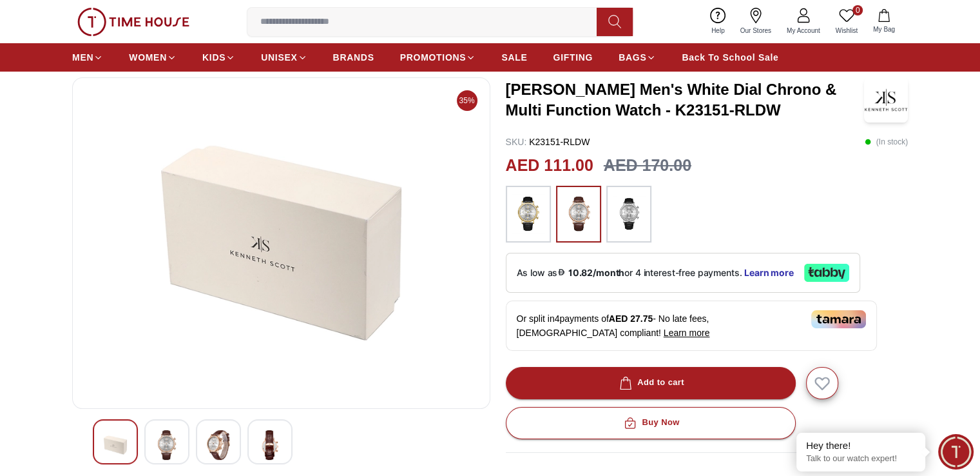
click at [282, 446] on div at bounding box center [270, 441] width 45 height 45
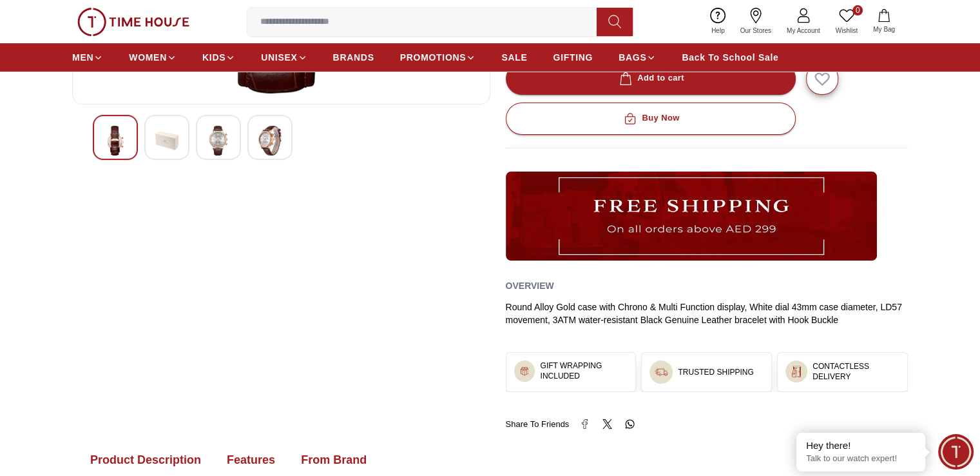
scroll to position [516, 0]
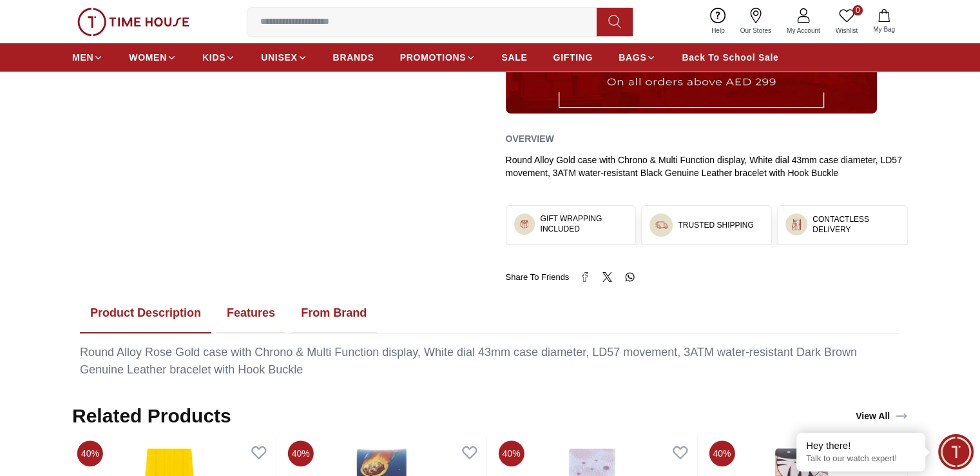
click at [520, 220] on img at bounding box center [525, 224] width 11 height 11
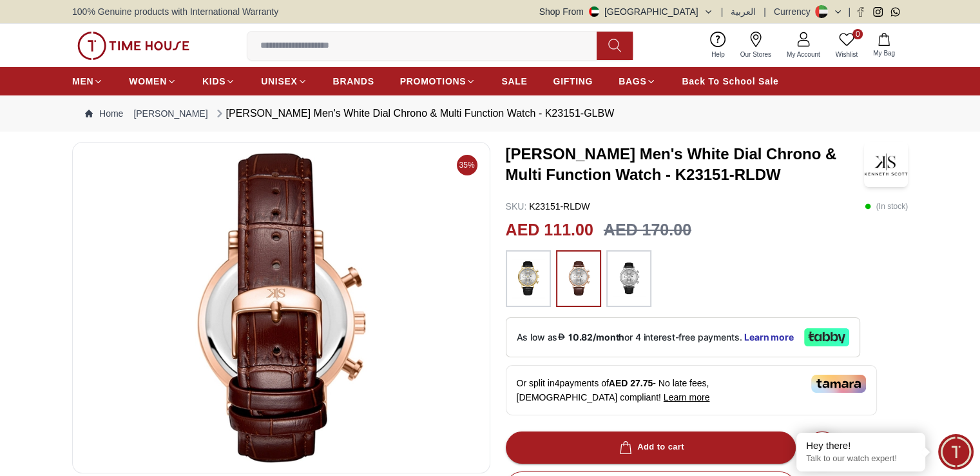
scroll to position [64, 0]
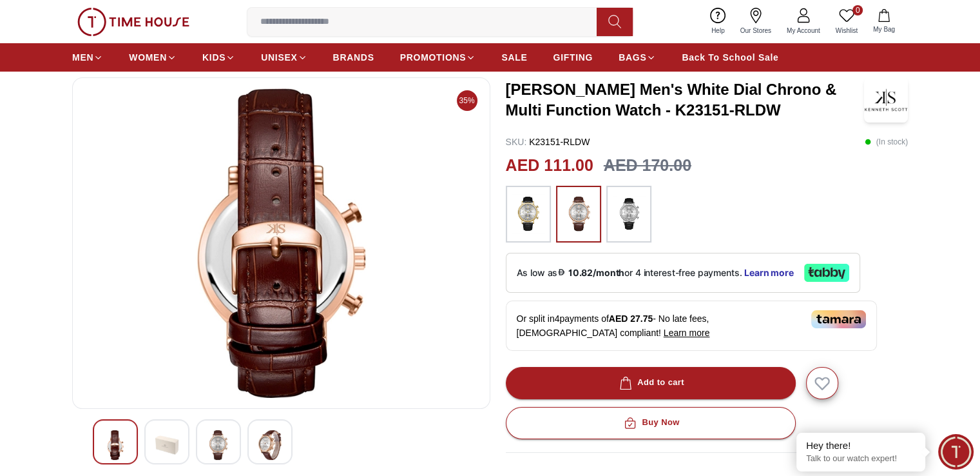
click at [275, 434] on img at bounding box center [269, 445] width 23 height 30
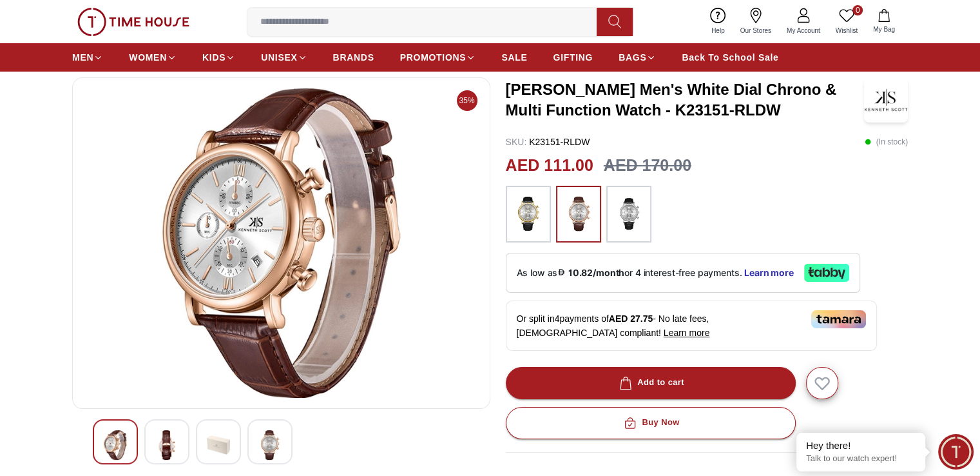
click at [213, 439] on img at bounding box center [218, 445] width 23 height 30
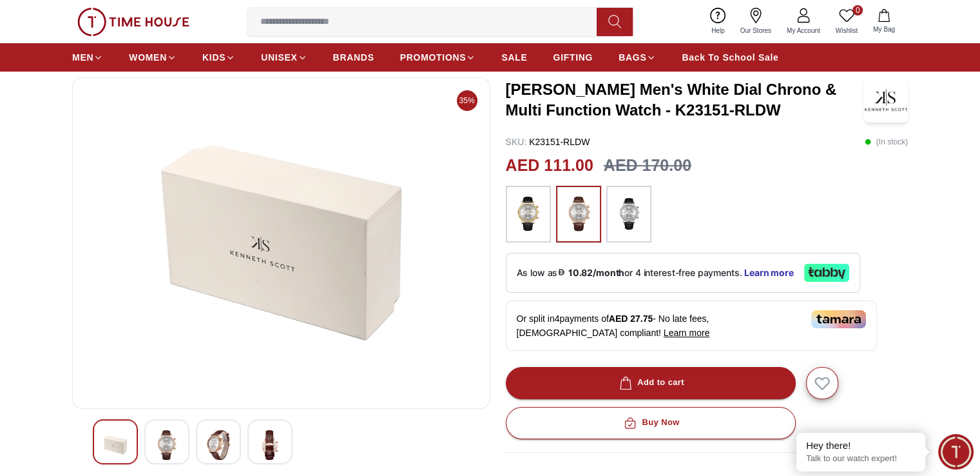
click at [186, 440] on div at bounding box center [166, 441] width 45 height 45
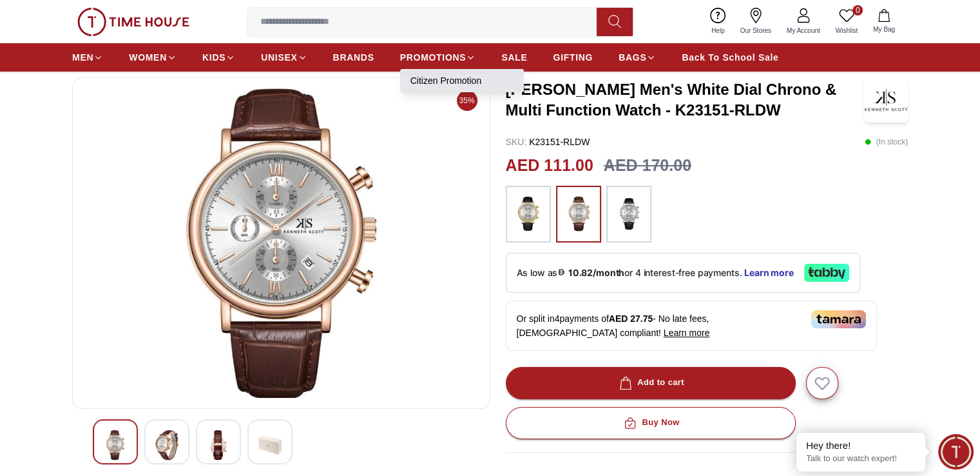
click at [423, 83] on link "Citizen Promotion" at bounding box center [462, 80] width 103 height 13
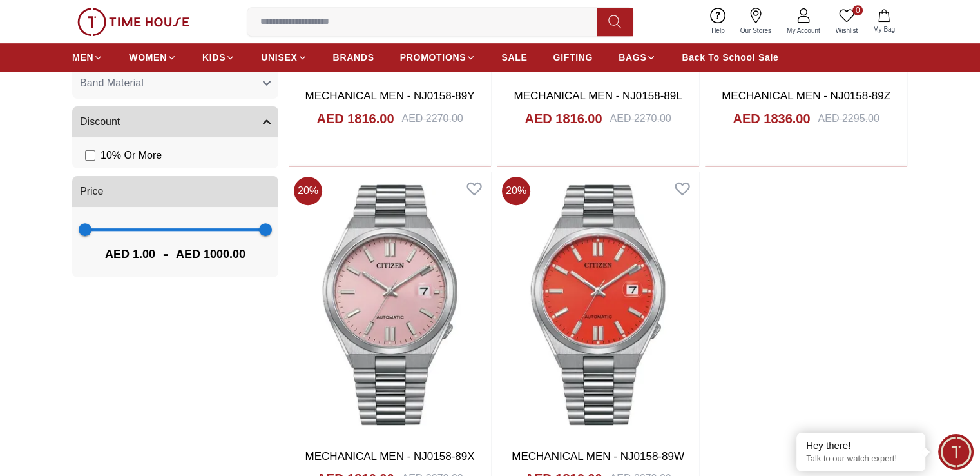
scroll to position [709, 0]
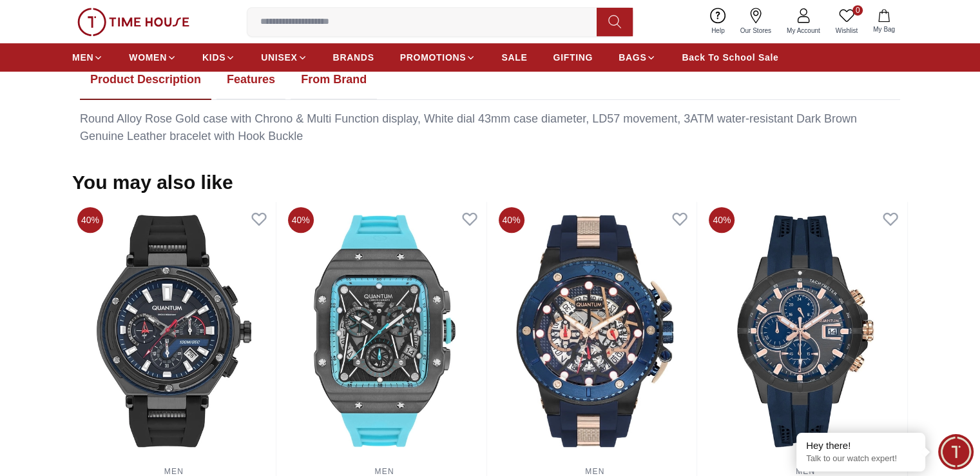
scroll to position [64, 0]
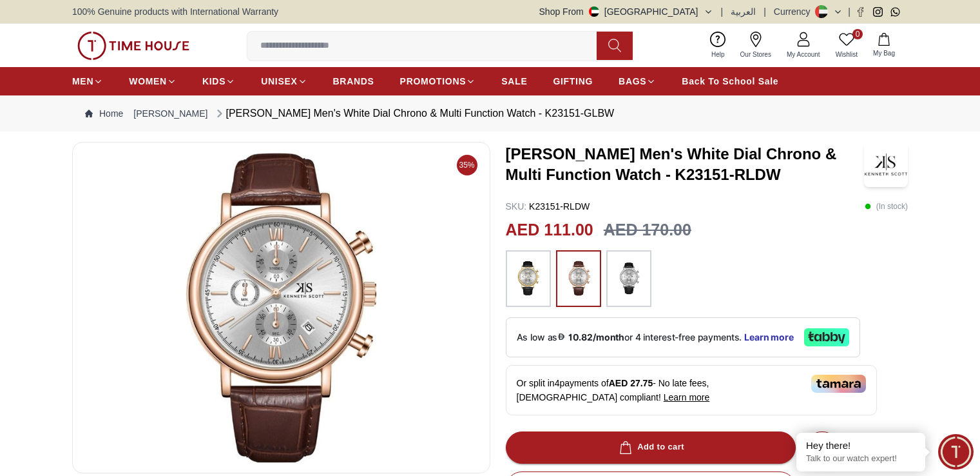
scroll to position [64, 0]
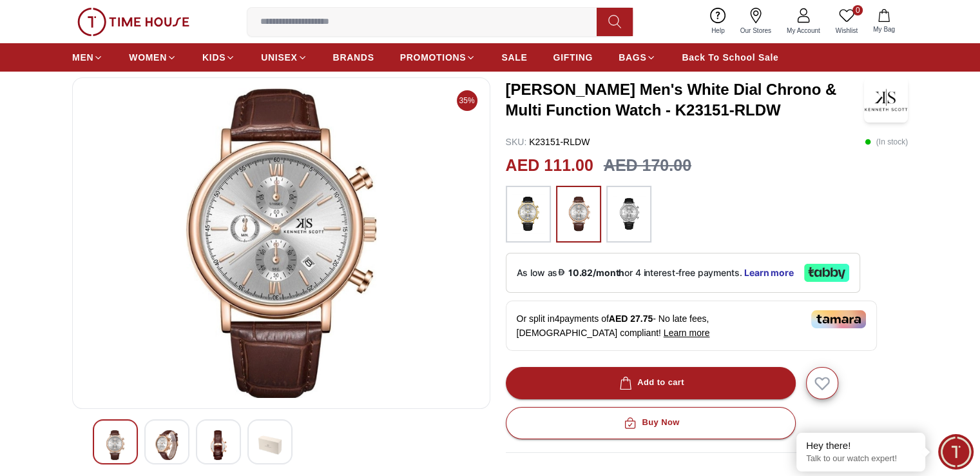
click at [531, 215] on img at bounding box center [528, 214] width 32 height 44
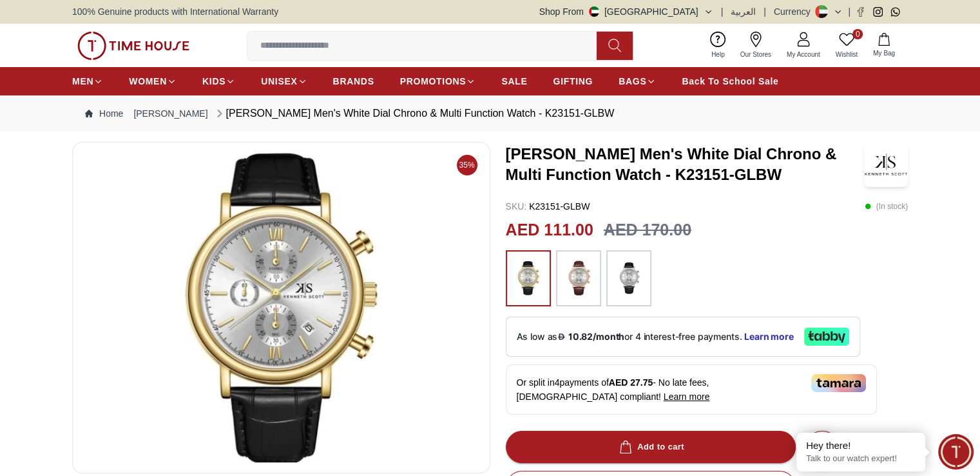
click at [559, 282] on div at bounding box center [578, 278] width 45 height 57
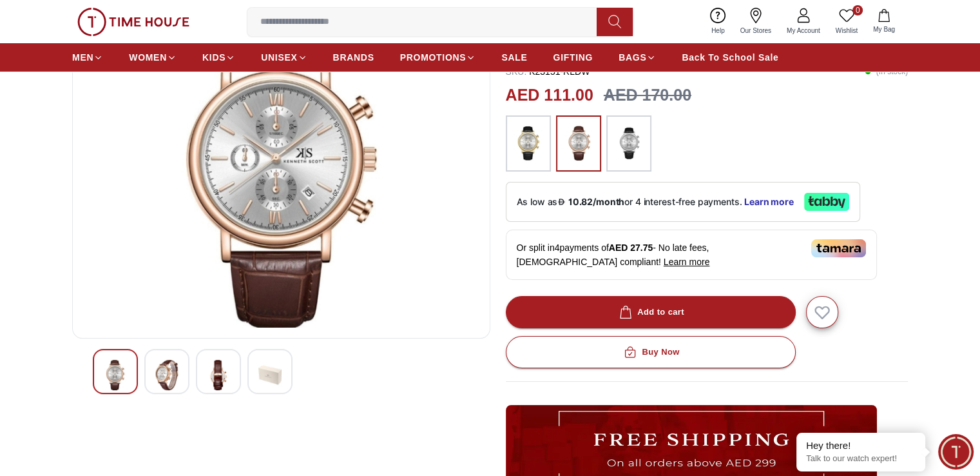
scroll to position [193, 0]
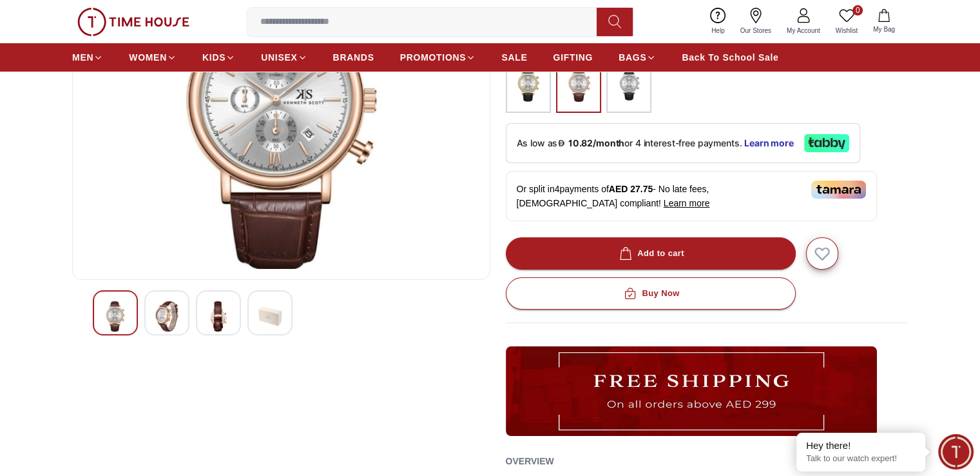
click at [217, 313] on img at bounding box center [218, 316] width 23 height 30
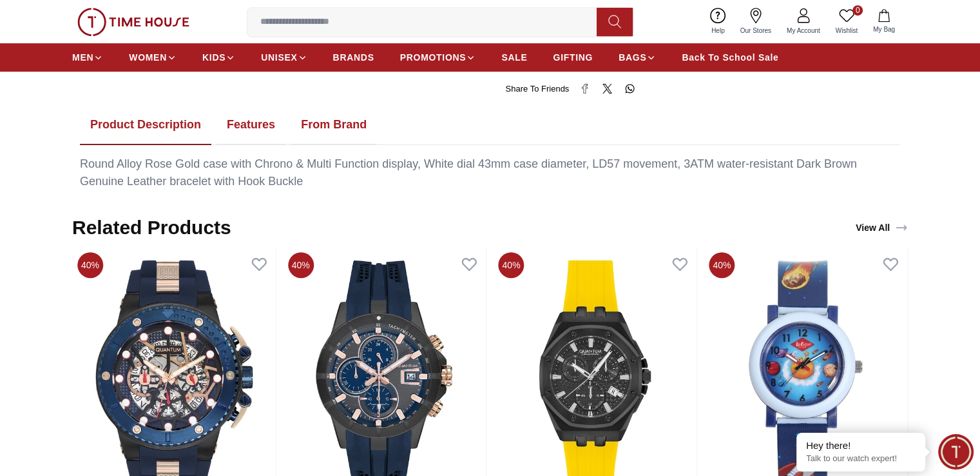
scroll to position [709, 0]
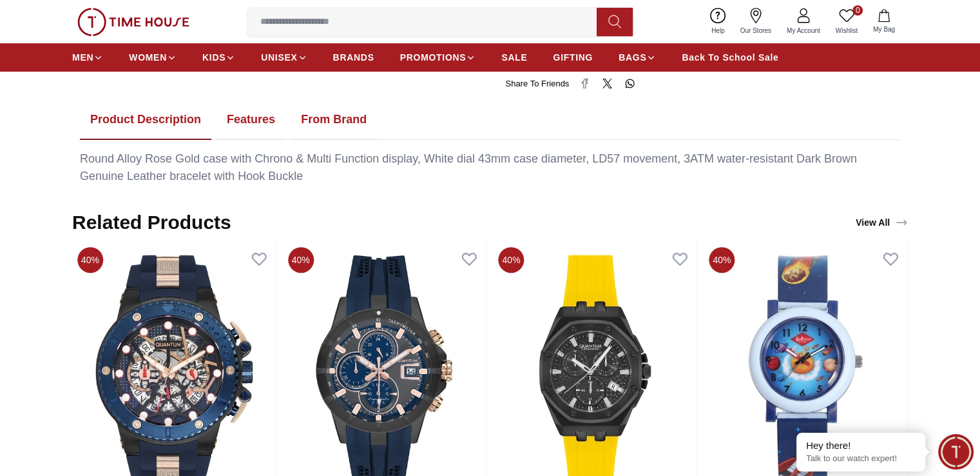
click at [329, 119] on button "From Brand" at bounding box center [334, 120] width 86 height 40
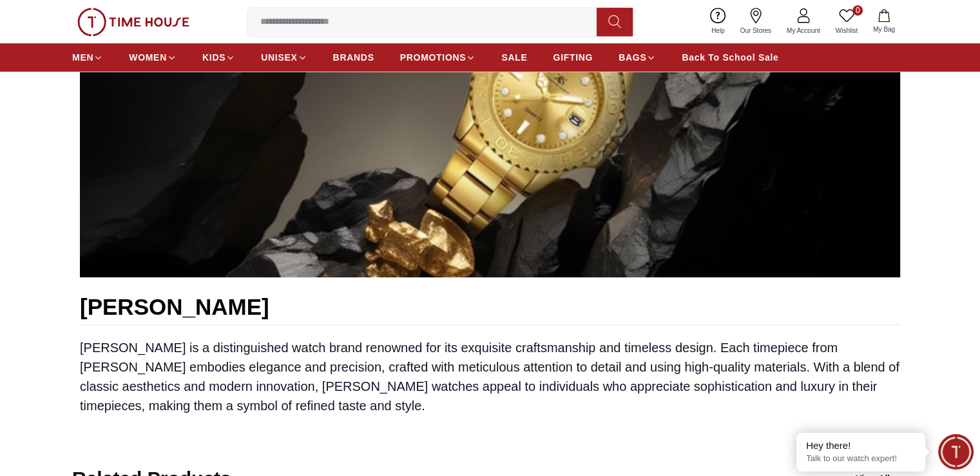
scroll to position [516, 0]
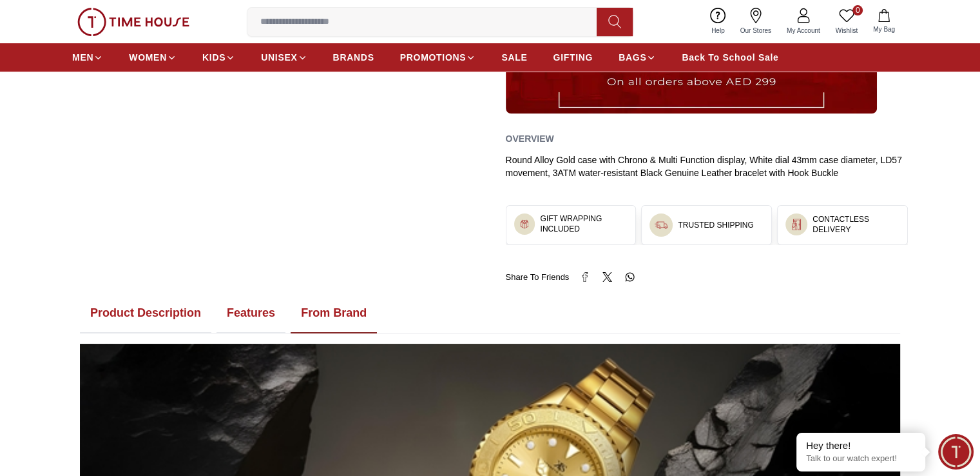
click at [262, 319] on button "Features" at bounding box center [251, 313] width 69 height 40
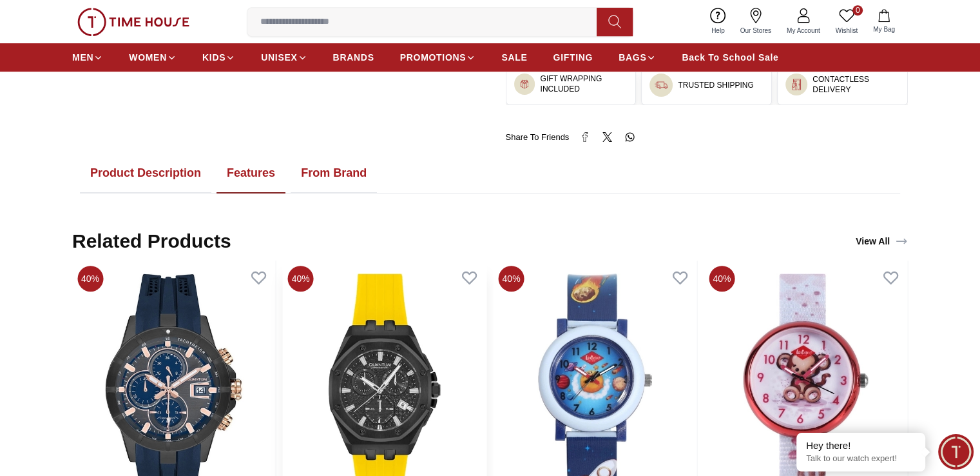
scroll to position [451, 0]
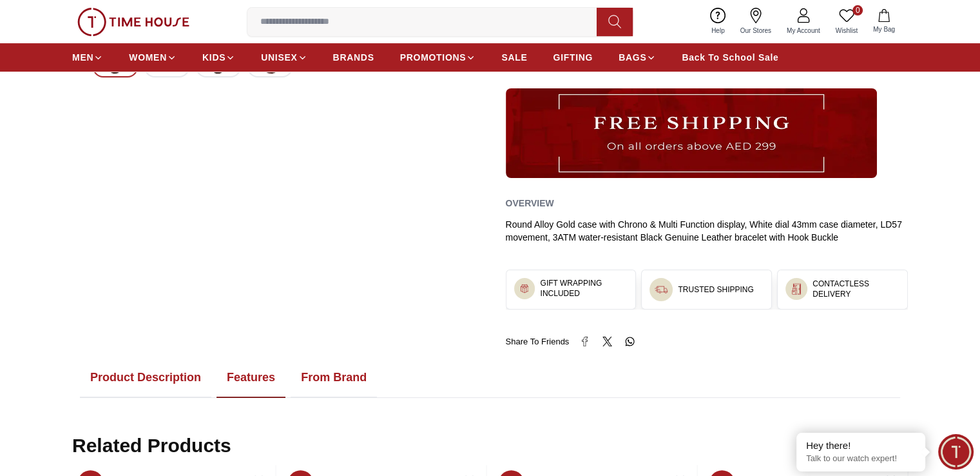
click at [152, 379] on button "Product Description" at bounding box center [145, 378] width 131 height 40
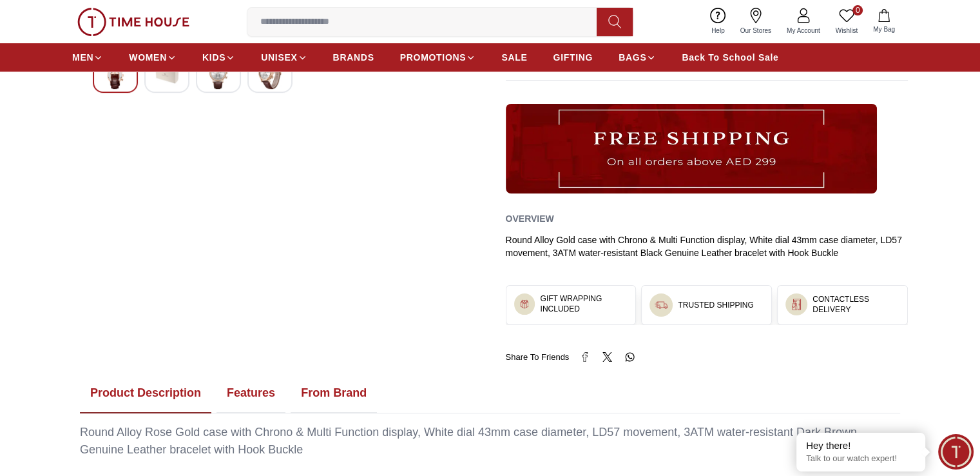
scroll to position [580, 0]
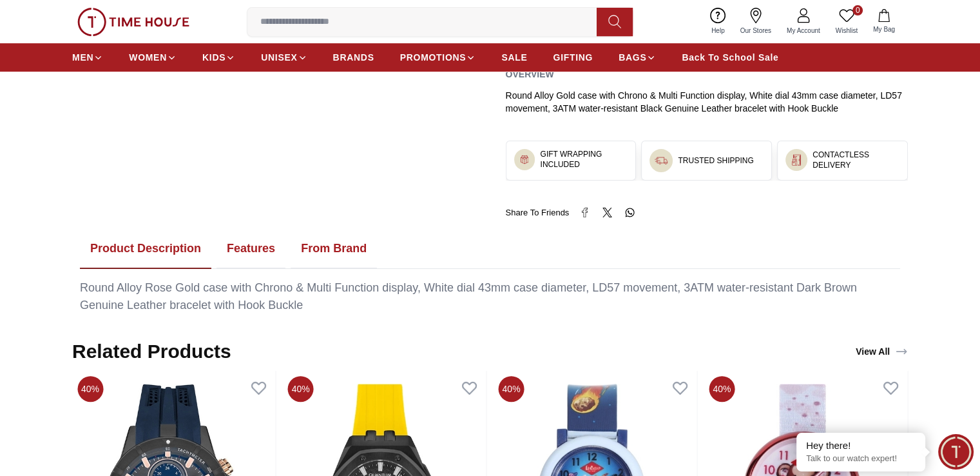
click at [335, 242] on button "From Brand" at bounding box center [334, 249] width 86 height 40
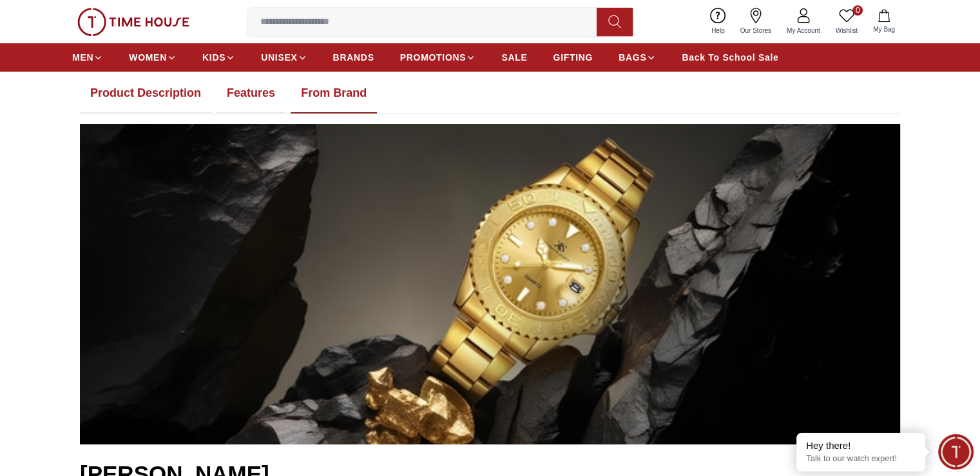
scroll to position [645, 0]
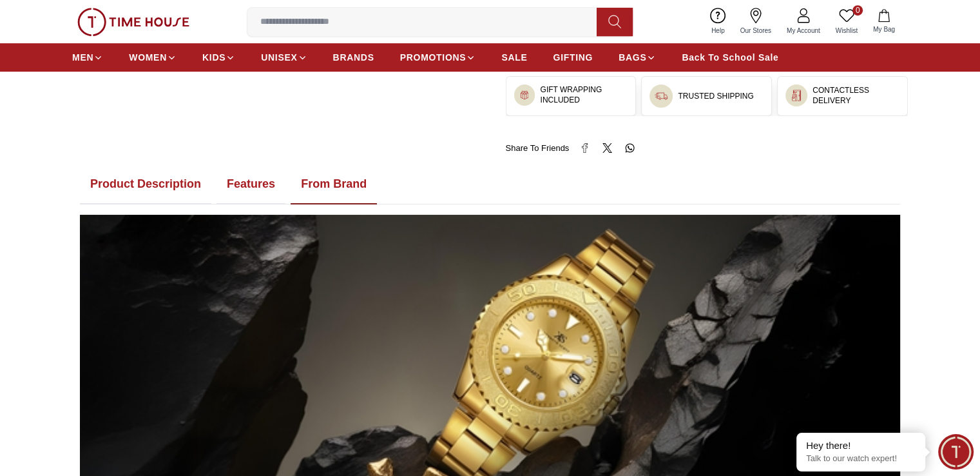
click at [257, 181] on button "Features" at bounding box center [251, 184] width 69 height 40
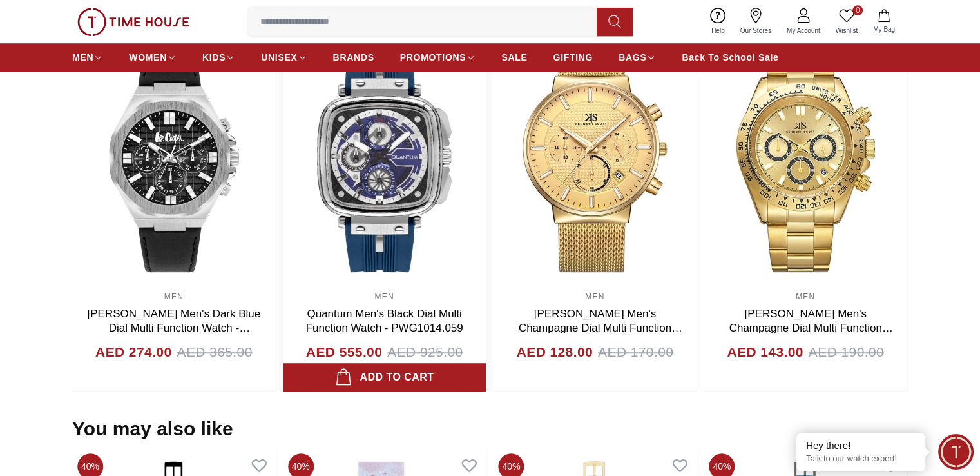
scroll to position [902, 0]
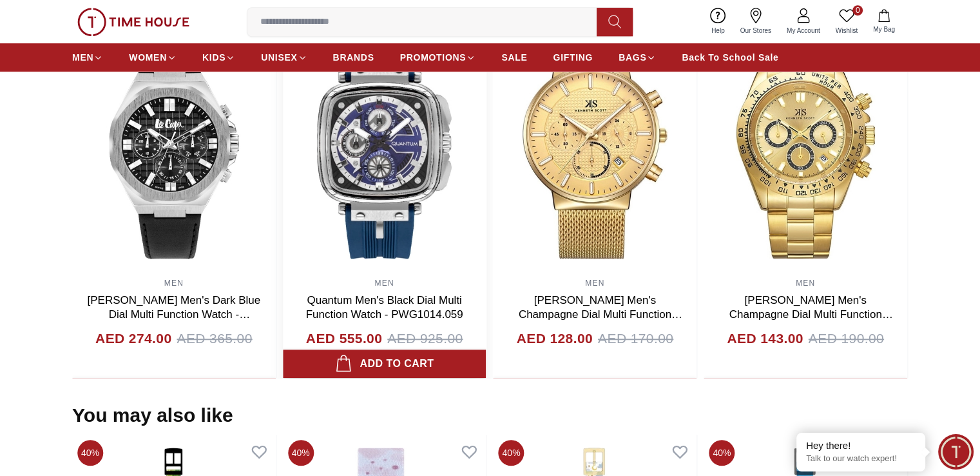
click at [407, 136] on img at bounding box center [385, 143] width 204 height 258
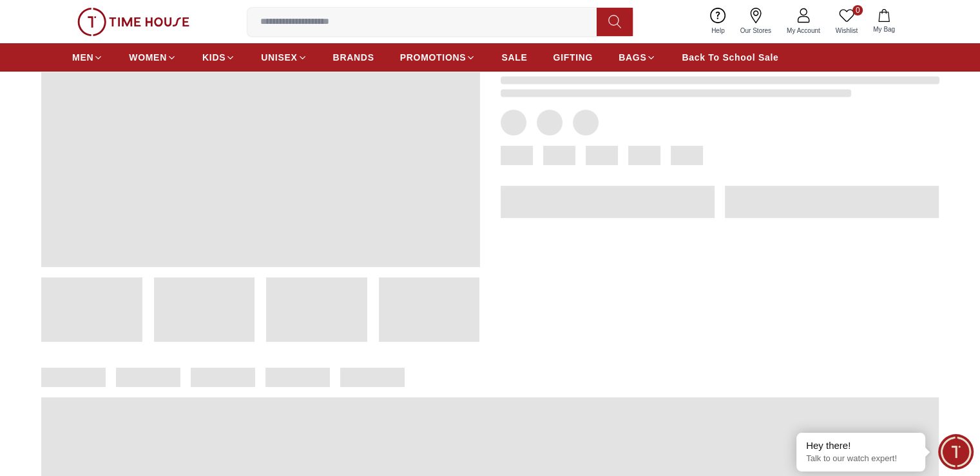
scroll to position [129, 0]
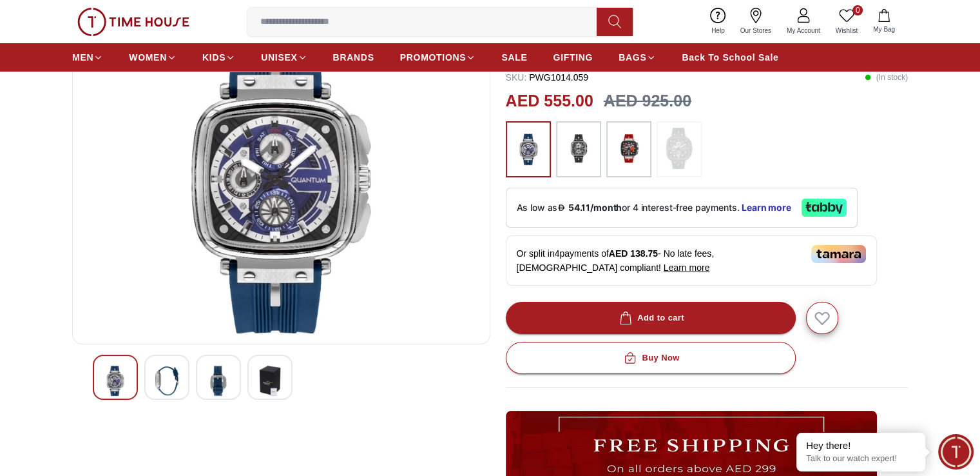
click at [255, 385] on div at bounding box center [270, 377] width 45 height 45
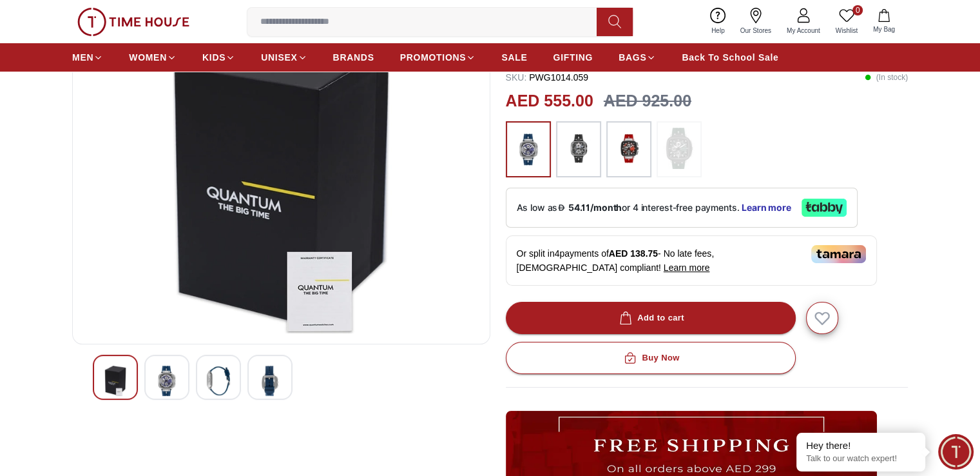
click at [212, 377] on img at bounding box center [218, 380] width 23 height 30
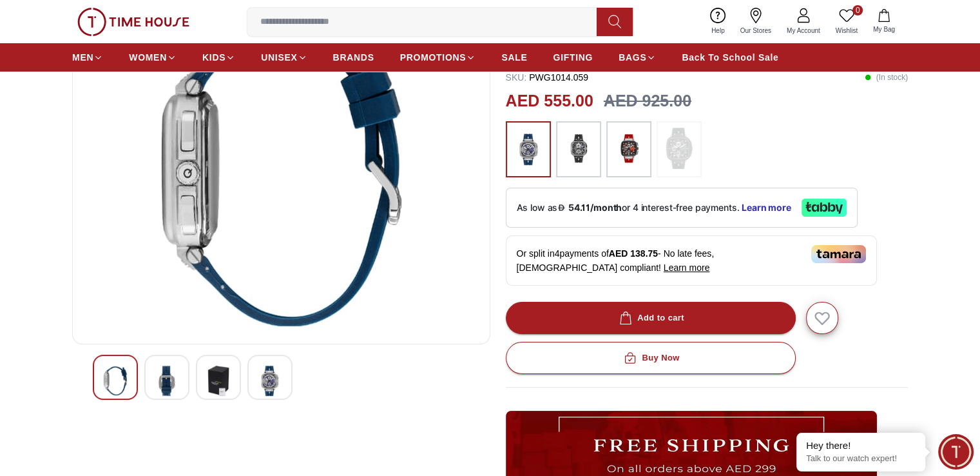
click at [175, 386] on img at bounding box center [166, 380] width 23 height 30
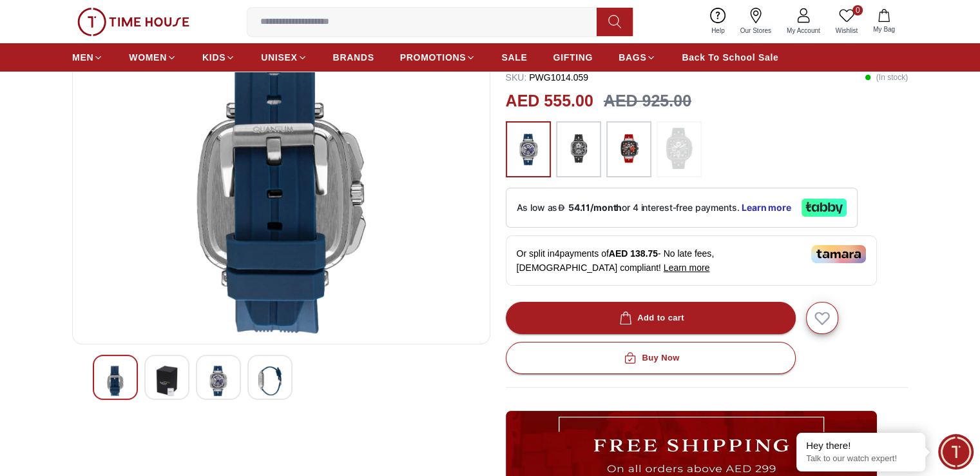
scroll to position [0, 0]
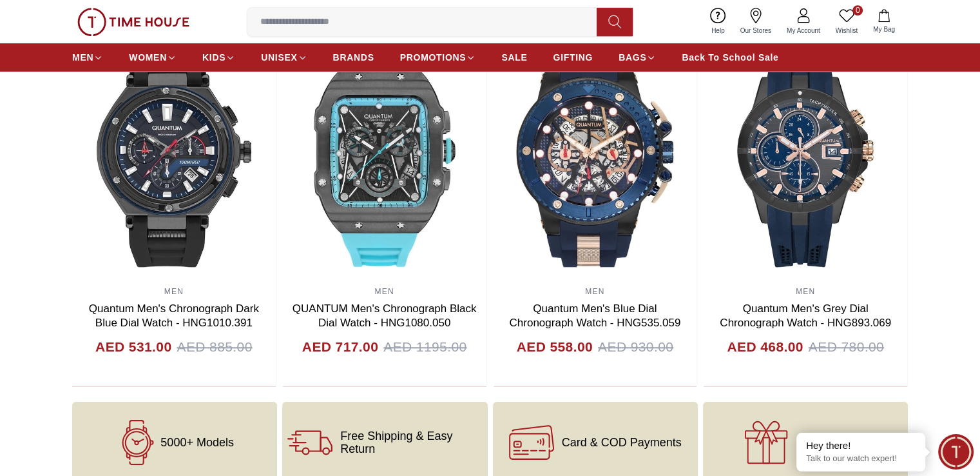
scroll to position [942, 0]
